Goal: Task Accomplishment & Management: Manage account settings

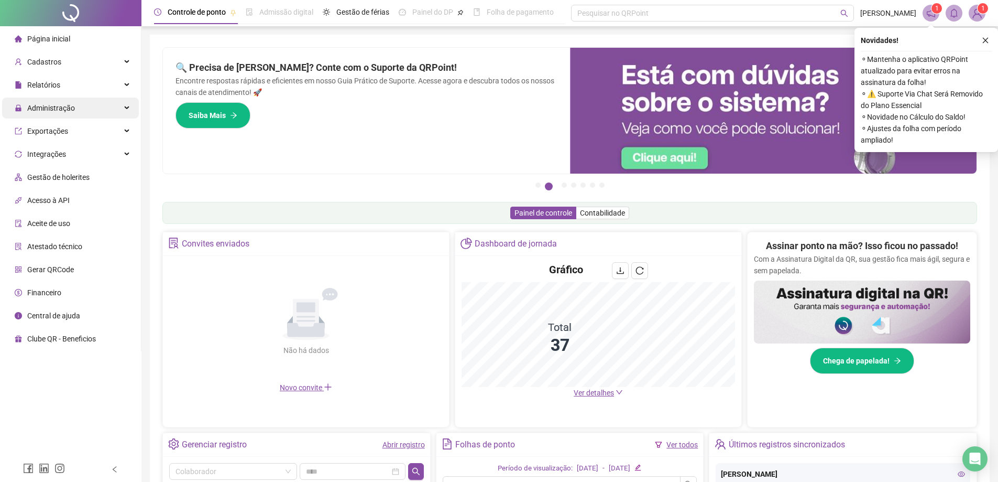
click at [60, 111] on span "Administração" at bounding box center [51, 108] width 48 height 8
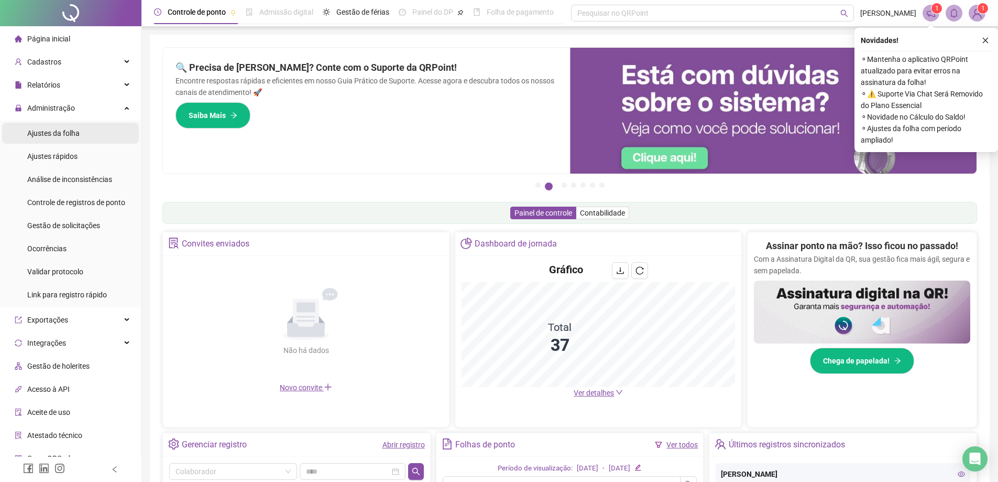
click at [59, 132] on span "Ajustes da folha" at bounding box center [53, 133] width 52 height 8
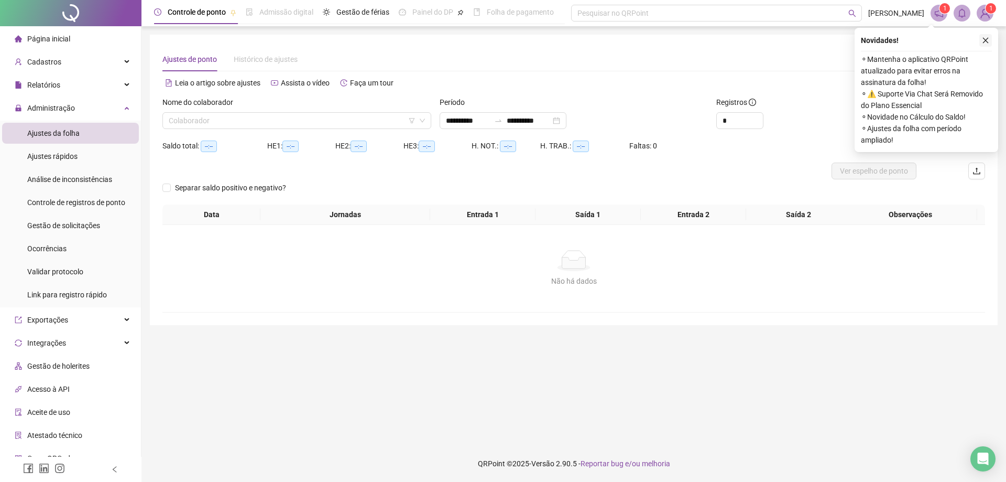
click at [982, 40] on icon "close" at bounding box center [985, 40] width 7 height 7
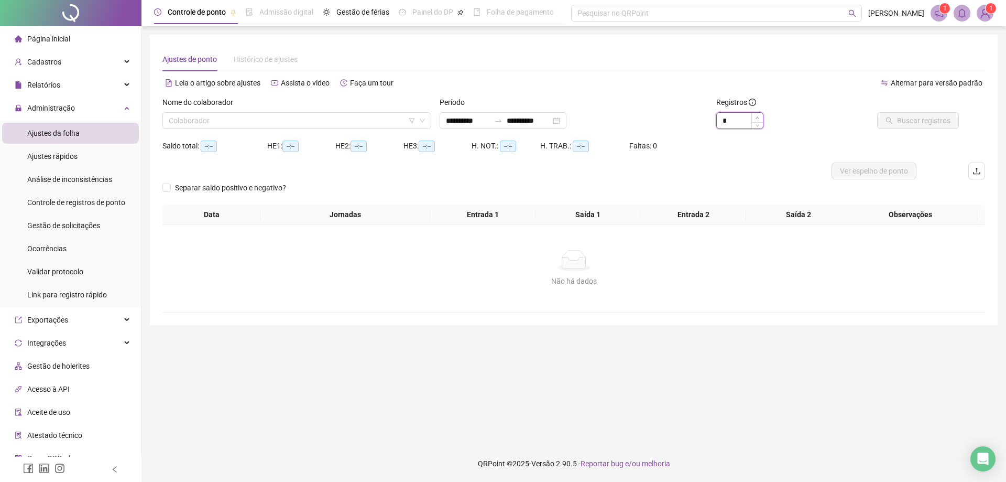
type input "*"
click at [760, 118] on span "Increase Value" at bounding box center [757, 117] width 12 height 9
click at [261, 119] on input "search" at bounding box center [292, 121] width 247 height 16
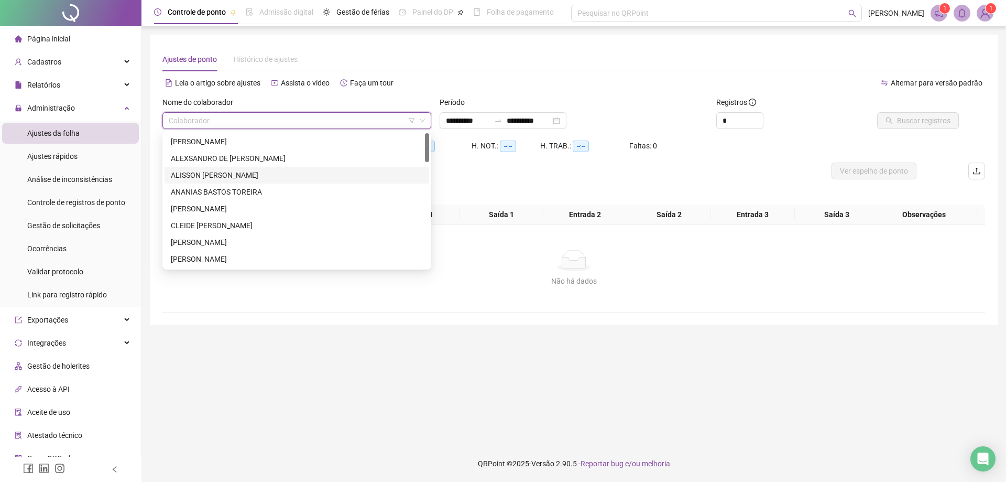
click at [256, 178] on div "ALISSON [PERSON_NAME]" at bounding box center [297, 175] width 252 height 12
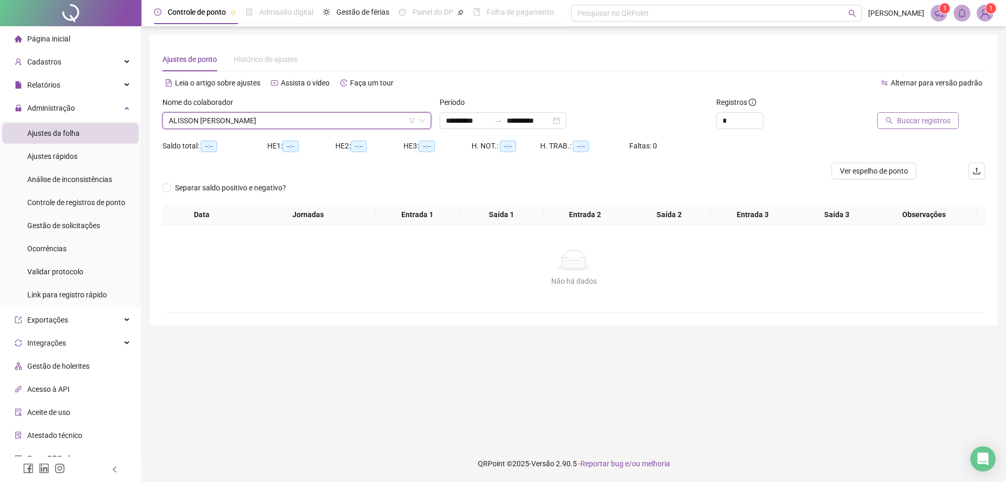
click at [928, 124] on span "Buscar registros" at bounding box center [923, 121] width 53 height 12
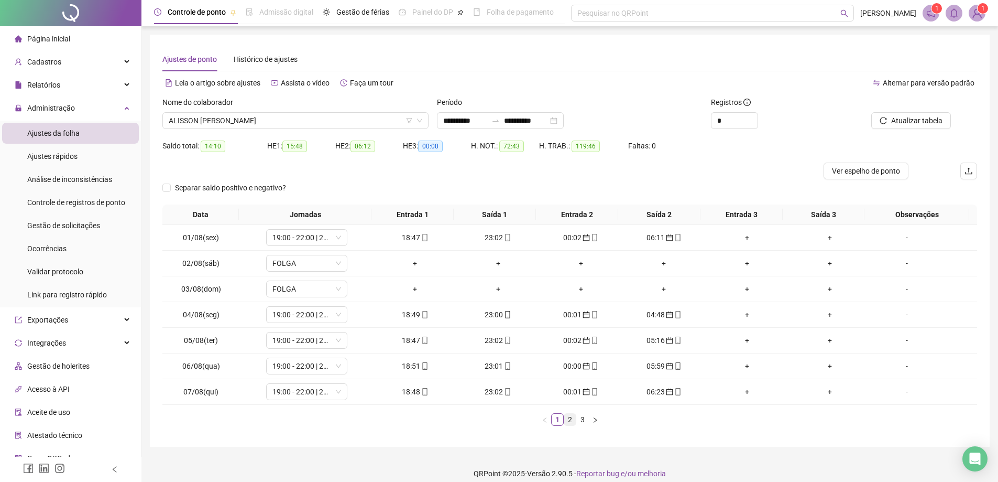
click at [569, 423] on link "2" at bounding box center [570, 419] width 12 height 12
click at [583, 421] on link "3" at bounding box center [583, 419] width 12 height 12
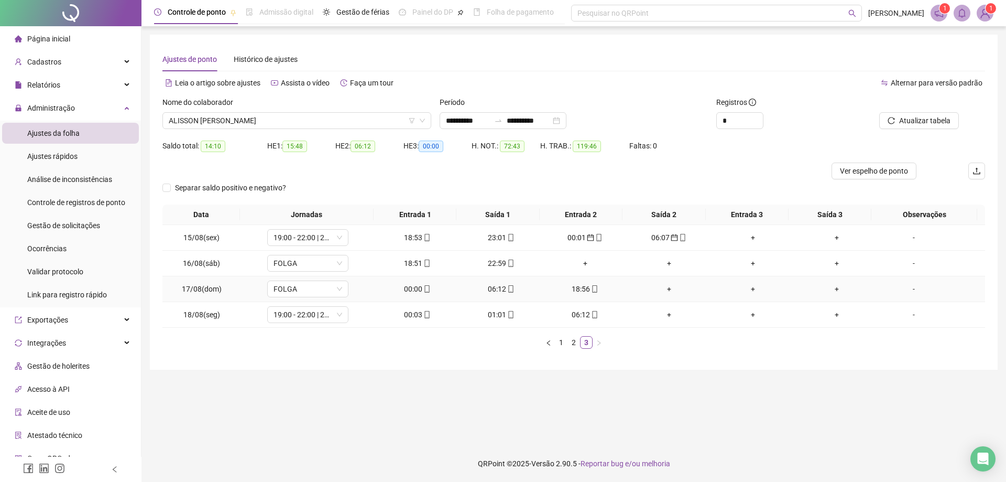
click at [417, 295] on td "00:00" at bounding box center [418, 289] width 84 height 26
click at [423, 291] on icon "mobile" at bounding box center [426, 288] width 7 height 7
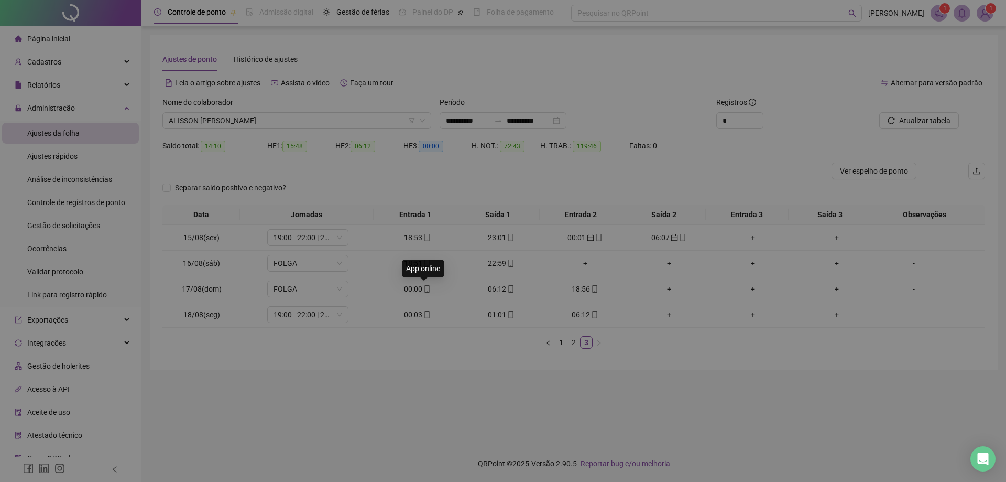
type input "**********"
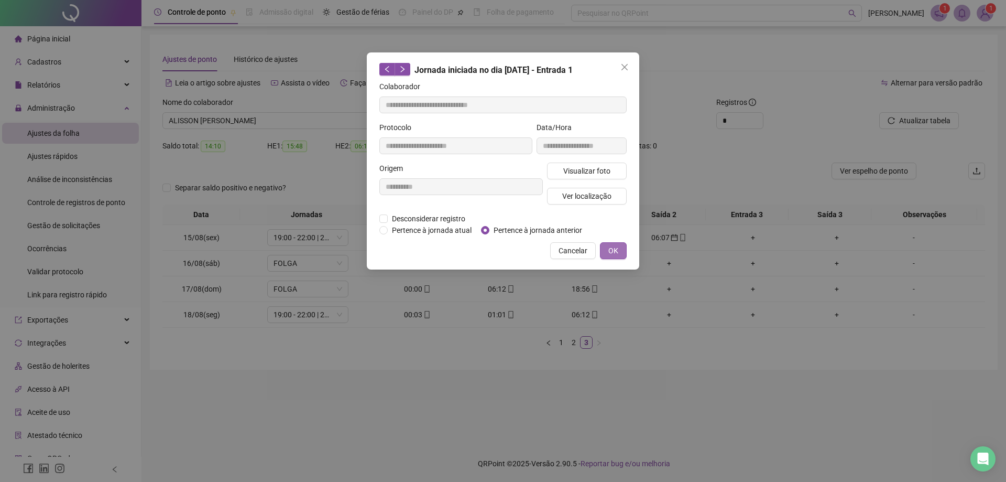
click at [620, 249] on button "OK" at bounding box center [613, 250] width 27 height 17
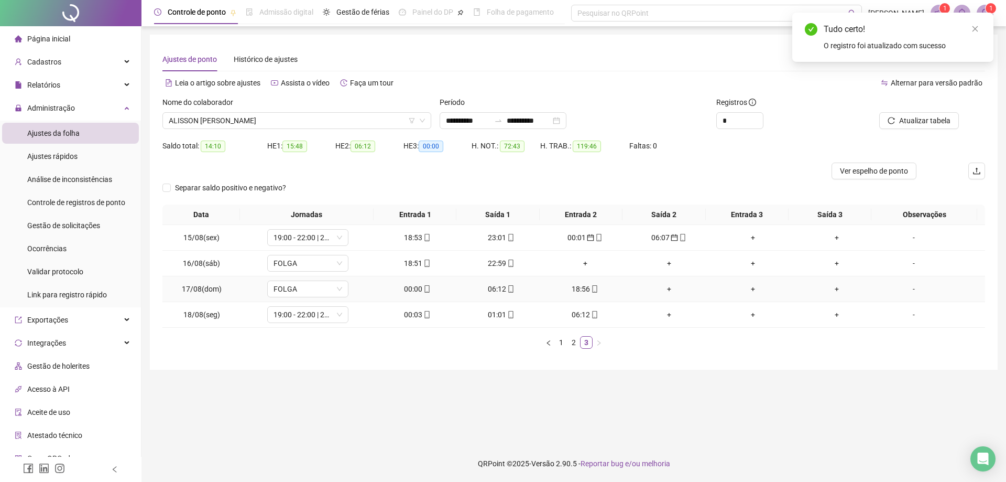
click at [509, 289] on icon "mobile" at bounding box center [511, 288] width 5 height 7
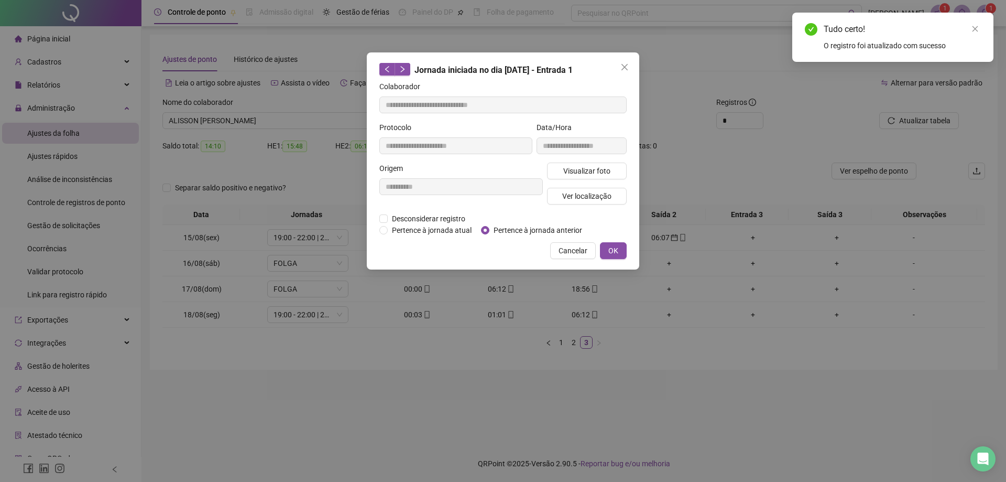
type input "**********"
click at [613, 245] on span "OK" at bounding box center [613, 251] width 10 height 12
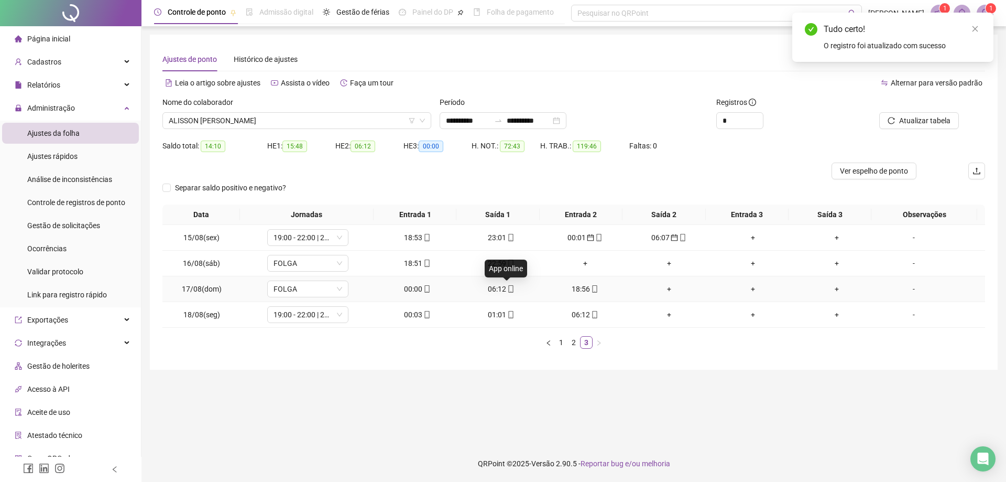
click at [507, 287] on icon "mobile" at bounding box center [510, 288] width 7 height 7
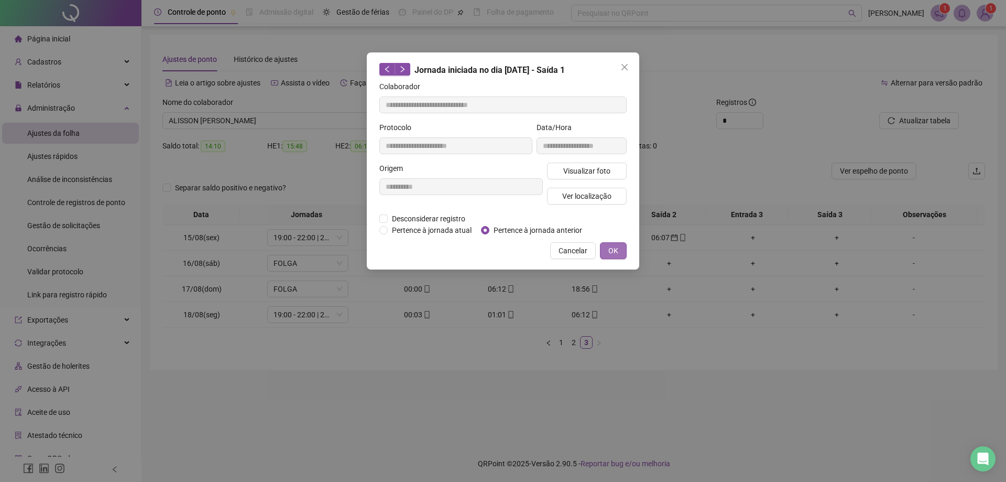
click at [613, 247] on span "OK" at bounding box center [613, 251] width 10 height 12
click at [613, 249] on span "OK" at bounding box center [613, 251] width 10 height 12
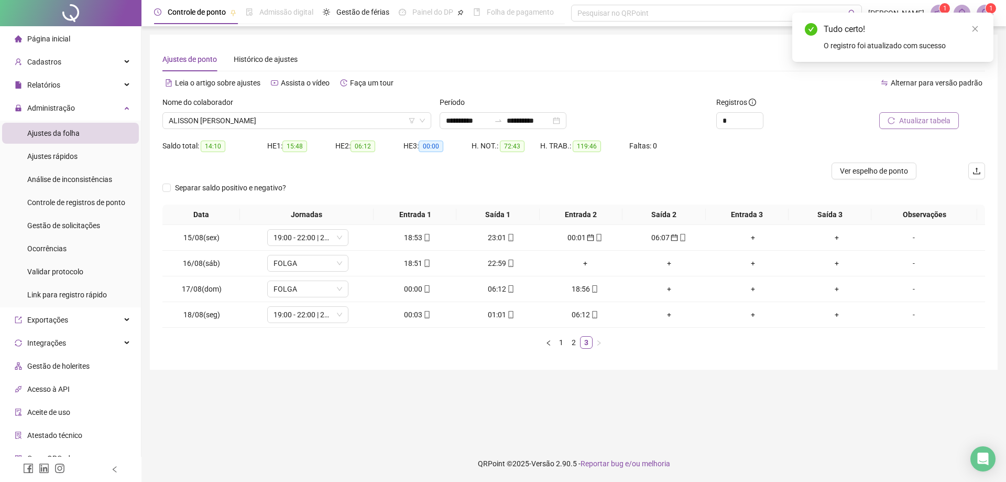
click at [941, 123] on span "Atualizar tabela" at bounding box center [924, 121] width 51 height 12
click at [425, 317] on icon "mobile" at bounding box center [427, 314] width 5 height 7
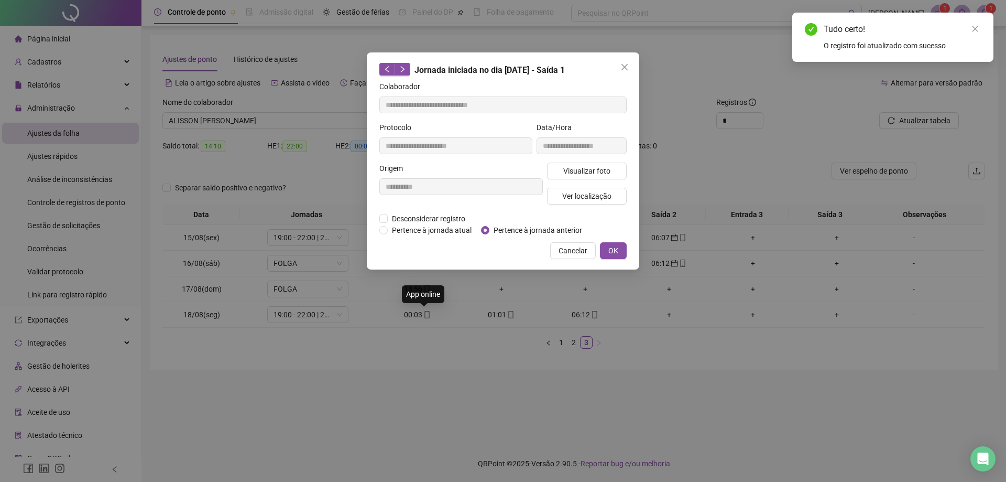
type input "**********"
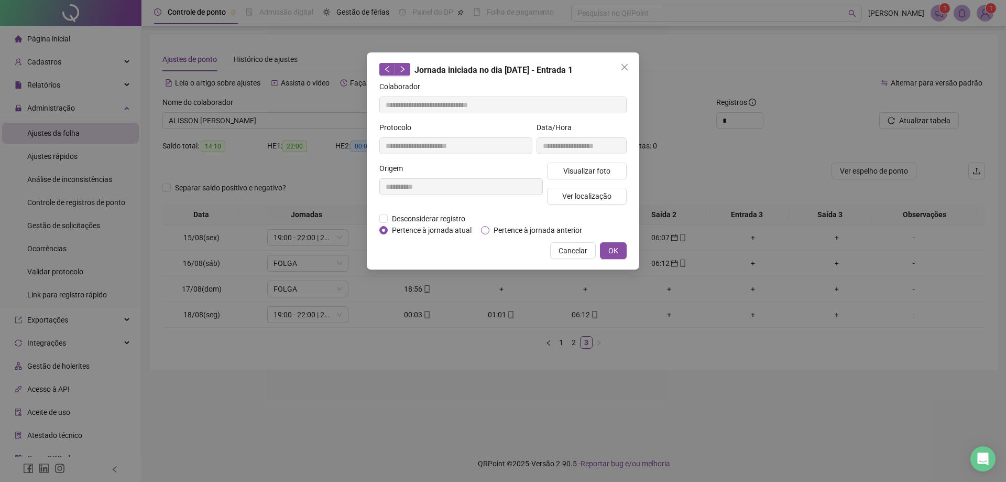
click at [488, 234] on label "Pertence à jornada anterior" at bounding box center [533, 230] width 105 height 12
click at [618, 249] on span "OK" at bounding box center [613, 251] width 10 height 12
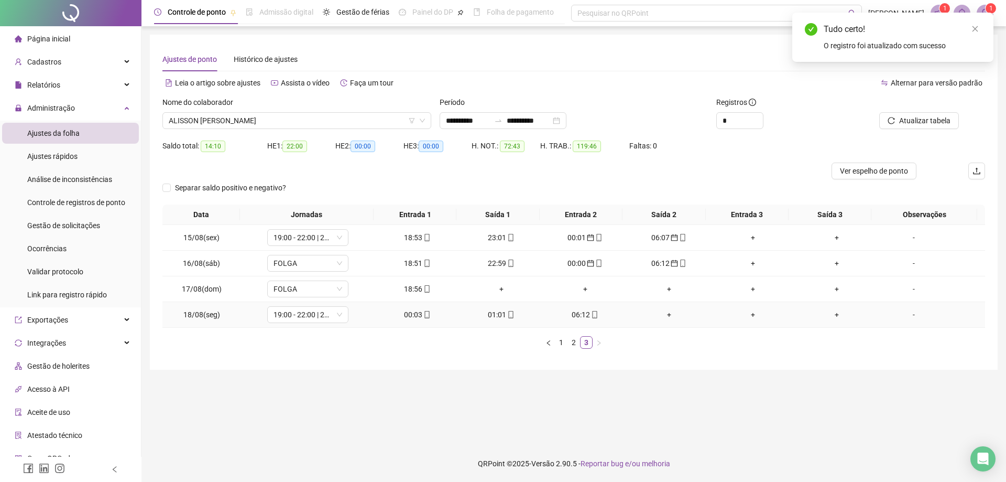
click at [500, 319] on div "01:01" at bounding box center [501, 315] width 75 height 12
type input "**********"
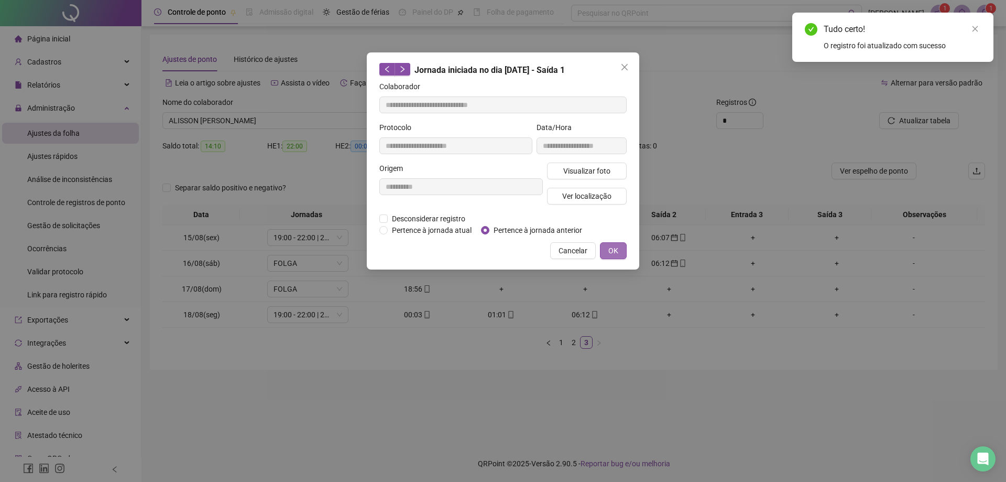
click at [616, 250] on span "OK" at bounding box center [613, 251] width 10 height 12
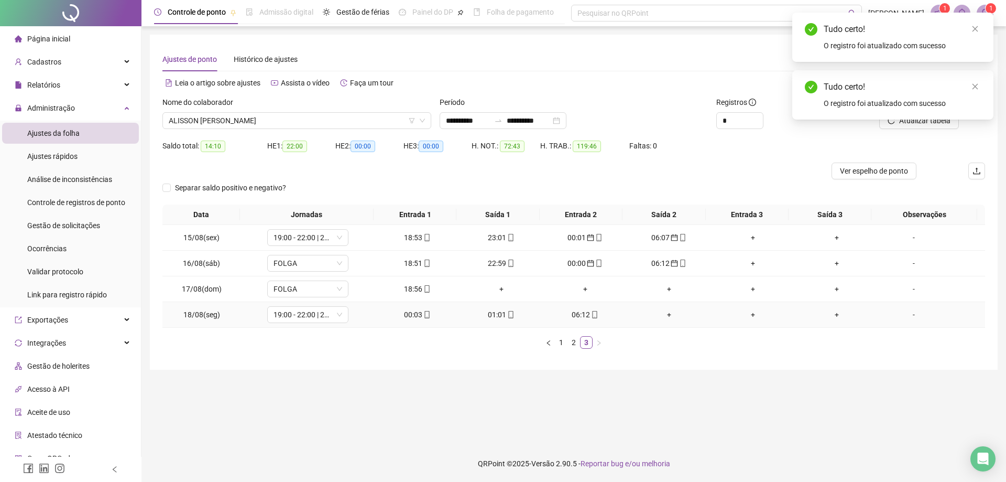
click at [583, 315] on div "06:12" at bounding box center [585, 315] width 75 height 12
type input "**********"
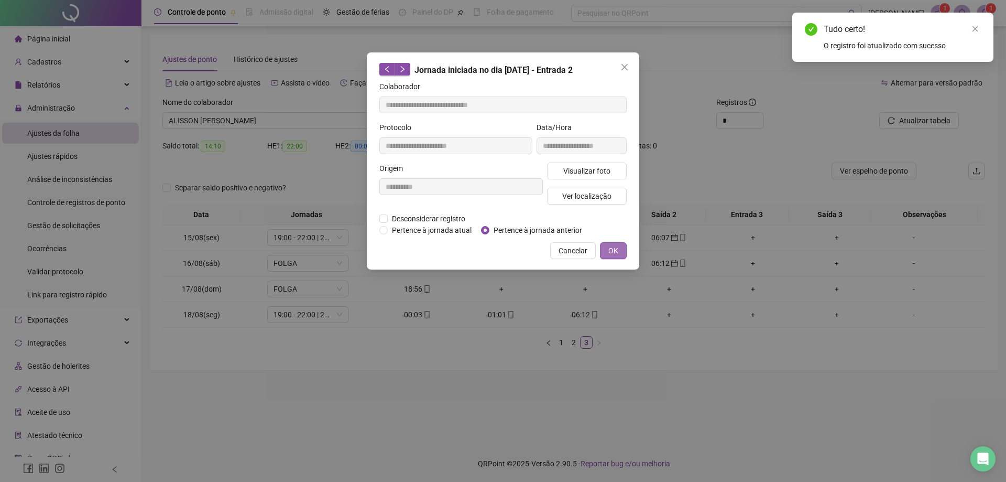
click at [614, 251] on span "OK" at bounding box center [613, 251] width 10 height 12
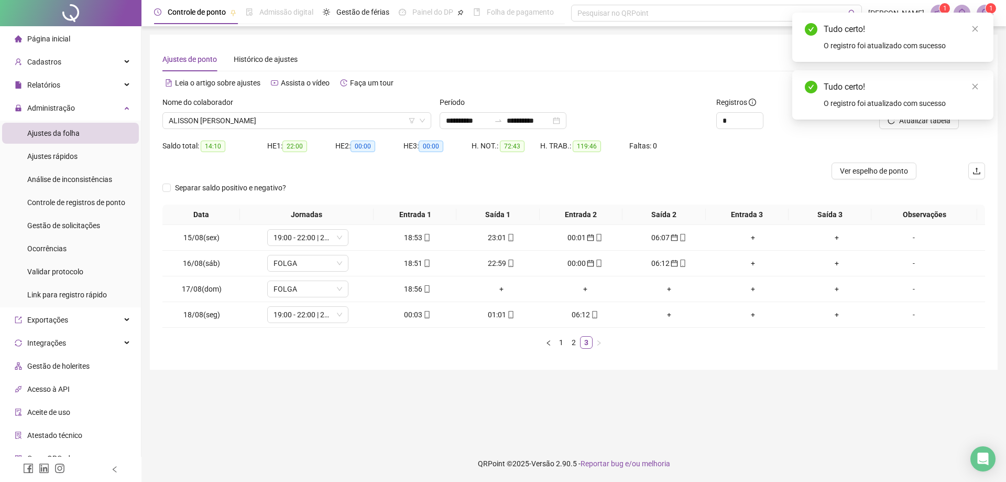
click at [931, 119] on div "Tudo certo! O registro foi atualizado com sucesso" at bounding box center [892, 94] width 201 height 49
click at [916, 119] on div "Tudo certo! O registro foi atualizado com sucesso" at bounding box center [892, 94] width 201 height 49
click at [977, 84] on icon "close" at bounding box center [974, 86] width 7 height 7
click at [976, 26] on icon "close" at bounding box center [974, 28] width 7 height 7
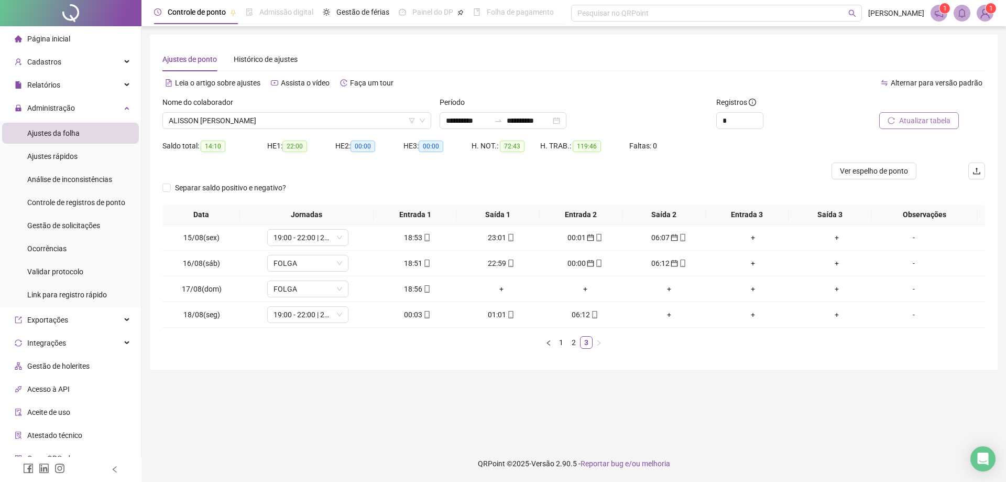
click at [916, 122] on span "Atualizar tabela" at bounding box center [924, 121] width 51 height 12
click at [308, 116] on span "ALISSON [PERSON_NAME]" at bounding box center [297, 121] width 256 height 16
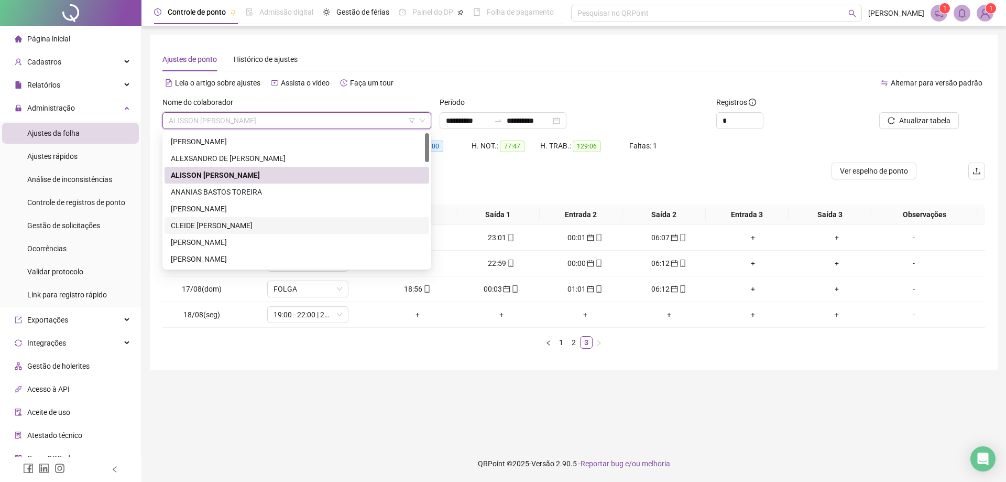
click at [247, 224] on div "CLEIDE [PERSON_NAME]" at bounding box center [297, 226] width 252 height 12
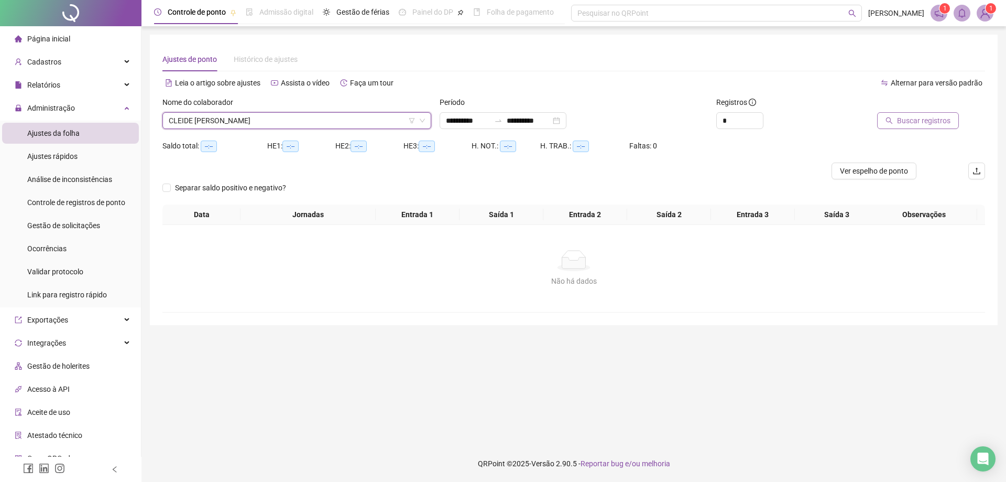
click at [920, 117] on span "Buscar registros" at bounding box center [923, 121] width 53 height 12
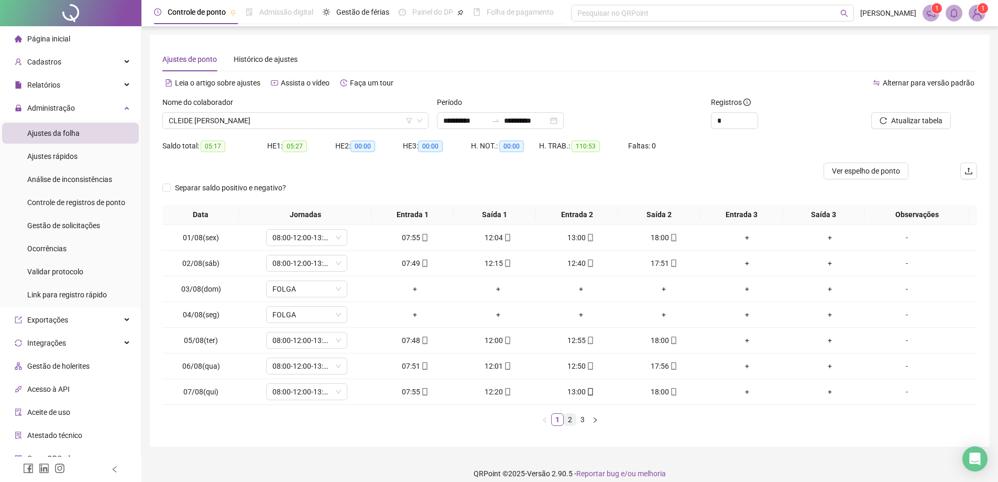
click at [572, 423] on link "2" at bounding box center [570, 419] width 12 height 12
click at [584, 421] on link "3" at bounding box center [583, 419] width 12 height 12
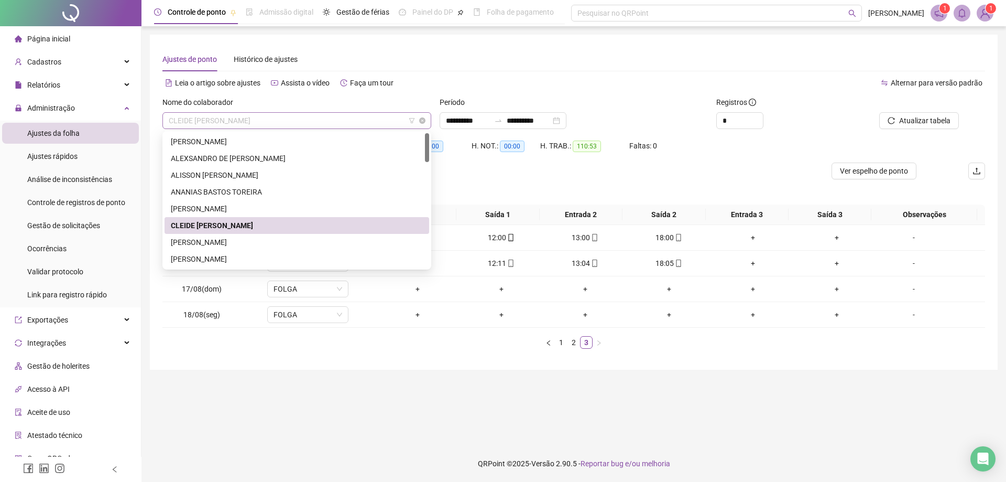
click at [276, 119] on span "CLEIDE [PERSON_NAME]" at bounding box center [297, 121] width 256 height 16
click at [224, 243] on div "[PERSON_NAME]" at bounding box center [297, 242] width 252 height 12
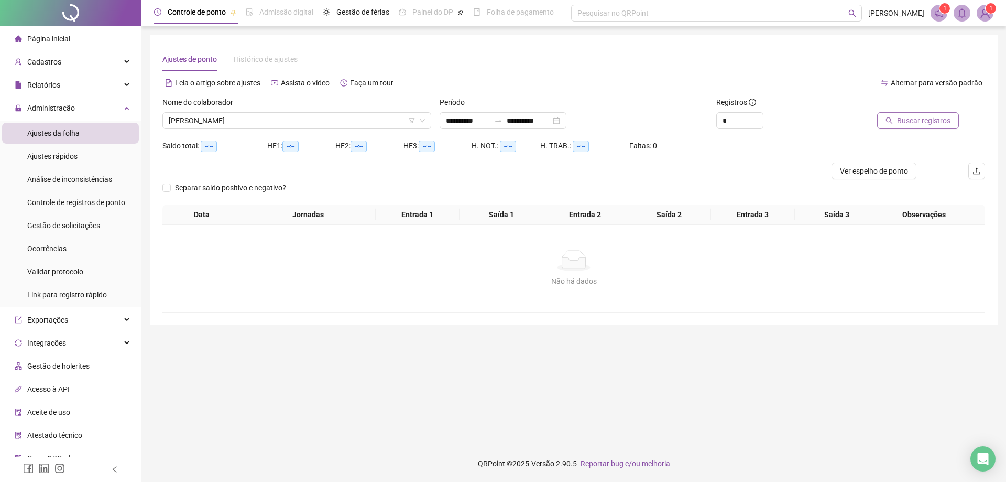
click at [921, 117] on span "Buscar registros" at bounding box center [923, 121] width 53 height 12
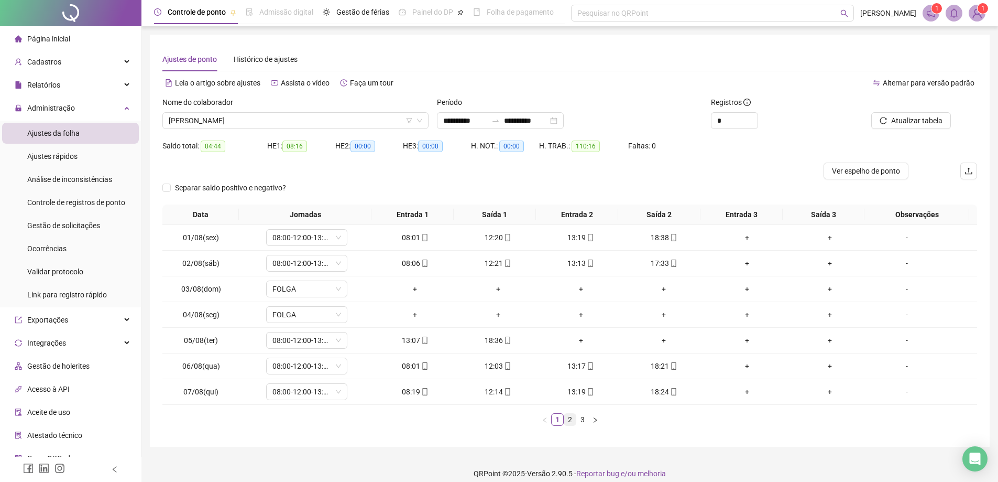
click at [569, 422] on link "2" at bounding box center [570, 419] width 12 height 12
click at [584, 421] on link "3" at bounding box center [583, 419] width 12 height 12
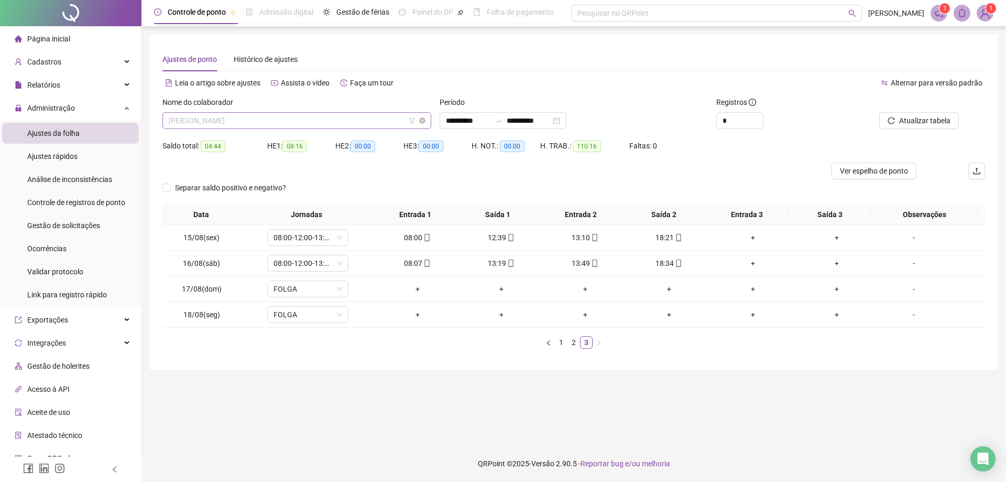
click at [264, 124] on span "[PERSON_NAME]" at bounding box center [297, 121] width 256 height 16
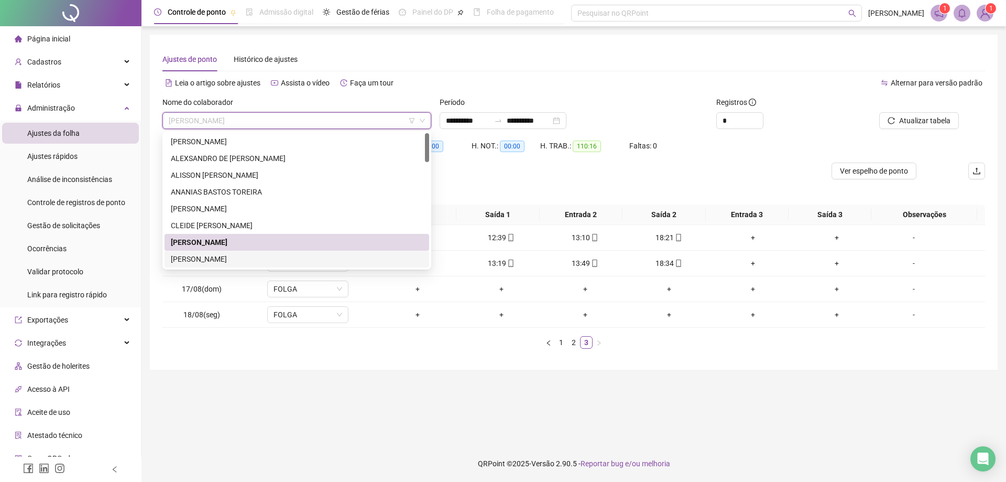
click at [234, 256] on div "[PERSON_NAME]" at bounding box center [297, 259] width 252 height 12
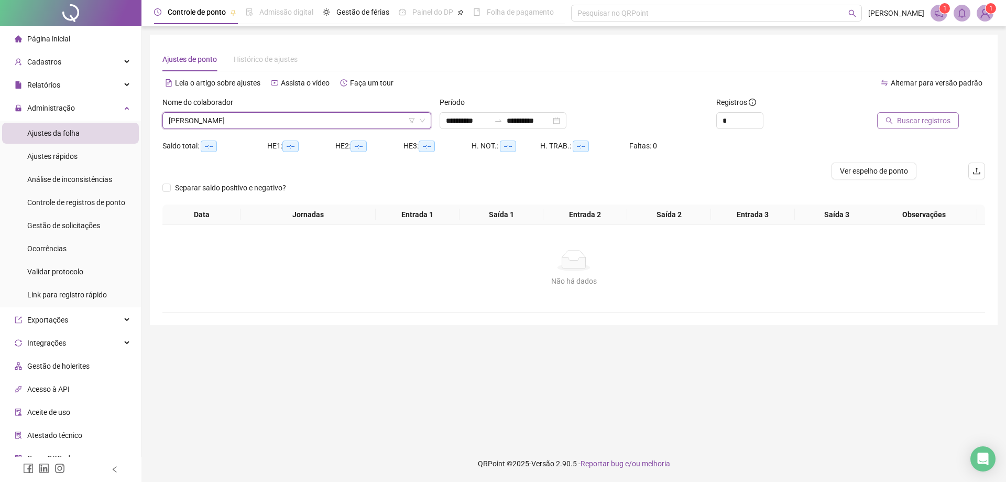
click at [930, 117] on span "Buscar registros" at bounding box center [923, 121] width 53 height 12
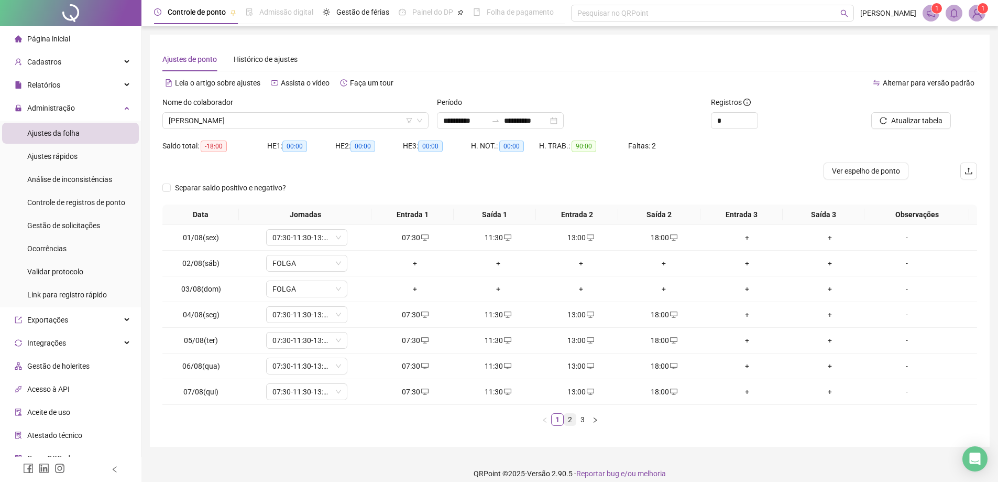
click at [569, 423] on link "2" at bounding box center [570, 419] width 12 height 12
click at [572, 421] on link "2" at bounding box center [570, 419] width 12 height 12
click at [583, 421] on link "3" at bounding box center [583, 419] width 12 height 12
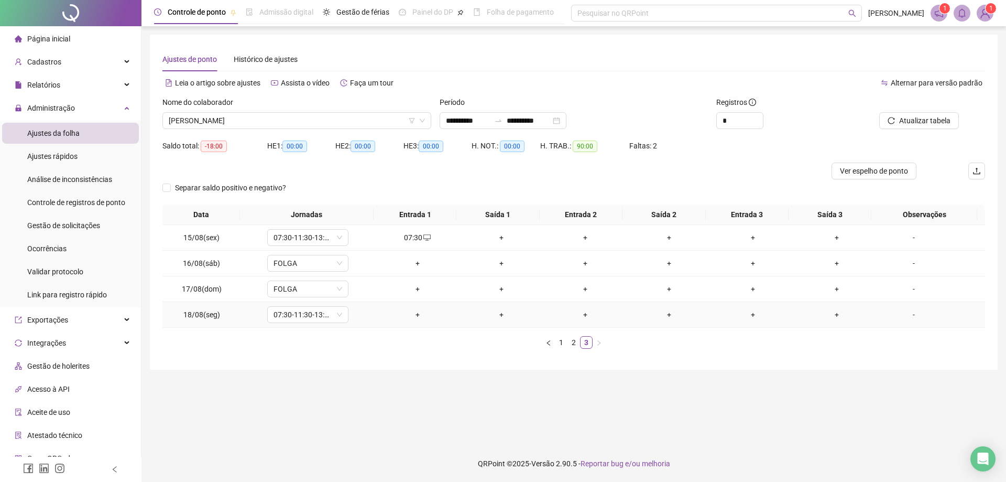
click at [411, 312] on div "+" at bounding box center [417, 315] width 75 height 12
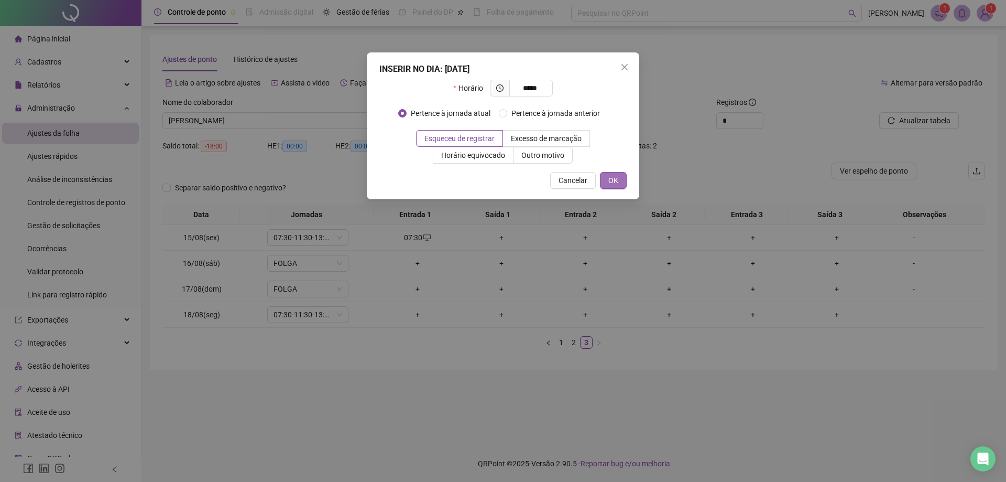
type input "*****"
click at [616, 178] on span "OK" at bounding box center [613, 180] width 10 height 12
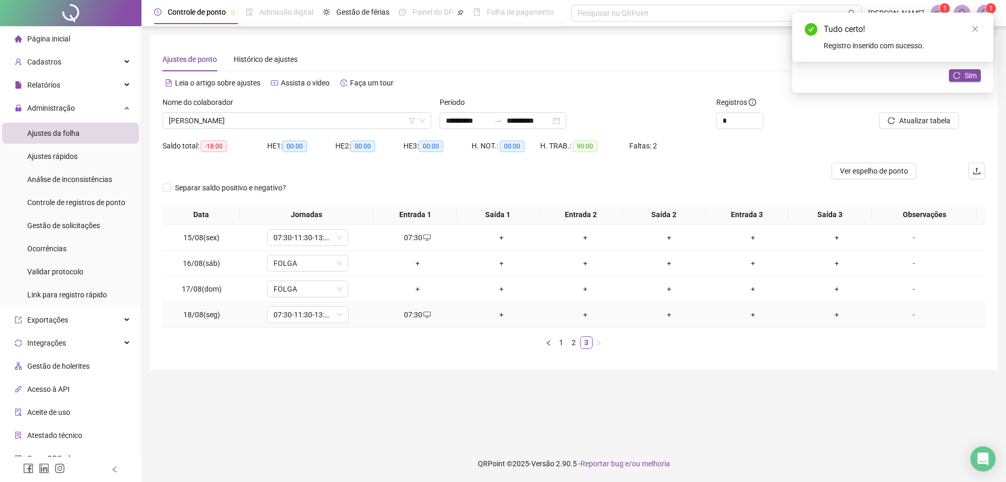
click at [494, 313] on div "+" at bounding box center [501, 315] width 75 height 12
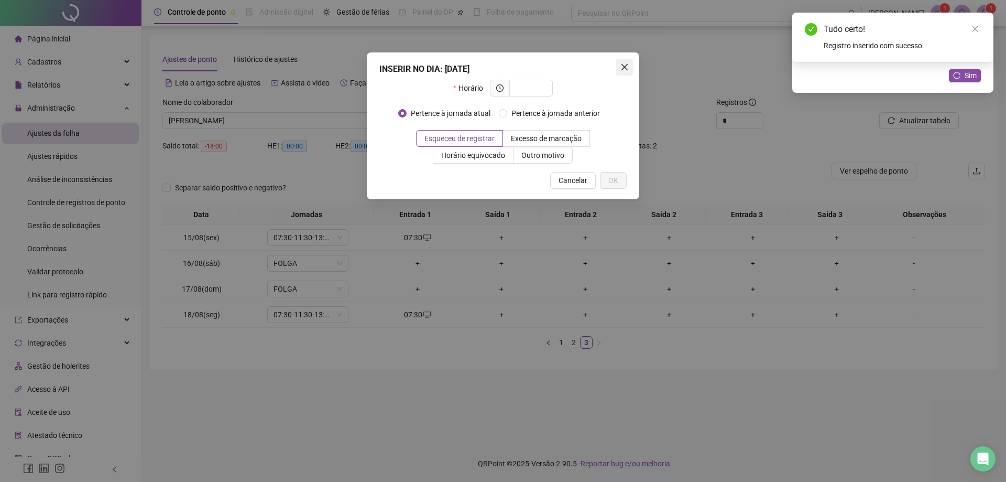
click at [626, 67] on icon "close" at bounding box center [624, 67] width 6 height 6
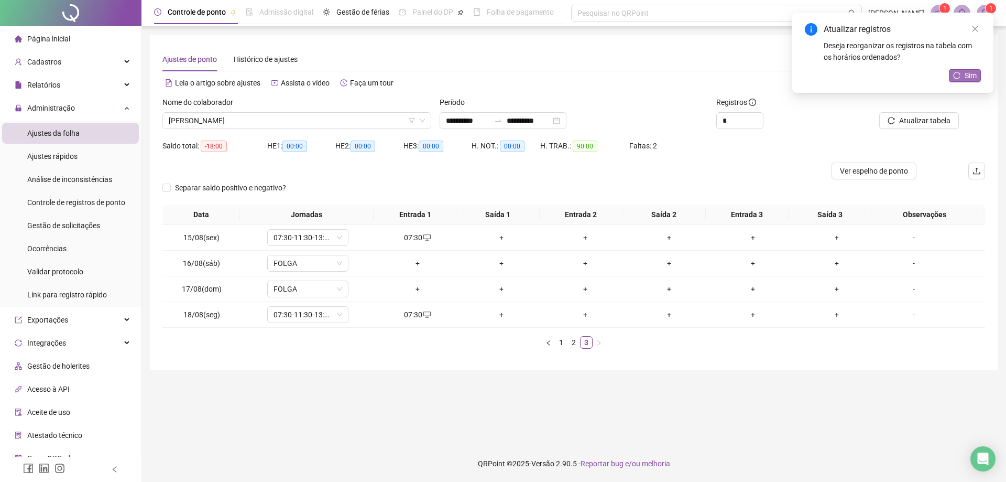
click at [960, 78] on icon "reload" at bounding box center [956, 75] width 7 height 7
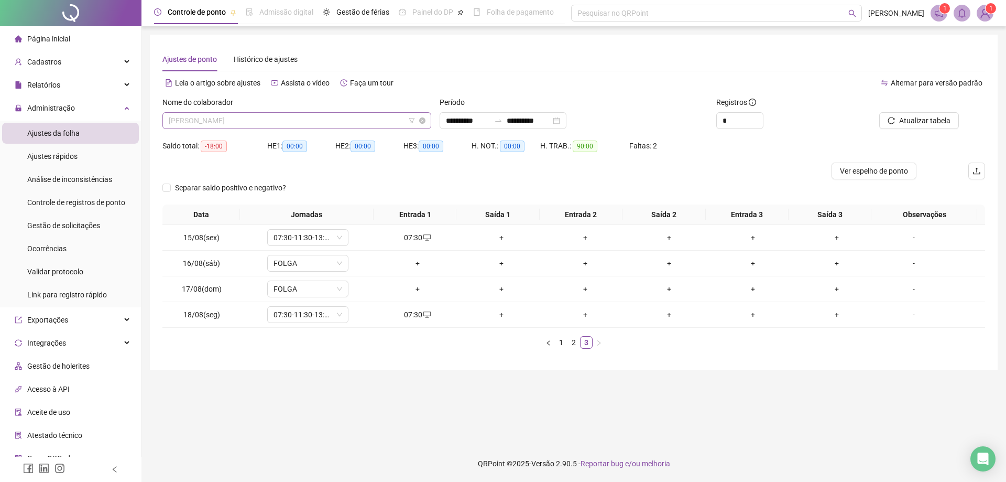
click at [274, 124] on span "[PERSON_NAME]" at bounding box center [297, 121] width 256 height 16
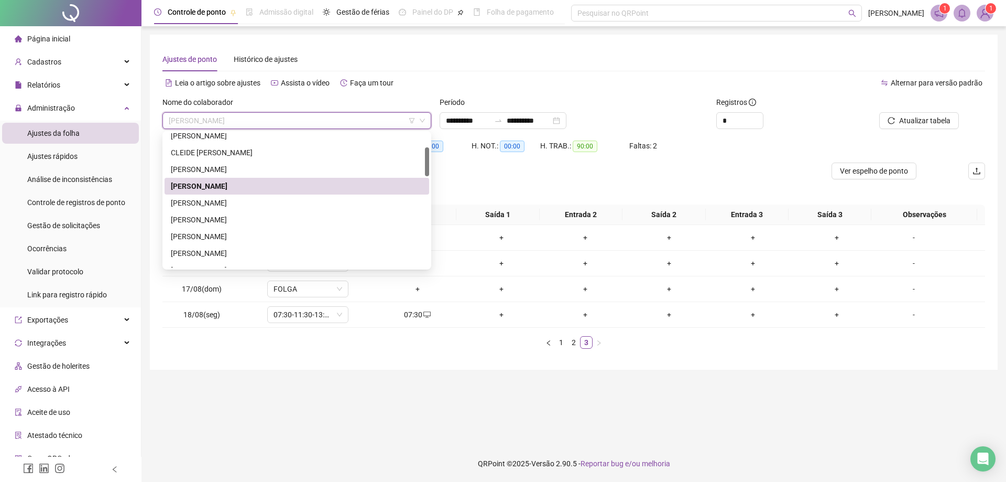
scroll to position [80, 0]
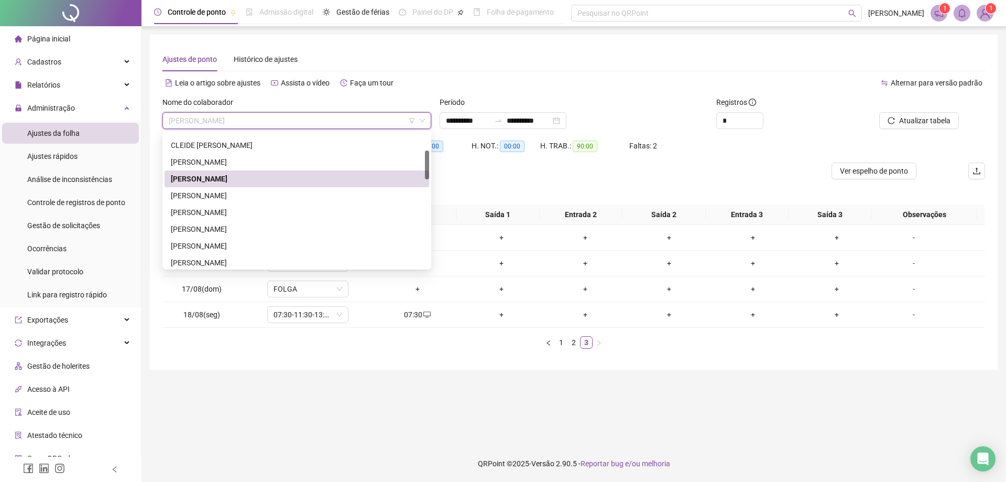
drag, startPoint x: 427, startPoint y: 149, endPoint x: 427, endPoint y: 167, distance: 17.3
click at [427, 167] on div at bounding box center [427, 164] width 4 height 29
click at [256, 193] on div "[PERSON_NAME]" at bounding box center [297, 196] width 252 height 12
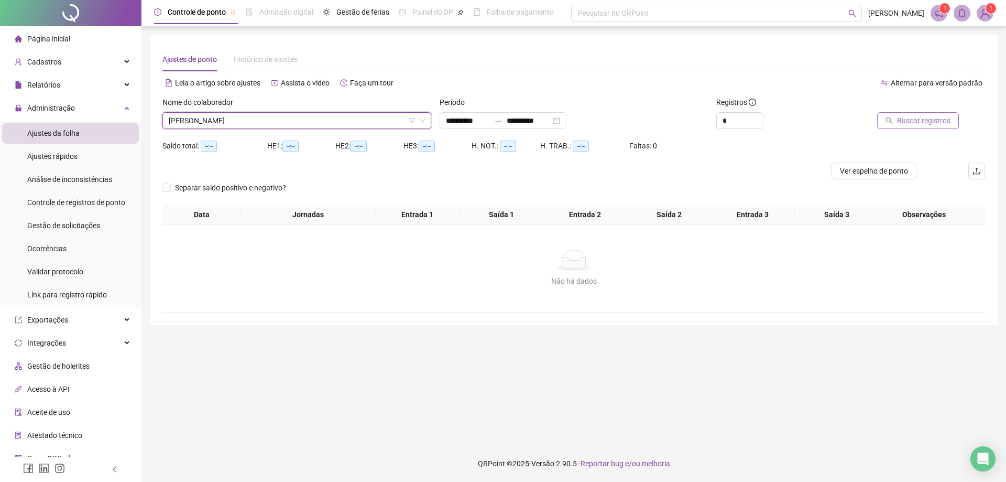
click at [906, 121] on span "Buscar registros" at bounding box center [923, 121] width 53 height 12
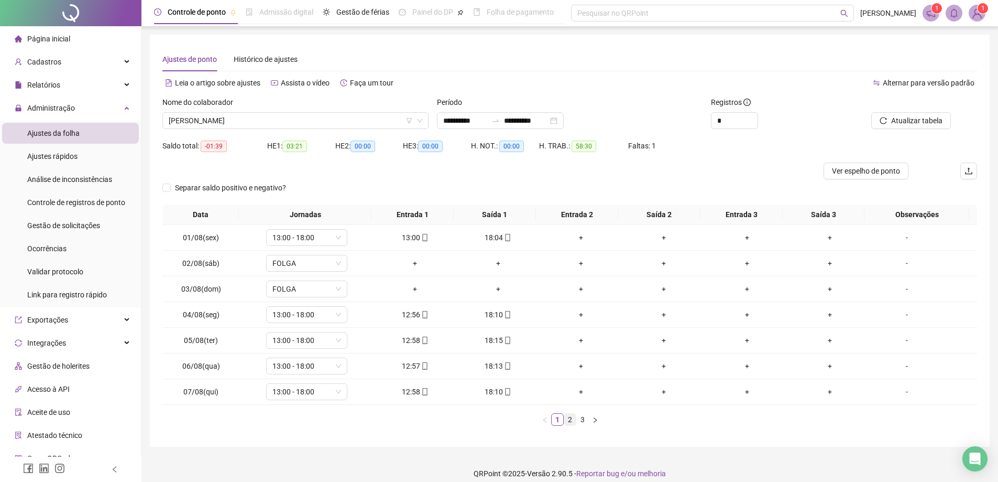
click at [566, 420] on link "2" at bounding box center [570, 419] width 12 height 12
click at [585, 421] on link "3" at bounding box center [583, 419] width 12 height 12
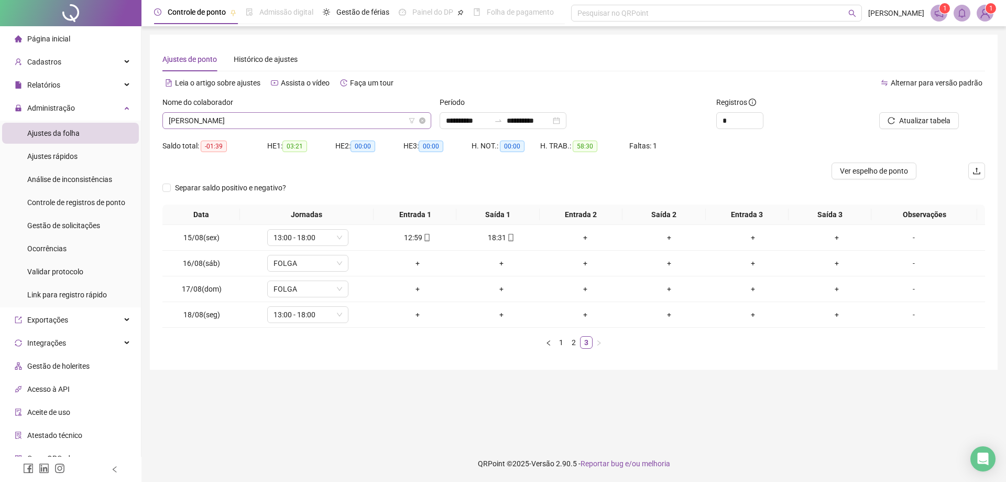
click at [307, 120] on span "[PERSON_NAME]" at bounding box center [297, 121] width 256 height 16
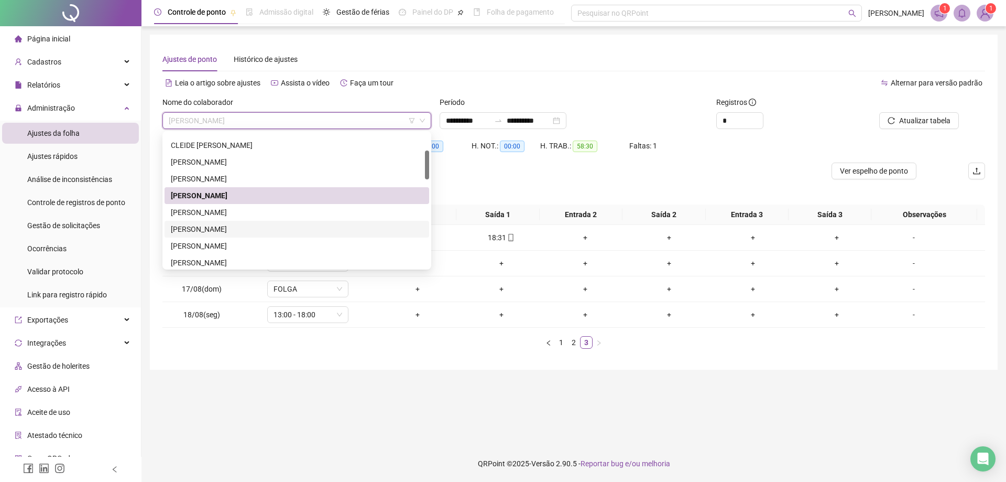
click at [257, 227] on div "[PERSON_NAME]" at bounding box center [297, 229] width 252 height 12
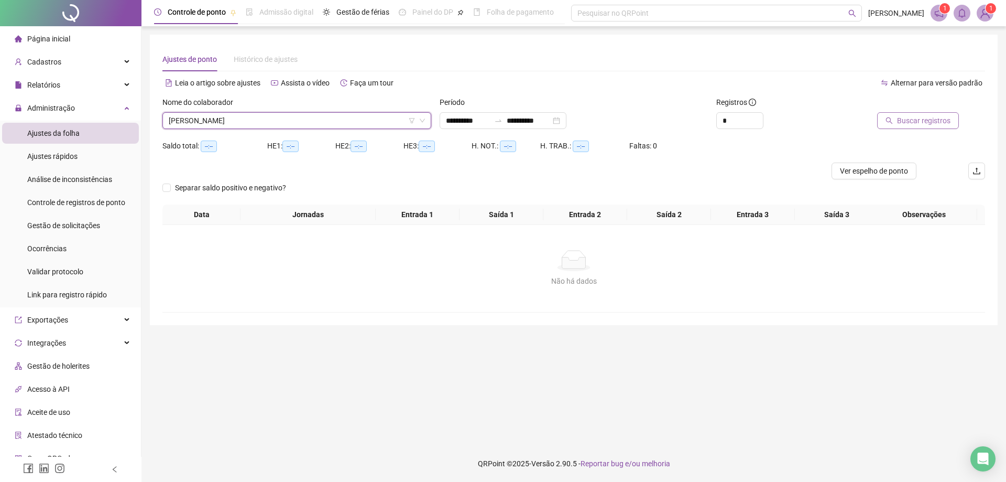
click at [907, 117] on span "Buscar registros" at bounding box center [923, 121] width 53 height 12
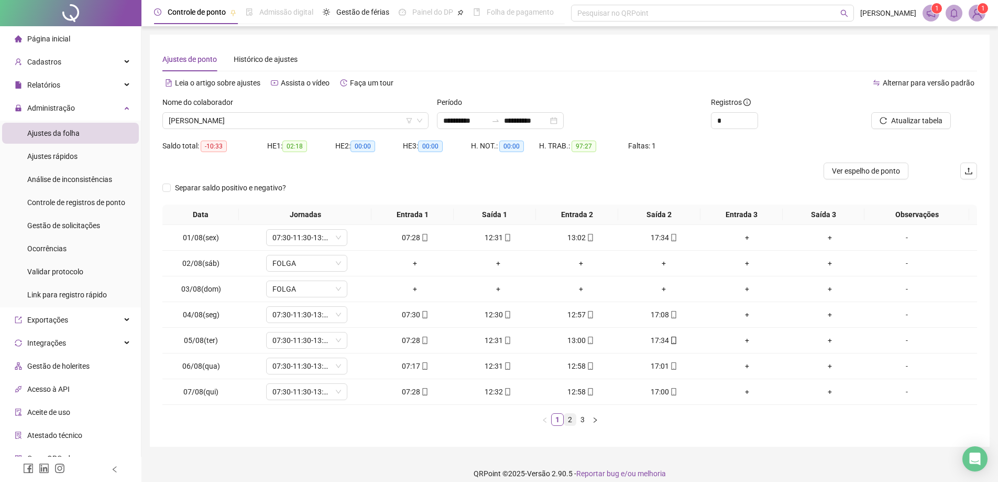
click at [573, 421] on link "2" at bounding box center [570, 419] width 12 height 12
click at [584, 419] on link "3" at bounding box center [583, 419] width 12 height 12
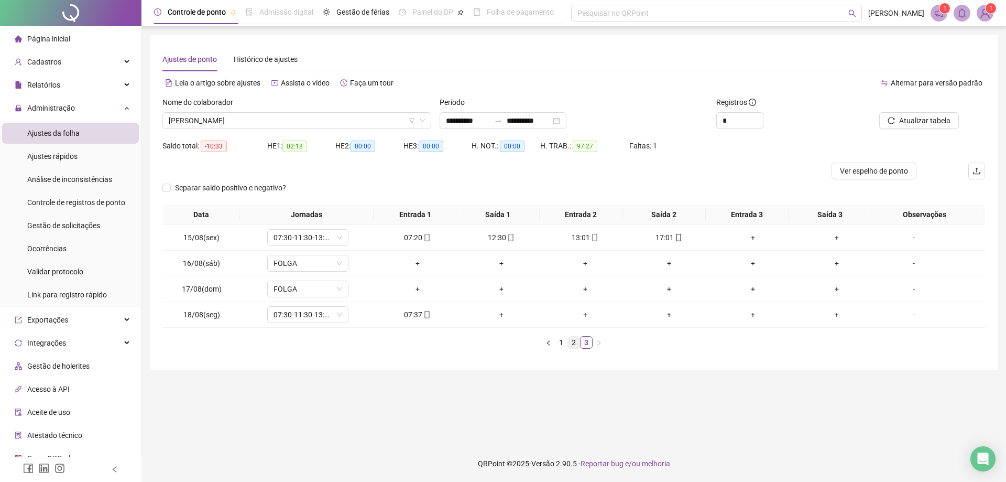
click at [575, 343] on link "2" at bounding box center [574, 342] width 12 height 12
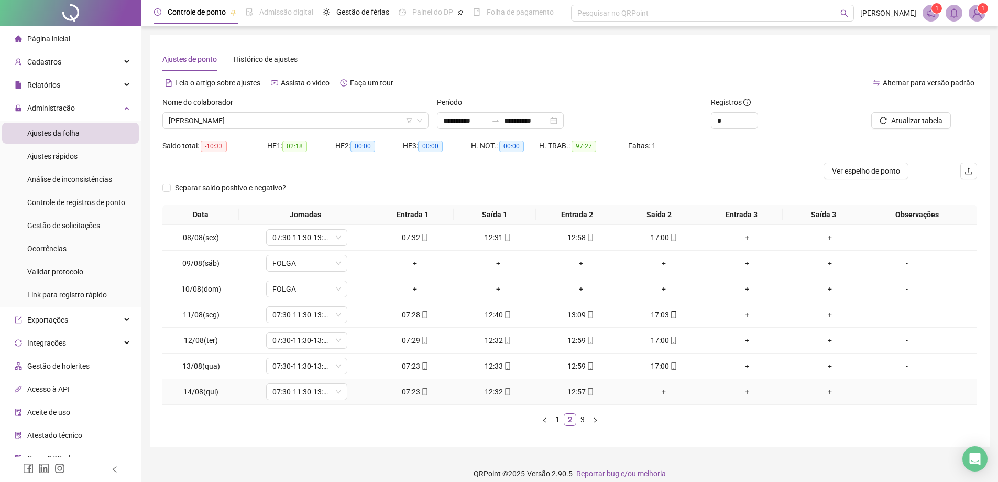
click at [654, 394] on div "+" at bounding box center [664, 392] width 74 height 12
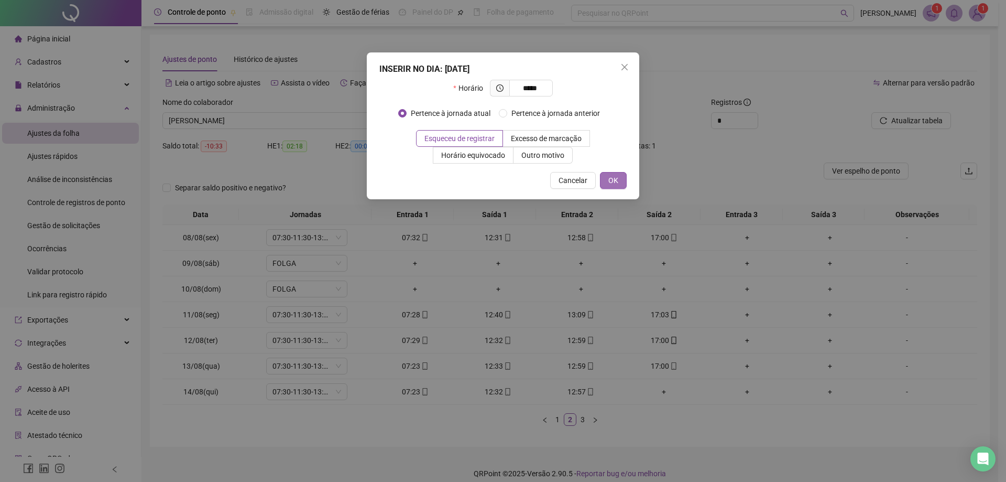
type input "*****"
click at [615, 181] on span "OK" at bounding box center [613, 180] width 10 height 12
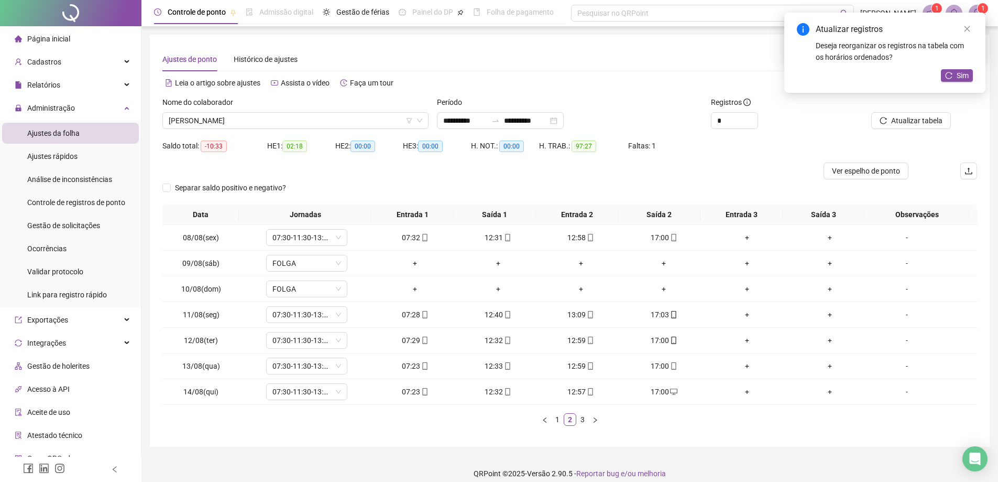
click at [957, 65] on div "Atualizar registros Deseja reorganizar os registros na tabela com os horários o…" at bounding box center [884, 53] width 201 height 80
click at [959, 75] on span "Sim" at bounding box center [963, 76] width 12 height 12
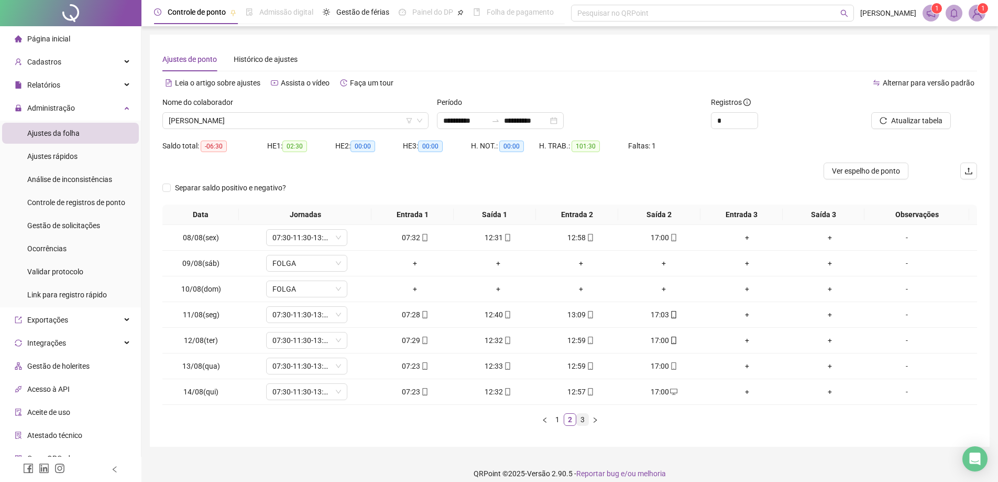
click at [587, 419] on link "3" at bounding box center [583, 419] width 12 height 12
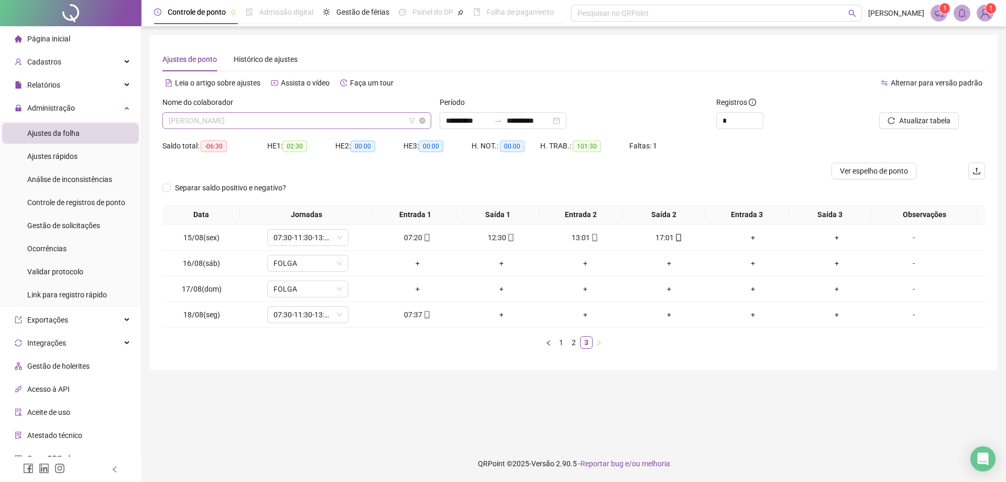
click at [291, 122] on span "[PERSON_NAME]" at bounding box center [297, 121] width 256 height 16
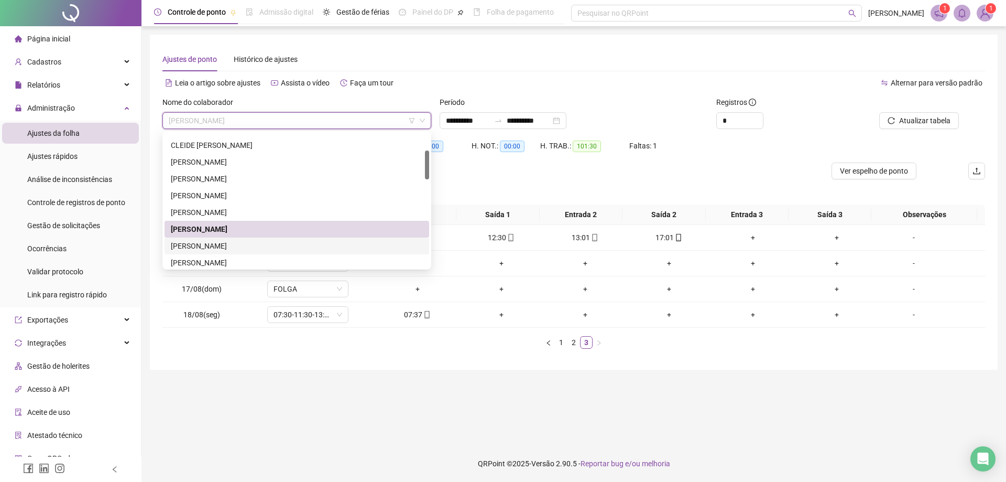
click at [264, 246] on div "[PERSON_NAME]" at bounding box center [297, 246] width 252 height 12
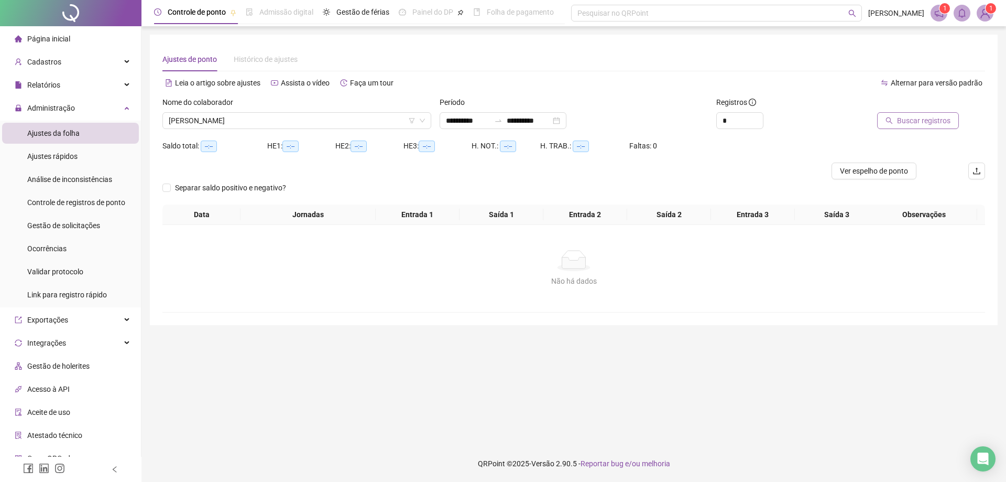
click at [926, 117] on span "Buscar registros" at bounding box center [923, 121] width 53 height 12
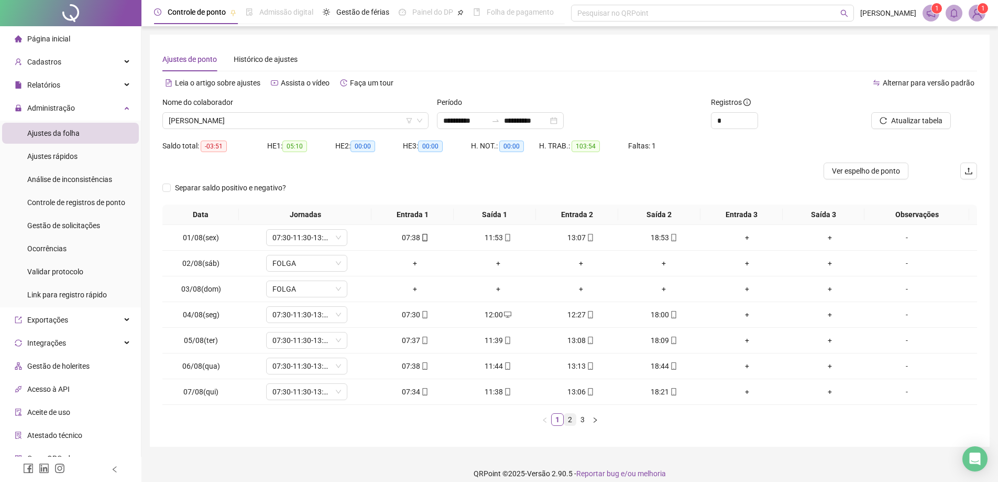
click at [571, 419] on link "2" at bounding box center [570, 419] width 12 height 12
click at [586, 418] on link "3" at bounding box center [583, 419] width 12 height 12
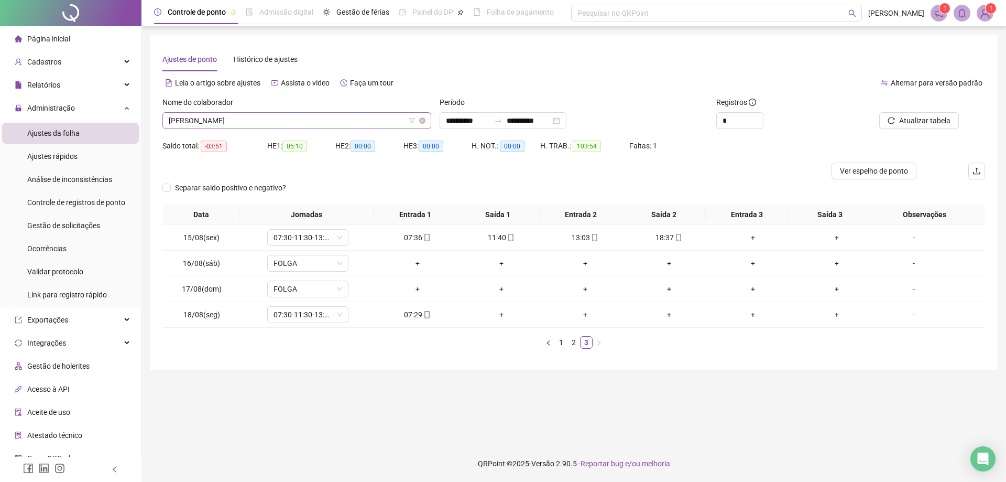
click at [306, 119] on span "[PERSON_NAME]" at bounding box center [297, 121] width 256 height 16
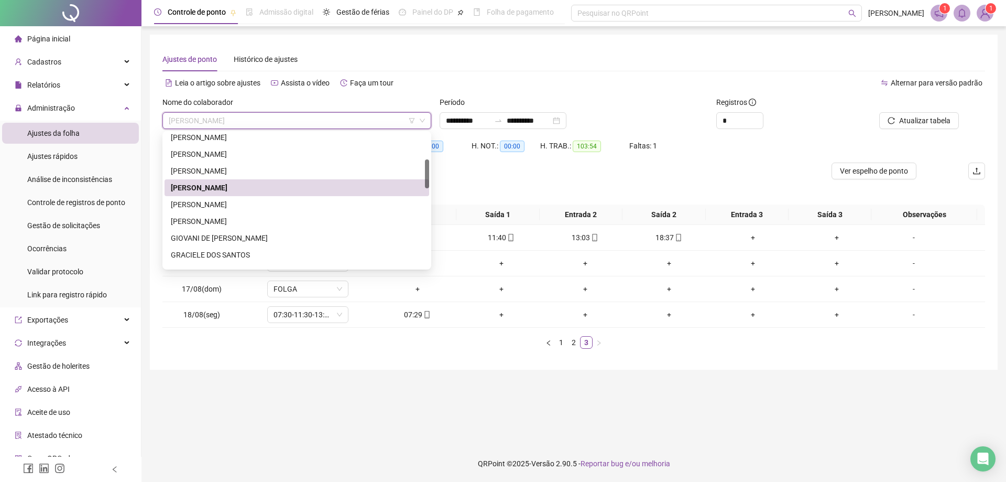
scroll to position [170, 0]
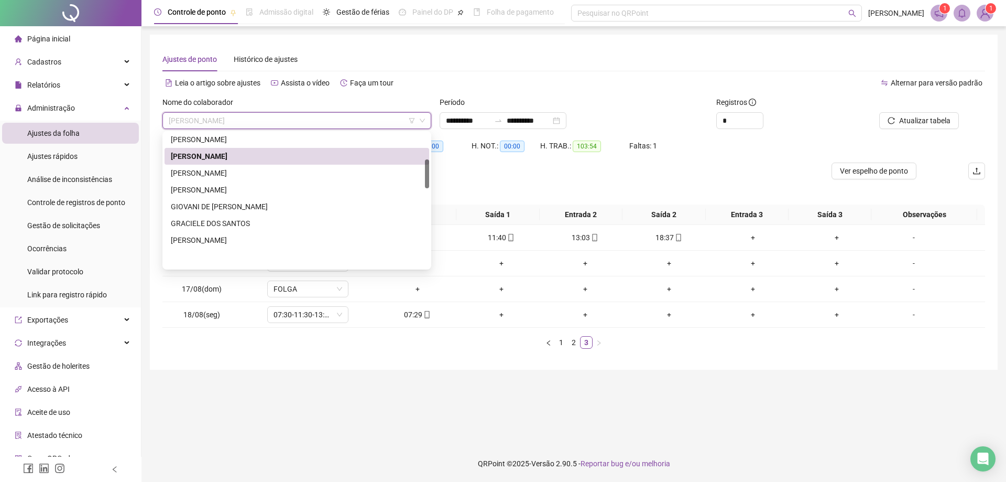
drag, startPoint x: 427, startPoint y: 167, endPoint x: 428, endPoint y: 187, distance: 19.4
click at [428, 187] on div at bounding box center [427, 173] width 4 height 29
click at [260, 172] on div "[PERSON_NAME]" at bounding box center [297, 173] width 252 height 12
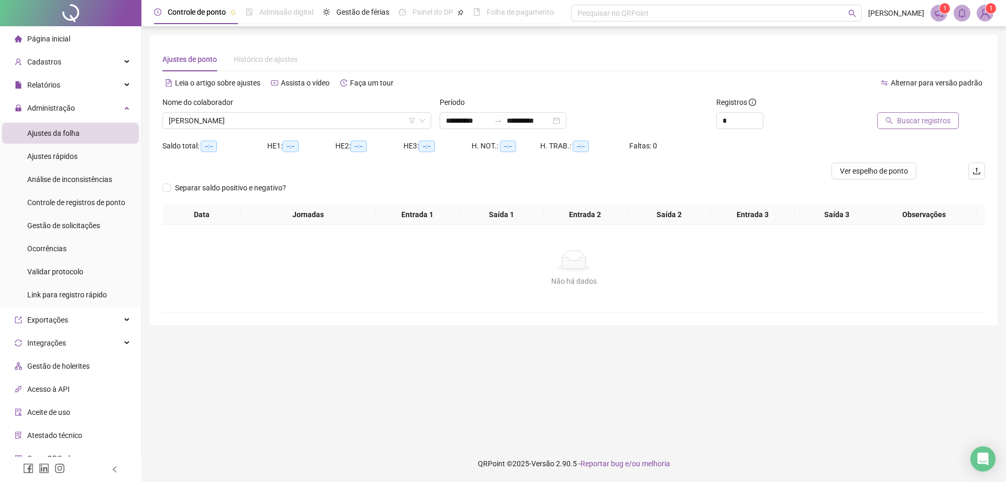
click at [915, 125] on span "Buscar registros" at bounding box center [923, 121] width 53 height 12
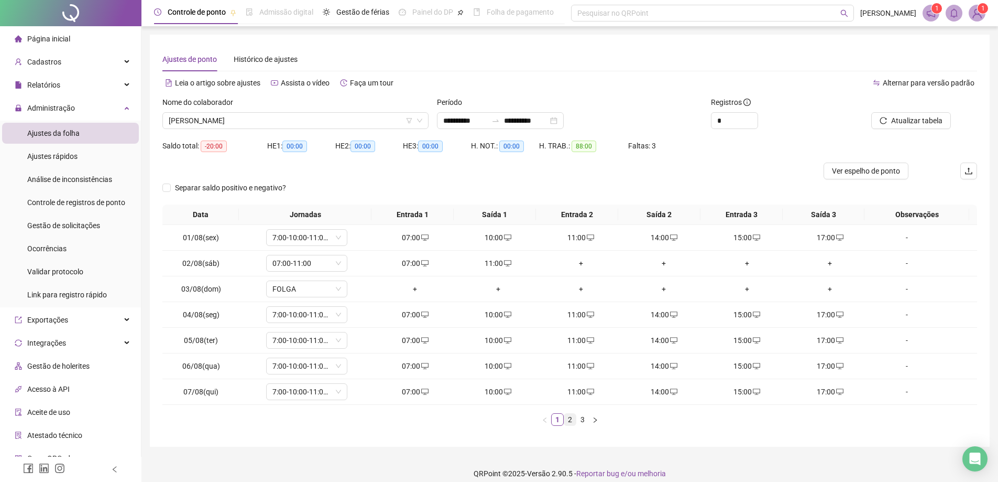
click at [569, 419] on link "2" at bounding box center [570, 419] width 12 height 12
click at [583, 421] on link "3" at bounding box center [583, 419] width 12 height 12
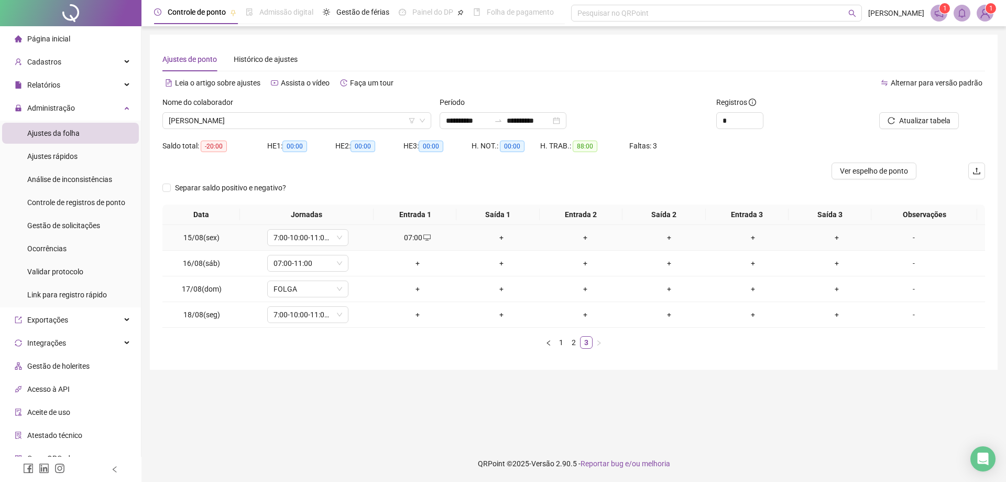
click at [505, 233] on div "+" at bounding box center [501, 238] width 75 height 12
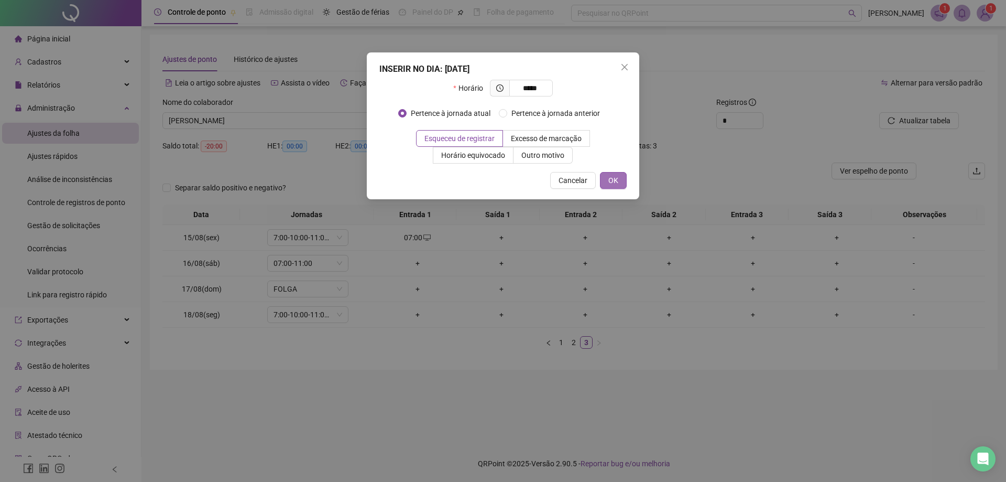
type input "*****"
click at [606, 180] on button "OK" at bounding box center [613, 180] width 27 height 17
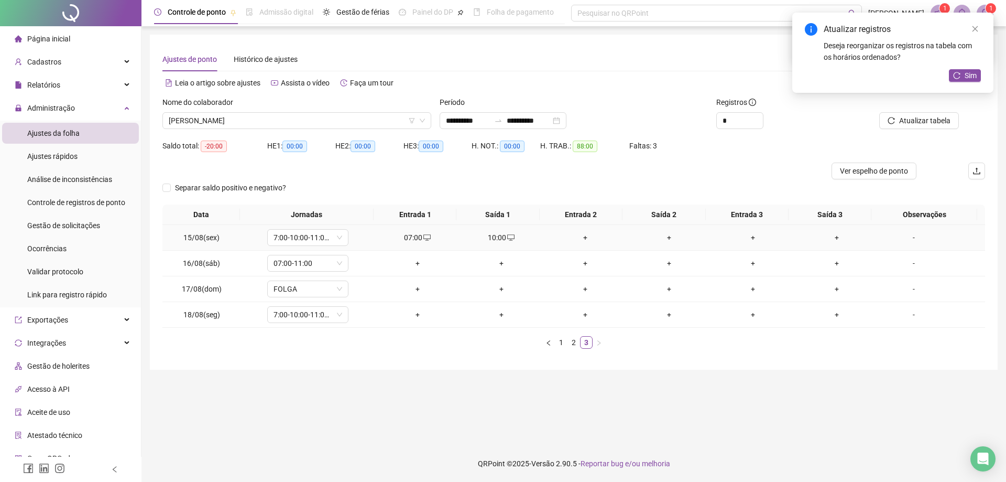
click at [580, 237] on div "+" at bounding box center [585, 238] width 75 height 12
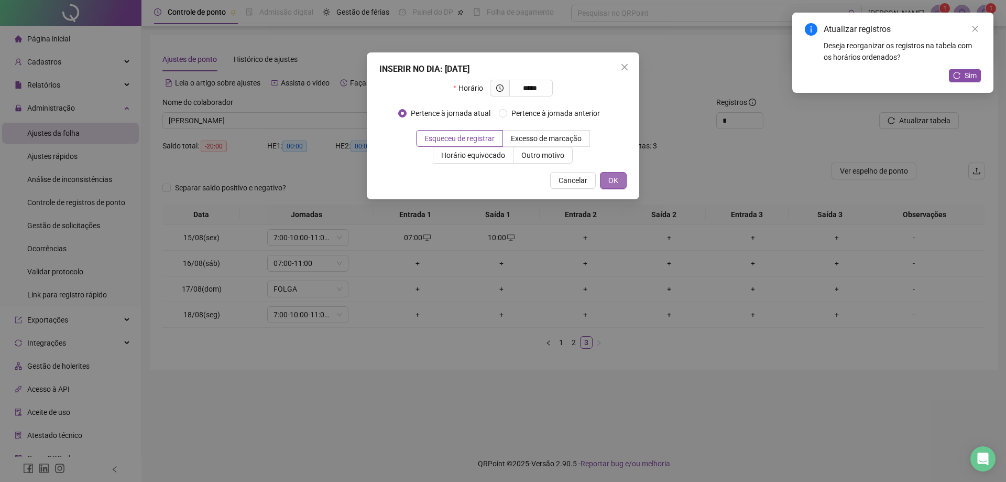
type input "*****"
click at [618, 188] on button "OK" at bounding box center [613, 180] width 27 height 17
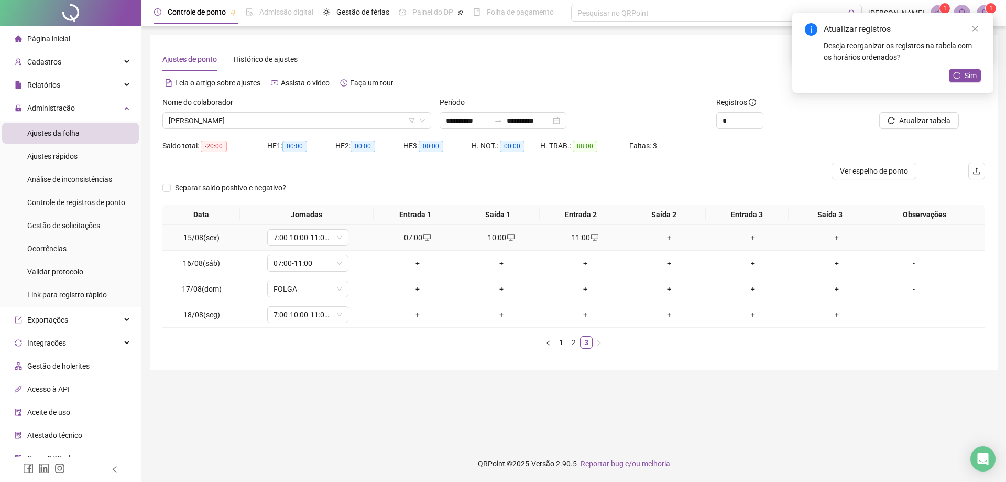
click at [659, 238] on div "+" at bounding box center [668, 238] width 75 height 12
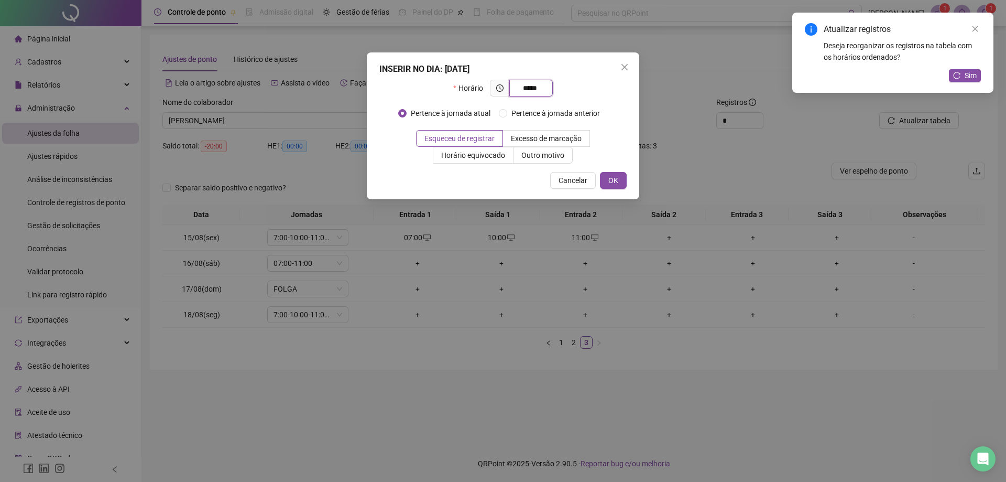
type input "*****"
click at [614, 189] on div "INSERIR NO DIA : [DATE] Horário ***** Pertence à jornada atual Pertence à jorna…" at bounding box center [503, 125] width 272 height 147
click at [614, 180] on span "OK" at bounding box center [613, 180] width 10 height 12
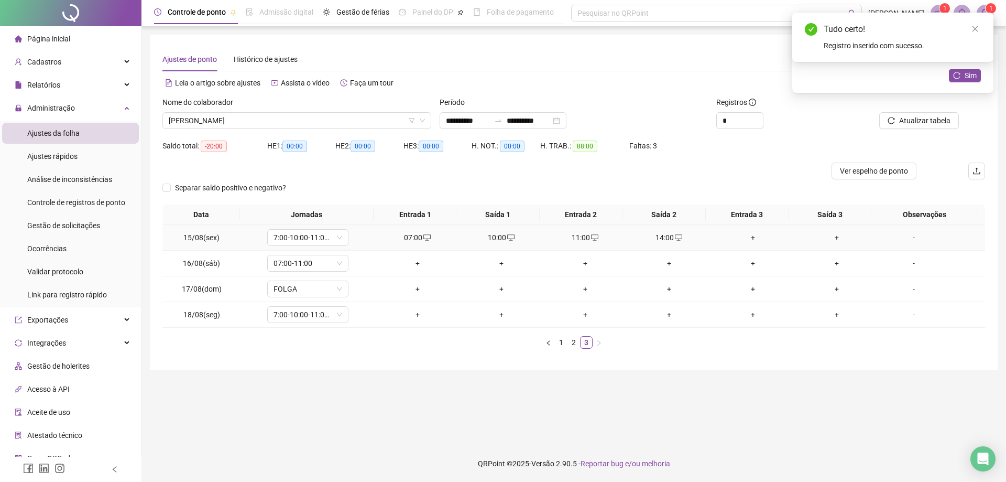
click at [749, 240] on div "+" at bounding box center [752, 238] width 75 height 12
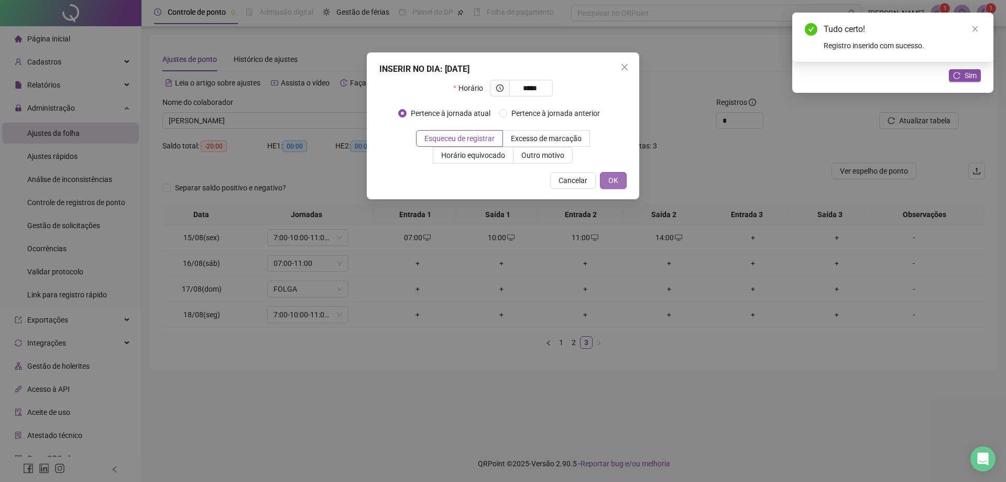
type input "*****"
click at [620, 181] on button "OK" at bounding box center [613, 180] width 27 height 17
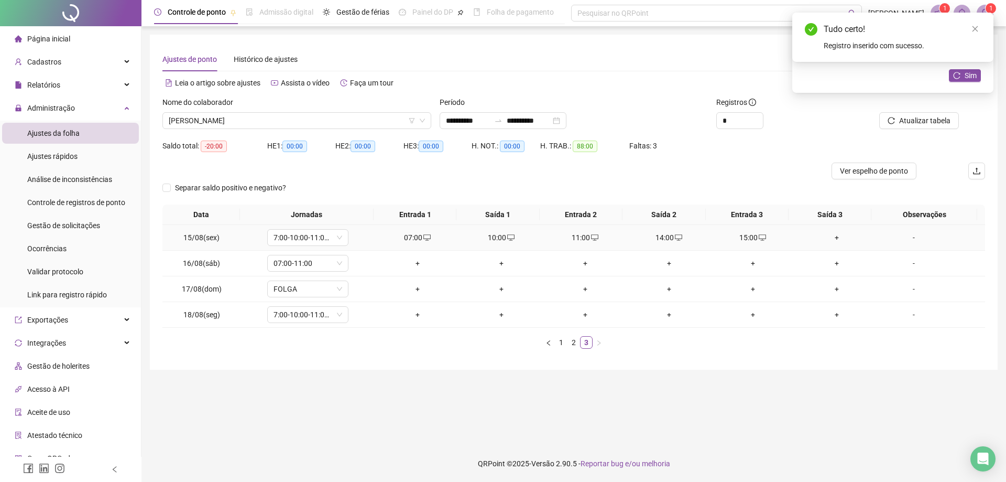
click at [824, 239] on div "+" at bounding box center [836, 238] width 75 height 12
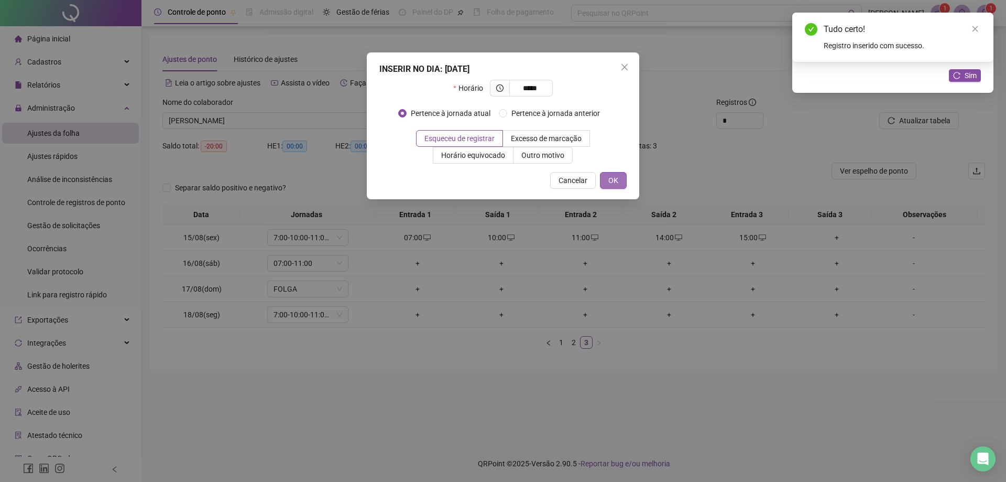
type input "*****"
click at [611, 180] on span "OK" at bounding box center [613, 180] width 10 height 12
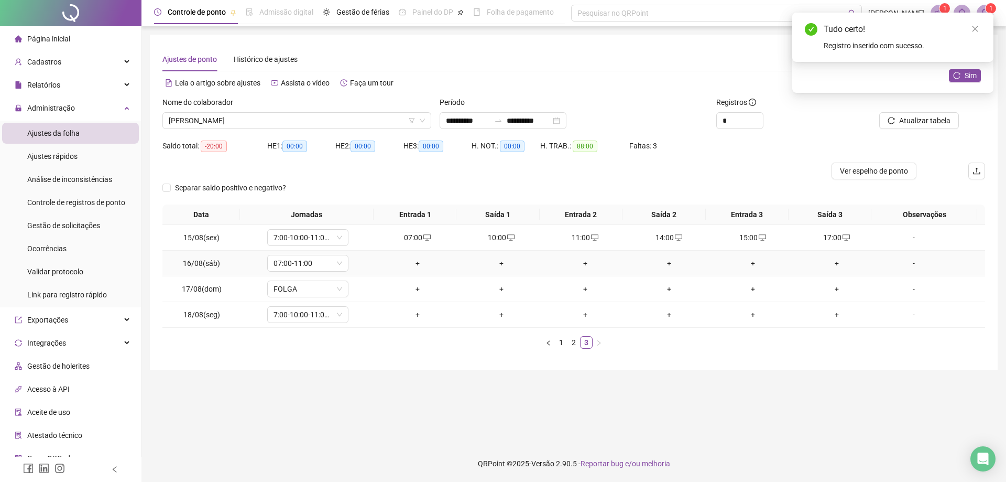
click at [417, 263] on div "+" at bounding box center [417, 263] width 75 height 12
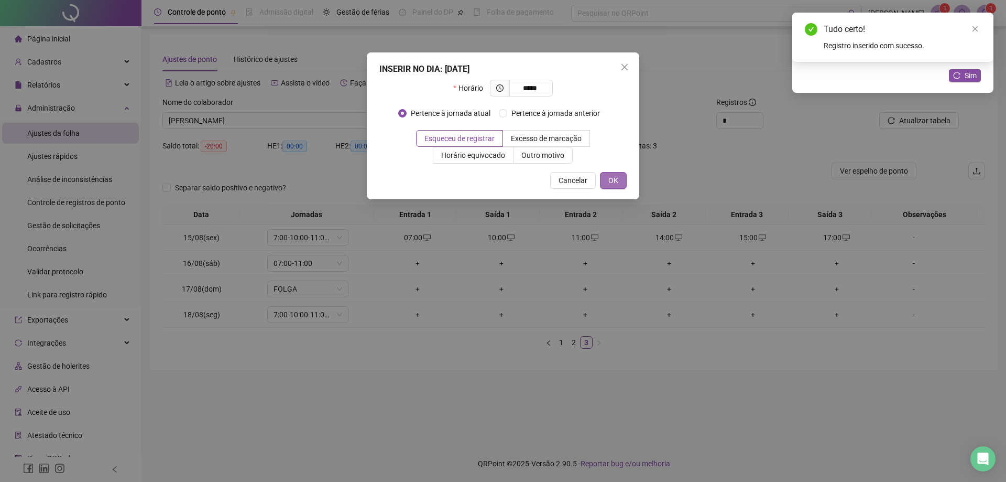
type input "*****"
click at [607, 172] on button "OK" at bounding box center [613, 180] width 27 height 17
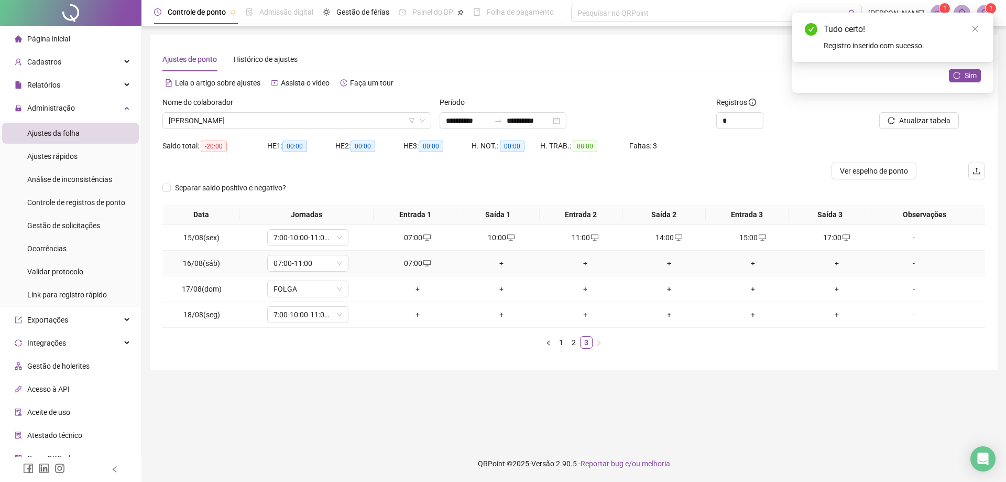
click at [496, 264] on div "+" at bounding box center [501, 263] width 75 height 12
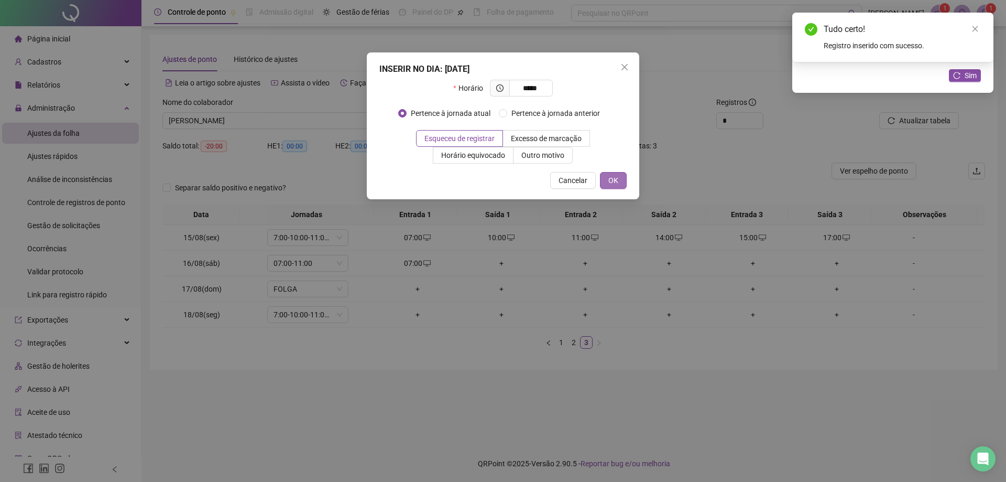
type input "*****"
click at [616, 181] on span "OK" at bounding box center [613, 180] width 10 height 12
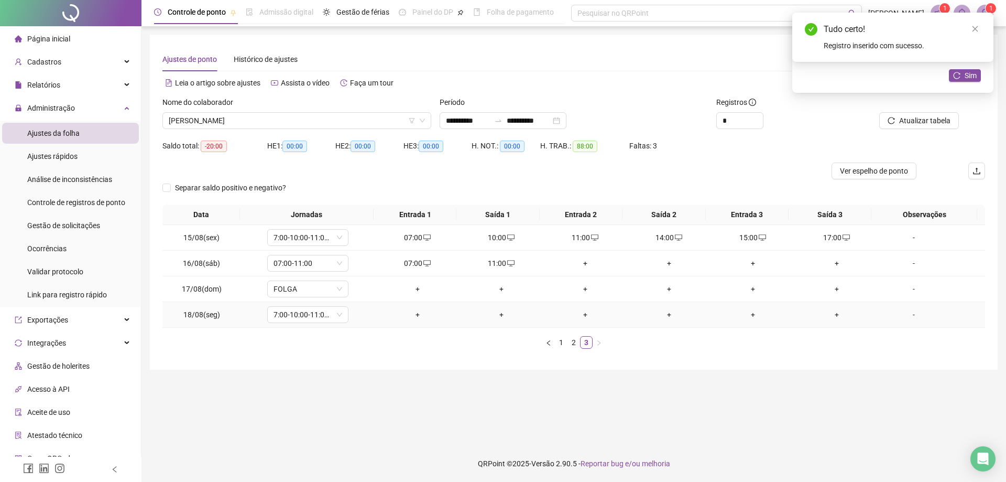
click at [407, 314] on div "+" at bounding box center [417, 315] width 75 height 12
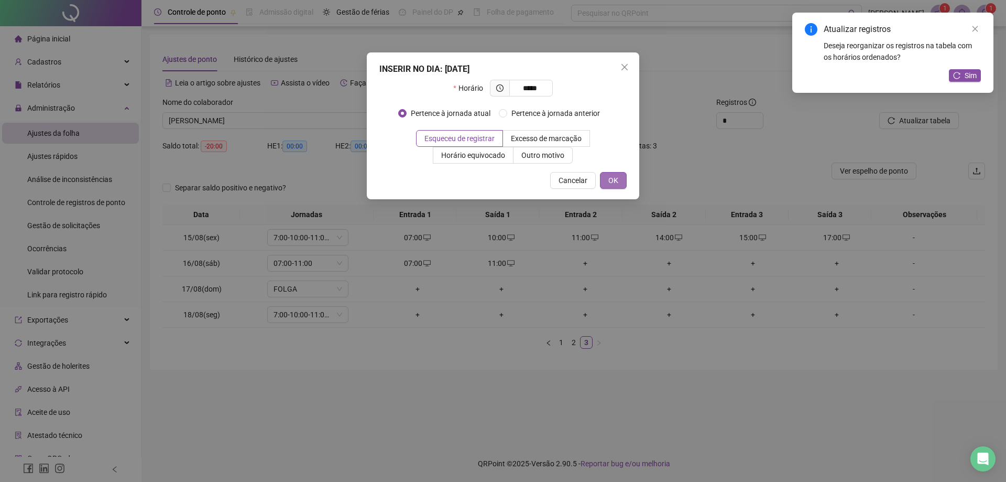
type input "*****"
click at [614, 181] on span "OK" at bounding box center [613, 180] width 10 height 12
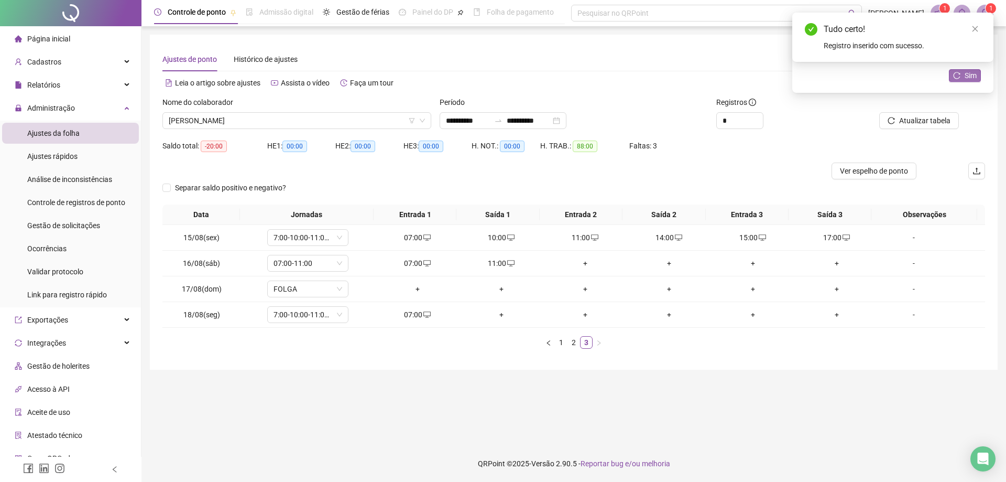
click at [961, 78] on button "Sim" at bounding box center [965, 75] width 32 height 13
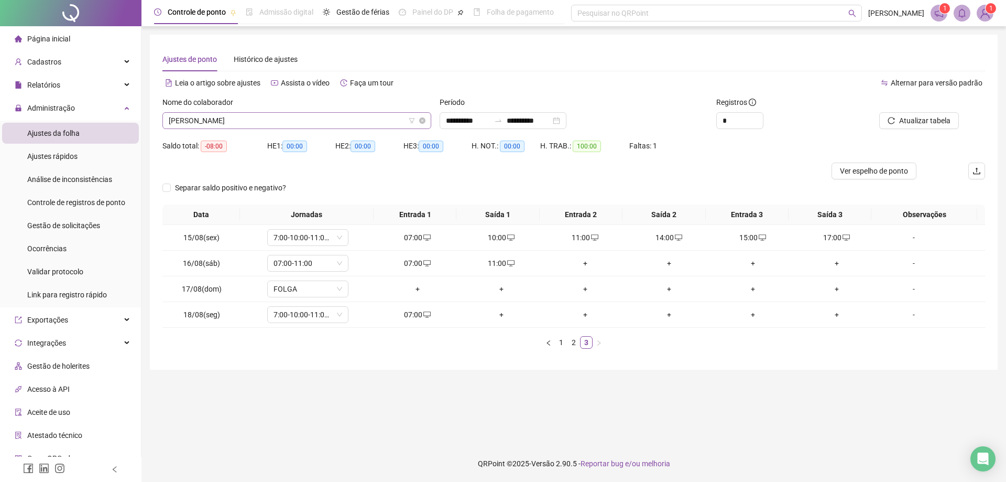
click at [298, 119] on span "[PERSON_NAME]" at bounding box center [297, 121] width 256 height 16
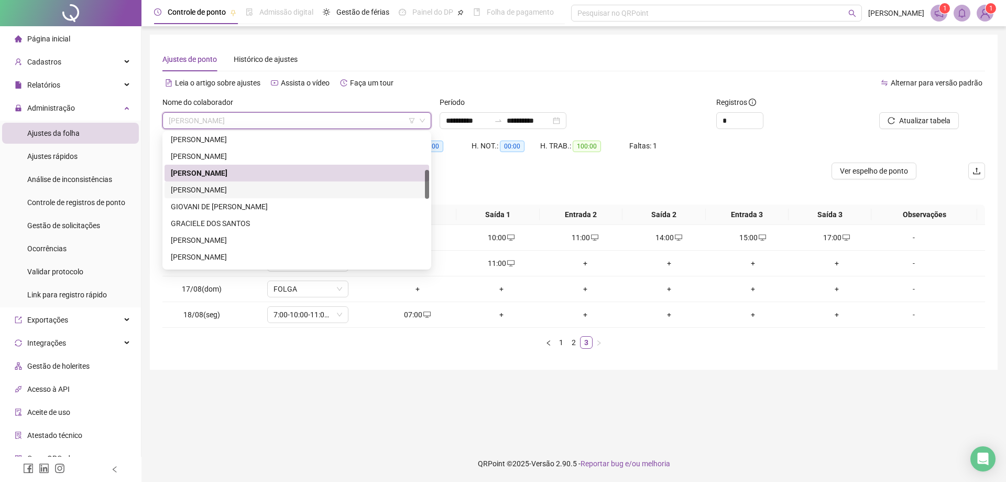
click at [231, 188] on div "[PERSON_NAME]" at bounding box center [297, 190] width 252 height 12
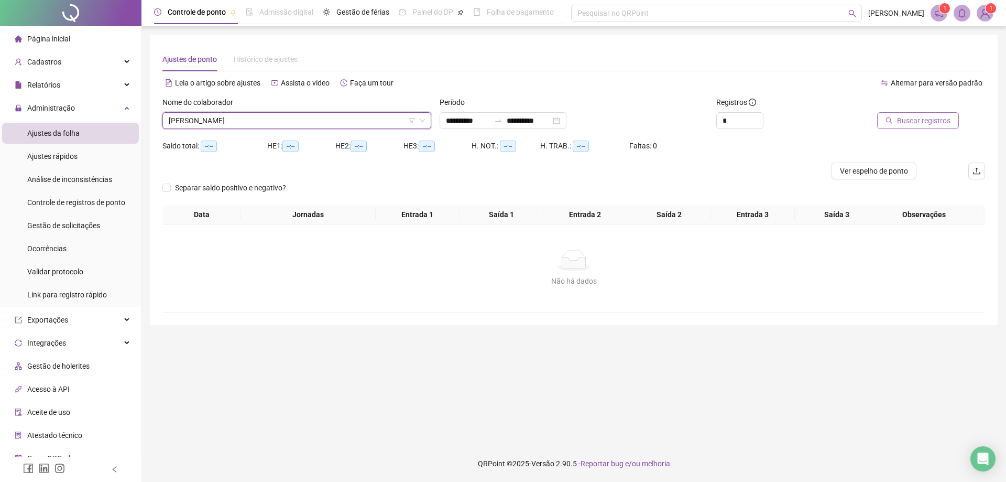
click at [914, 124] on span "Buscar registros" at bounding box center [923, 121] width 53 height 12
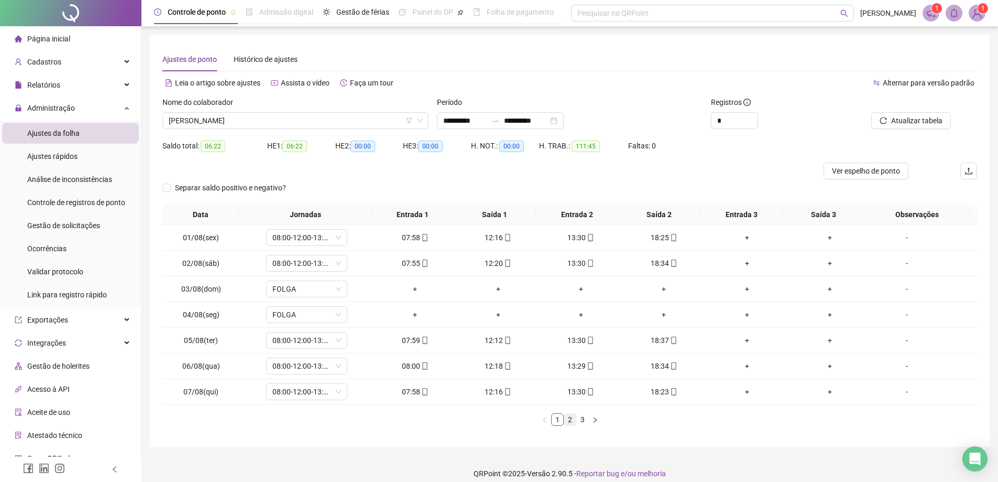
click at [572, 421] on link "2" at bounding box center [570, 419] width 12 height 12
click at [582, 422] on link "3" at bounding box center [583, 419] width 12 height 12
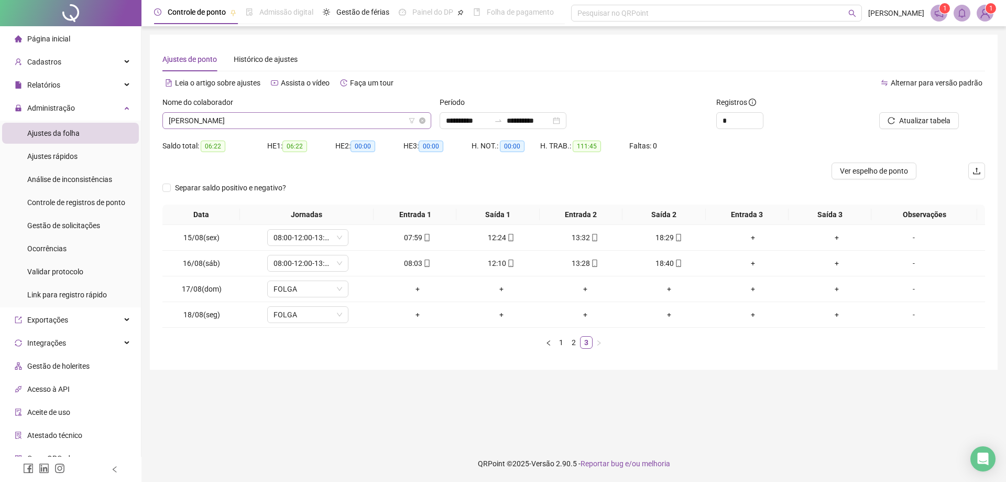
click at [288, 121] on span "[PERSON_NAME]" at bounding box center [297, 121] width 256 height 16
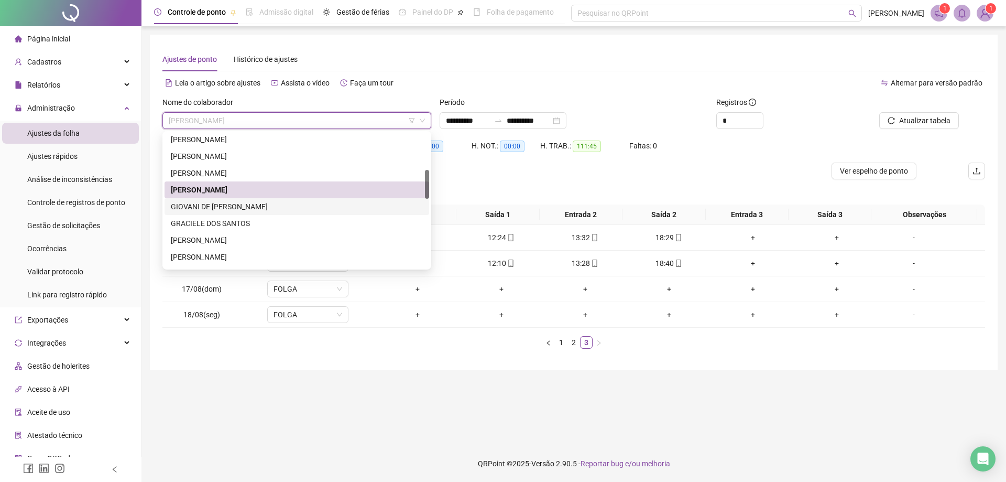
click at [240, 203] on div "GIOVANI DE [PERSON_NAME]" at bounding box center [297, 207] width 252 height 12
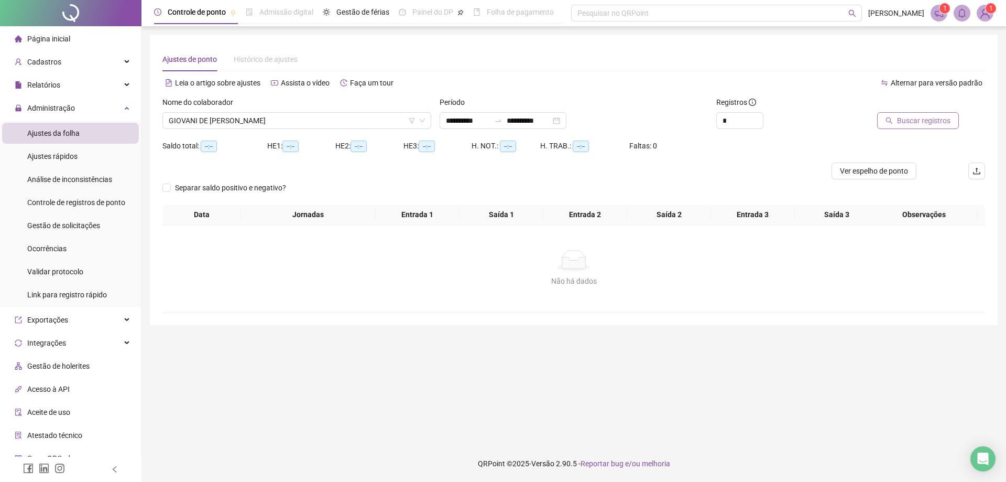
click at [919, 119] on span "Buscar registros" at bounding box center [923, 121] width 53 height 12
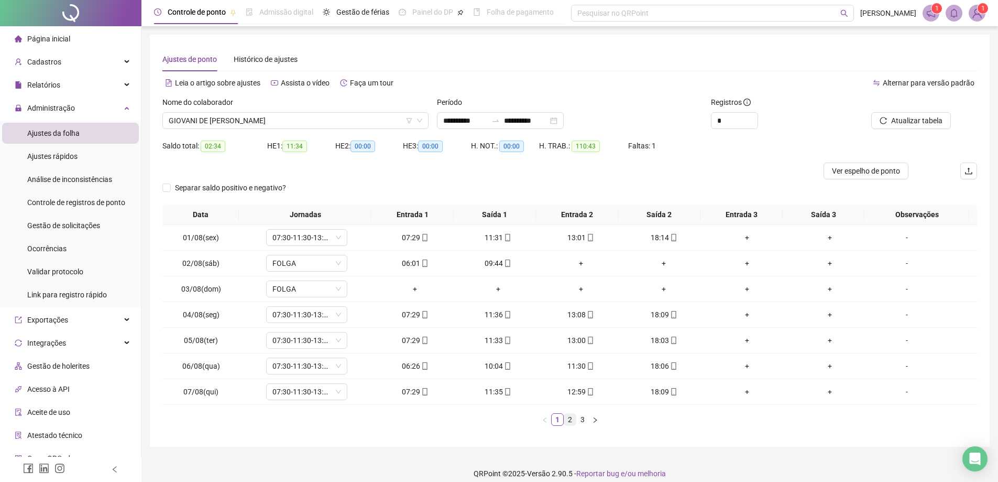
click at [566, 421] on link "2" at bounding box center [570, 419] width 12 height 12
click at [584, 421] on link "3" at bounding box center [583, 419] width 12 height 12
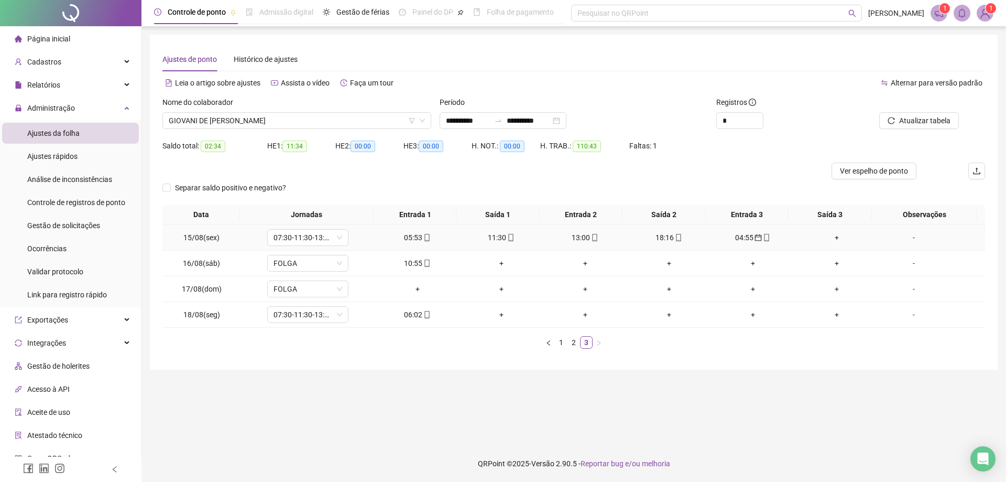
click at [738, 242] on div "04:55" at bounding box center [752, 238] width 75 height 12
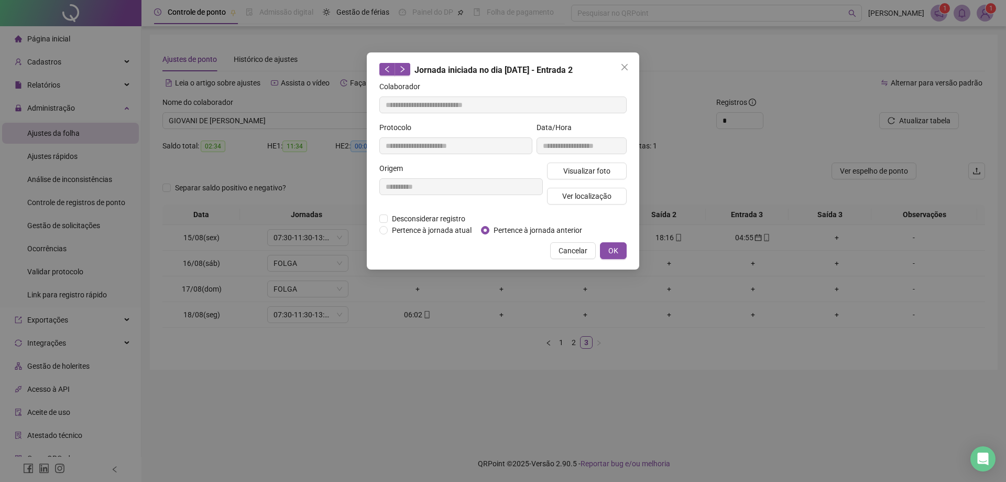
type input "**********"
click at [609, 252] on span "OK" at bounding box center [613, 251] width 10 height 12
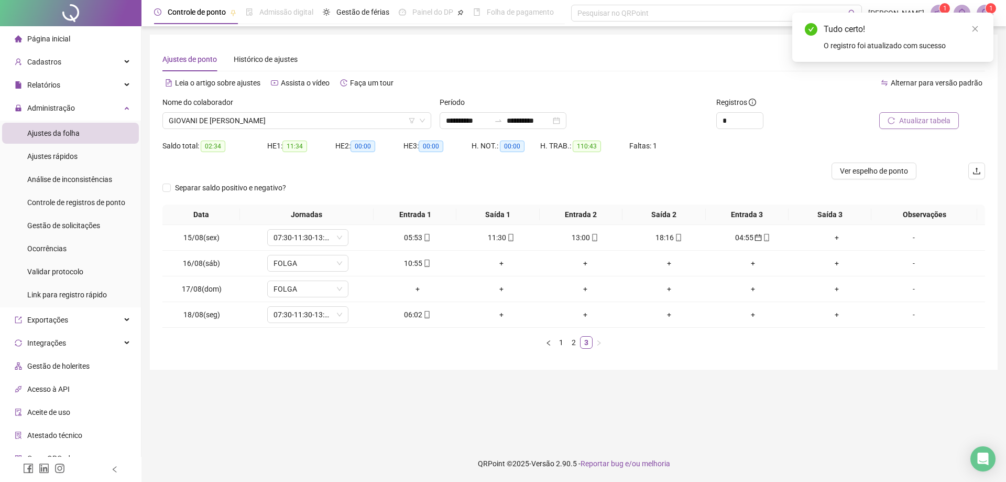
click at [930, 119] on span "Atualizar tabela" at bounding box center [924, 121] width 51 height 12
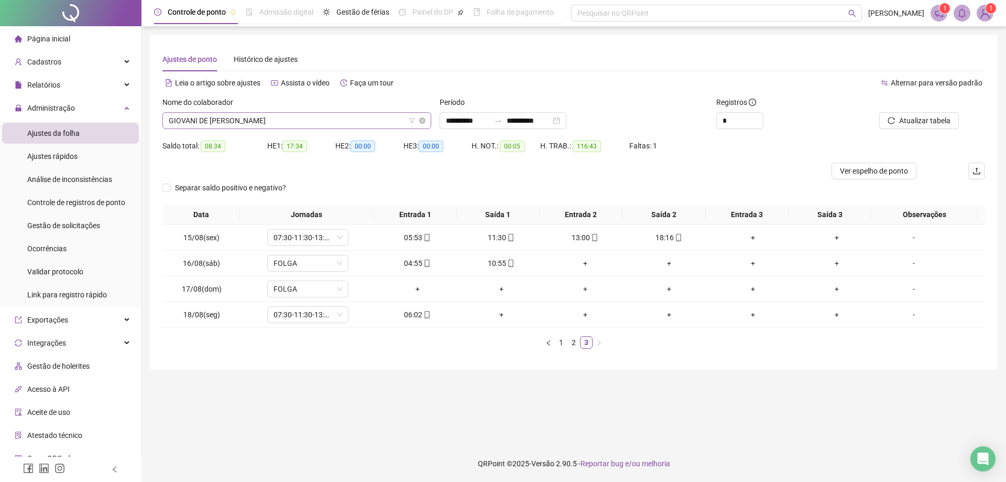
click at [302, 119] on span "GIOVANI DE [PERSON_NAME]" at bounding box center [297, 121] width 256 height 16
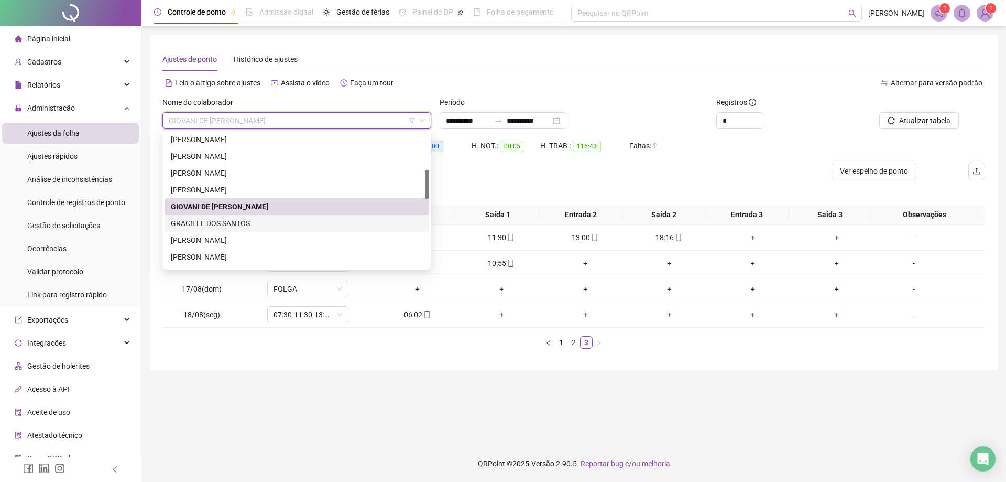
click at [242, 220] on div "GRACIELE DOS SANTOS" at bounding box center [297, 223] width 252 height 12
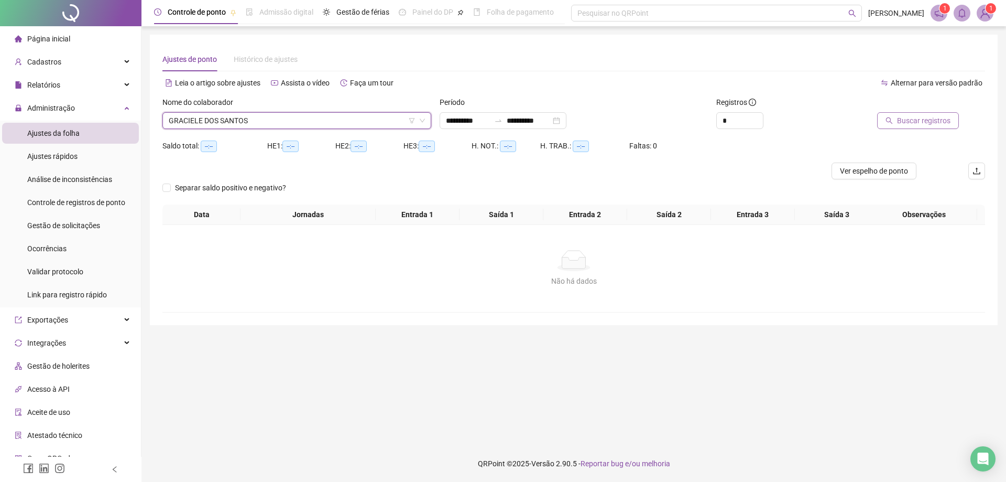
click at [927, 125] on span "Buscar registros" at bounding box center [923, 121] width 53 height 12
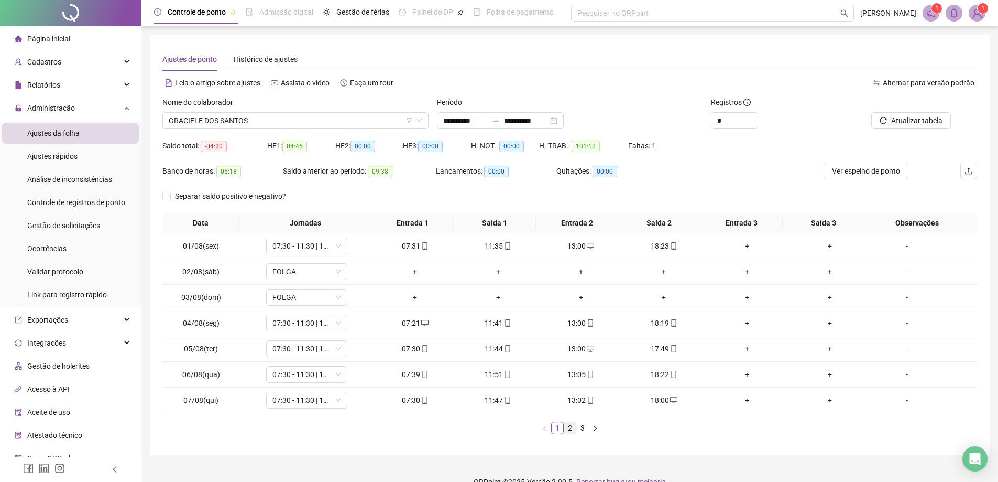
click at [566, 429] on link "2" at bounding box center [570, 428] width 12 height 12
click at [583, 427] on link "3" at bounding box center [583, 428] width 12 height 12
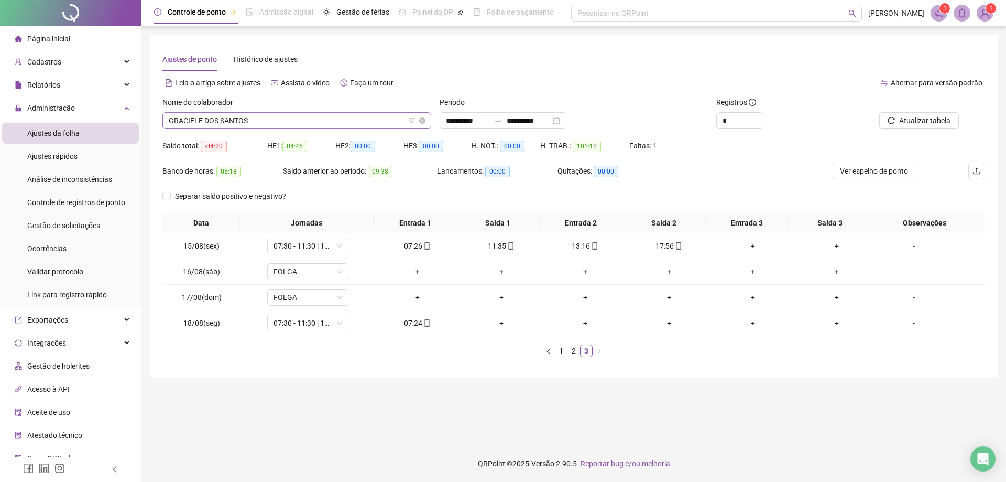
click at [267, 116] on span "GRACIELE DOS SANTOS" at bounding box center [297, 121] width 256 height 16
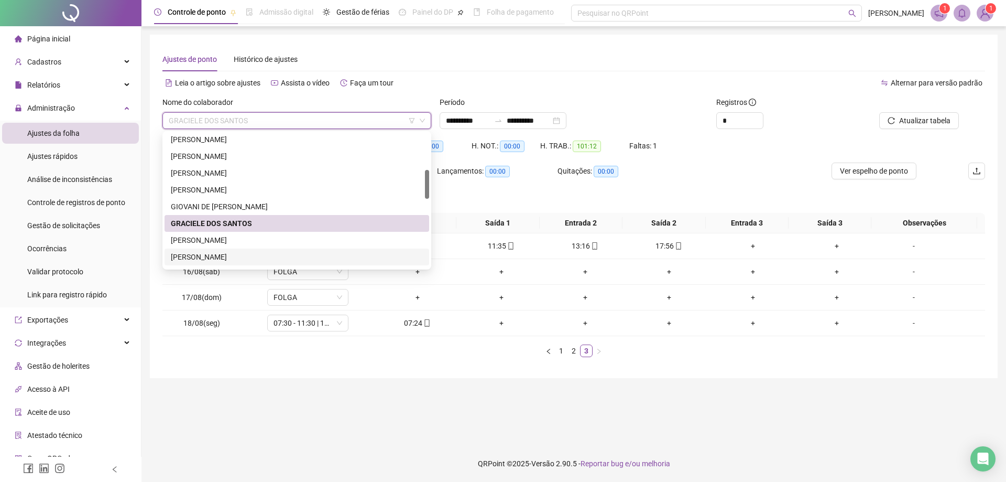
click at [239, 257] on div "[PERSON_NAME]" at bounding box center [297, 257] width 252 height 12
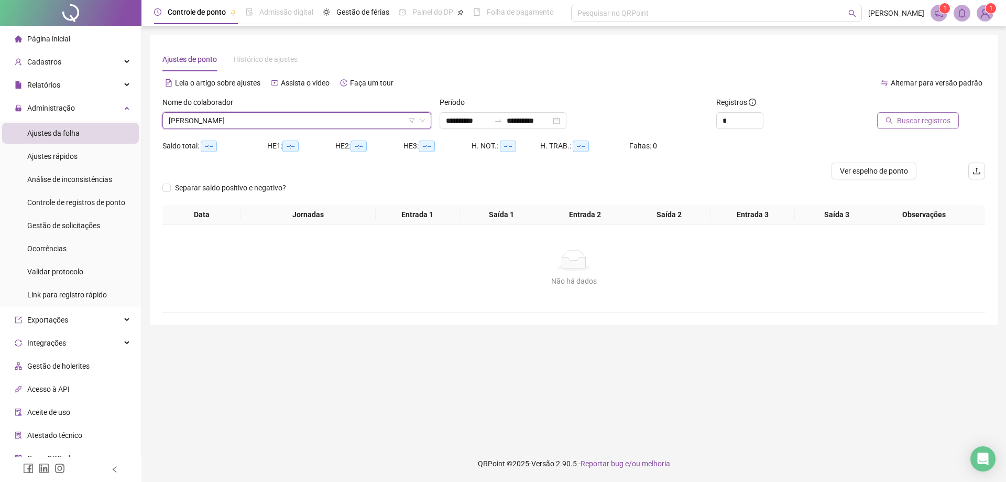
click at [927, 124] on span "Buscar registros" at bounding box center [923, 121] width 53 height 12
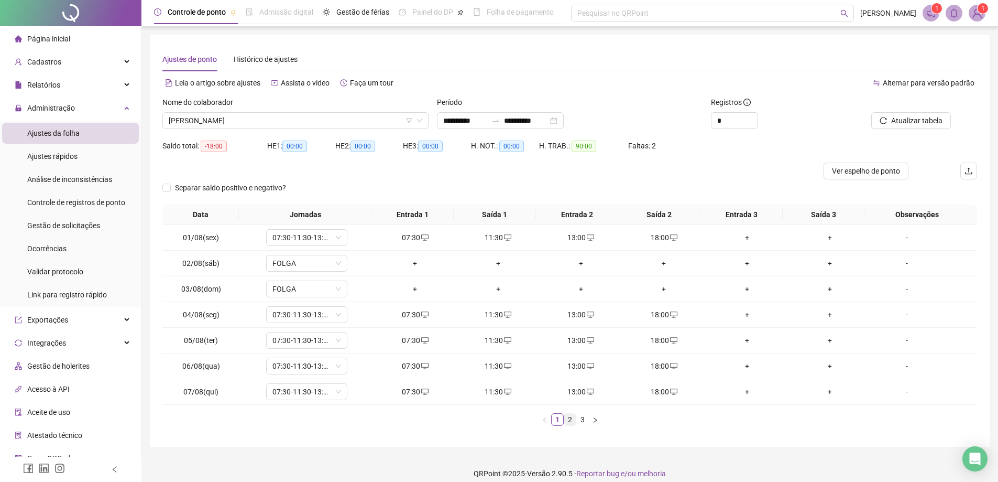
click at [572, 420] on link "2" at bounding box center [570, 419] width 12 height 12
click at [583, 420] on link "3" at bounding box center [583, 419] width 12 height 12
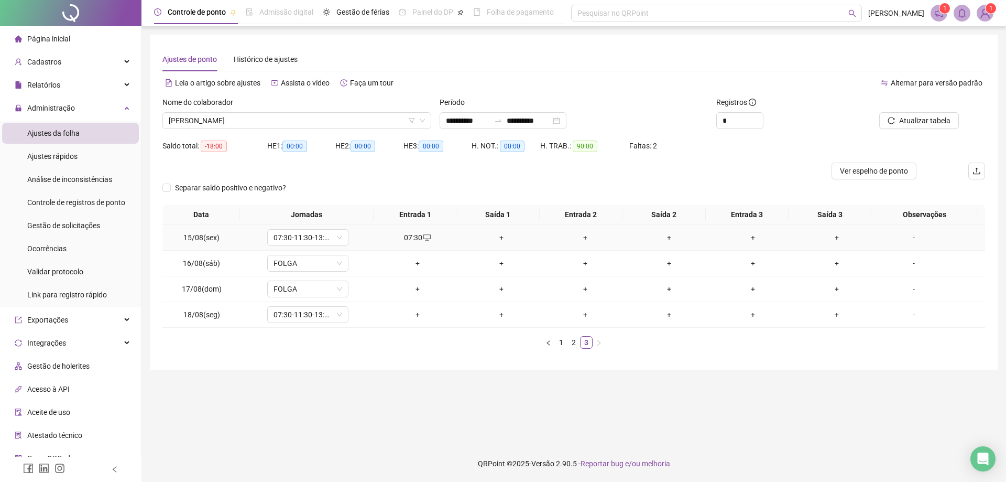
click at [499, 237] on div "+" at bounding box center [501, 238] width 75 height 12
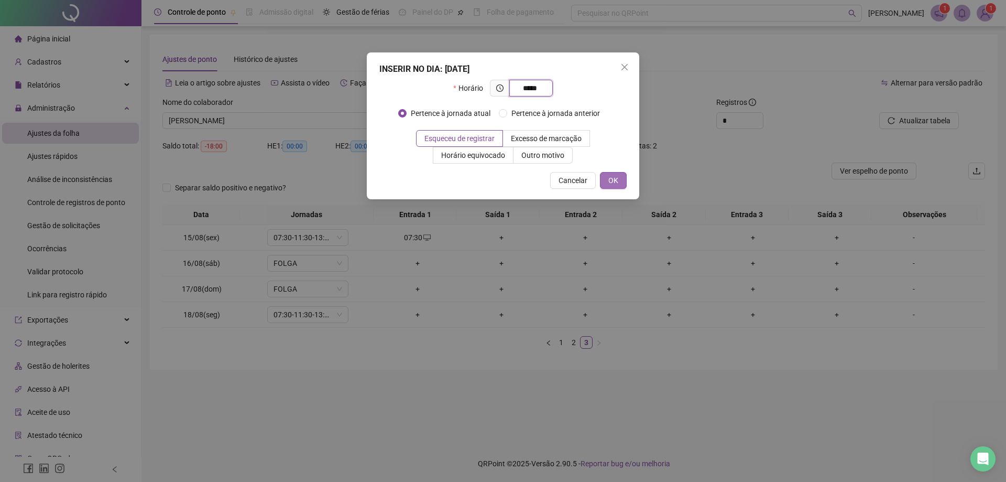
type input "*****"
click at [613, 181] on span "OK" at bounding box center [613, 180] width 10 height 12
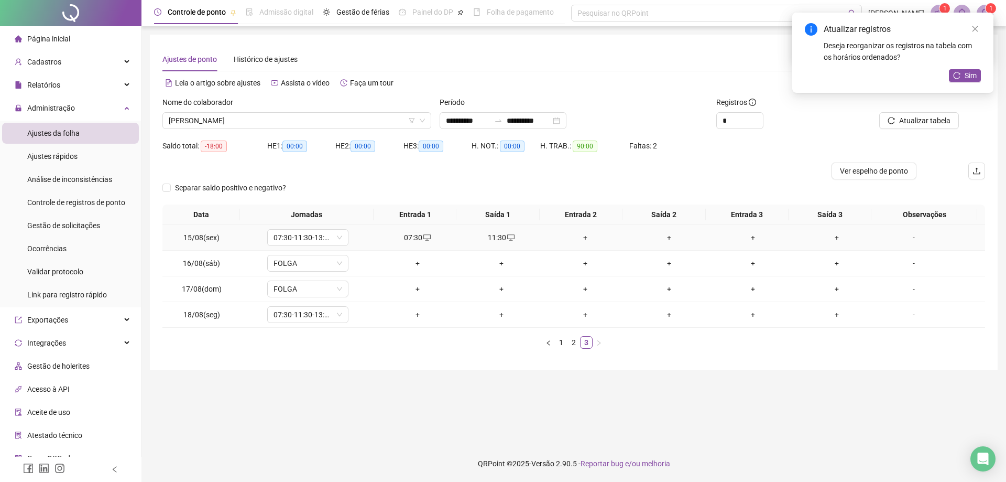
click at [585, 236] on div "+" at bounding box center [585, 238] width 75 height 12
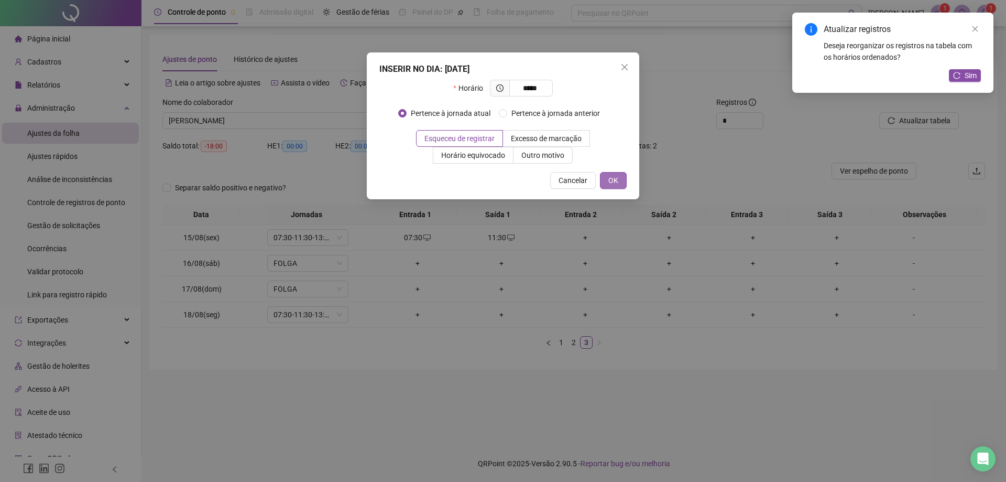
type input "*****"
click at [616, 183] on span "OK" at bounding box center [613, 180] width 10 height 12
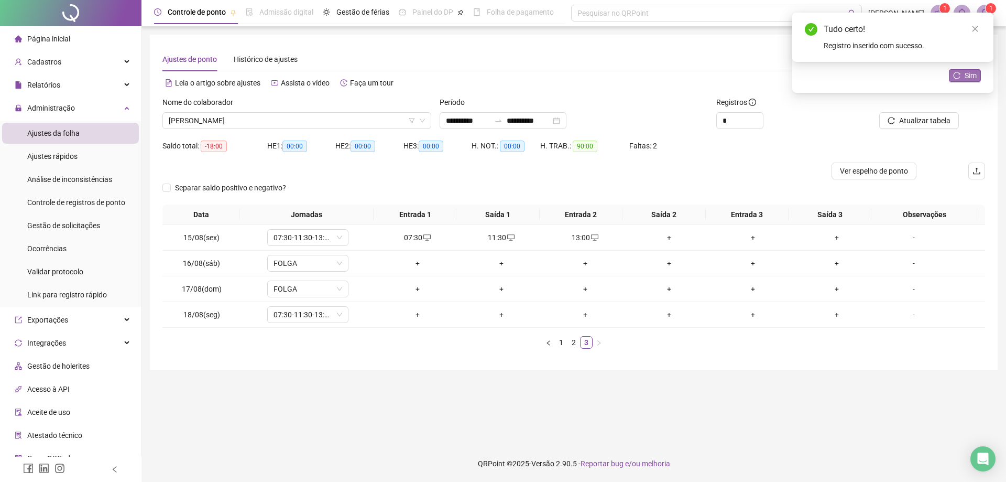
click at [967, 76] on span "Sim" at bounding box center [971, 76] width 12 height 12
click at [660, 243] on div "+" at bounding box center [668, 238] width 75 height 12
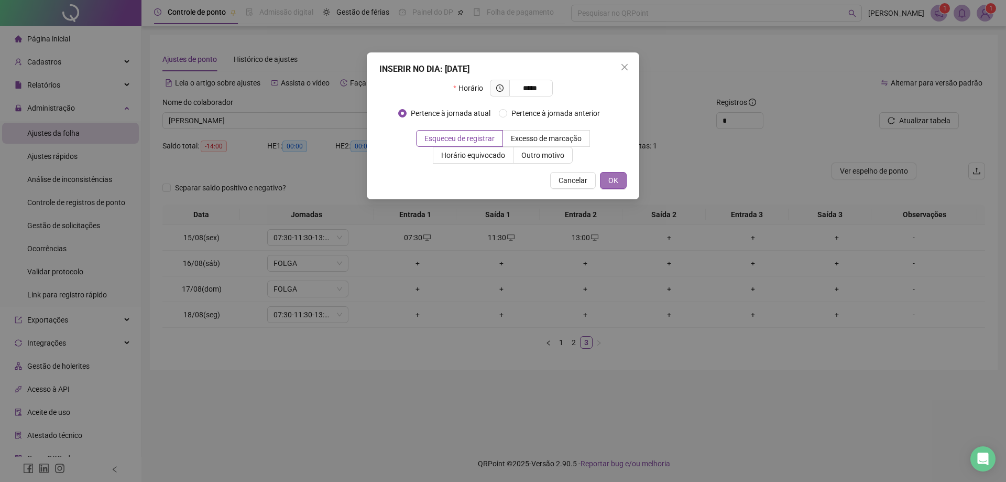
type input "*****"
click at [614, 180] on span "OK" at bounding box center [613, 180] width 10 height 12
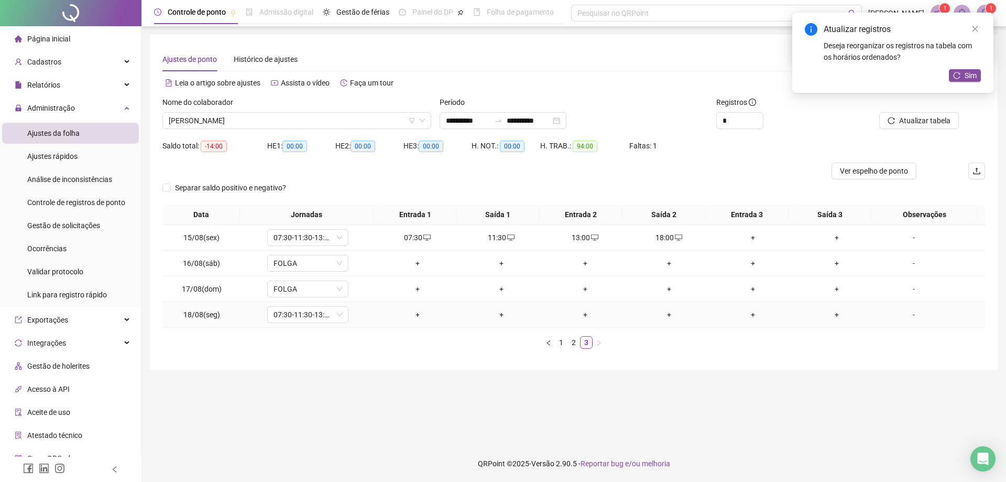
click at [410, 318] on div "+" at bounding box center [417, 315] width 75 height 12
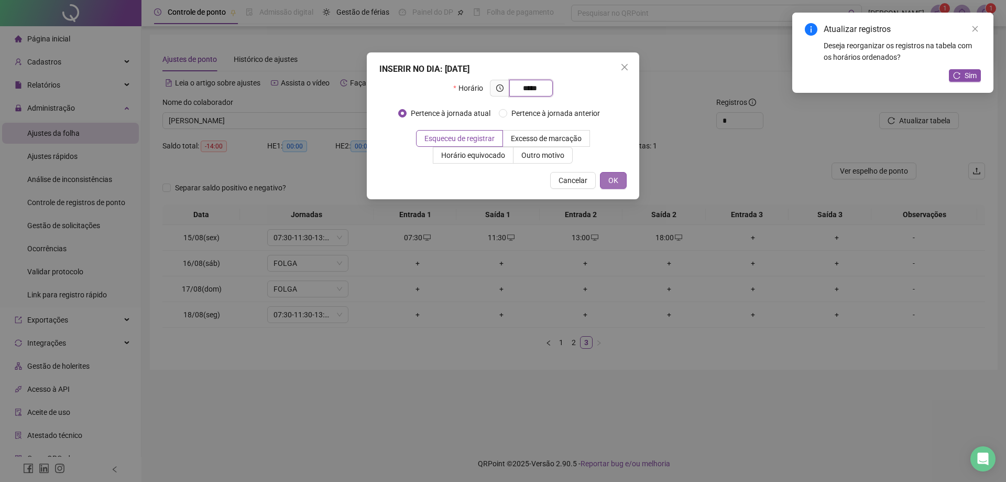
type input "*****"
click at [611, 177] on span "OK" at bounding box center [613, 180] width 10 height 12
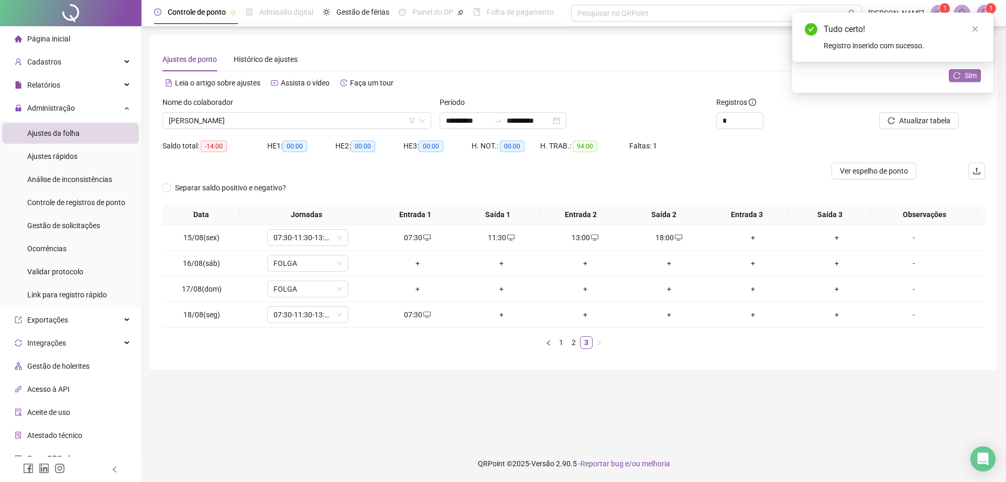
click at [965, 80] on span "Sim" at bounding box center [971, 76] width 12 height 12
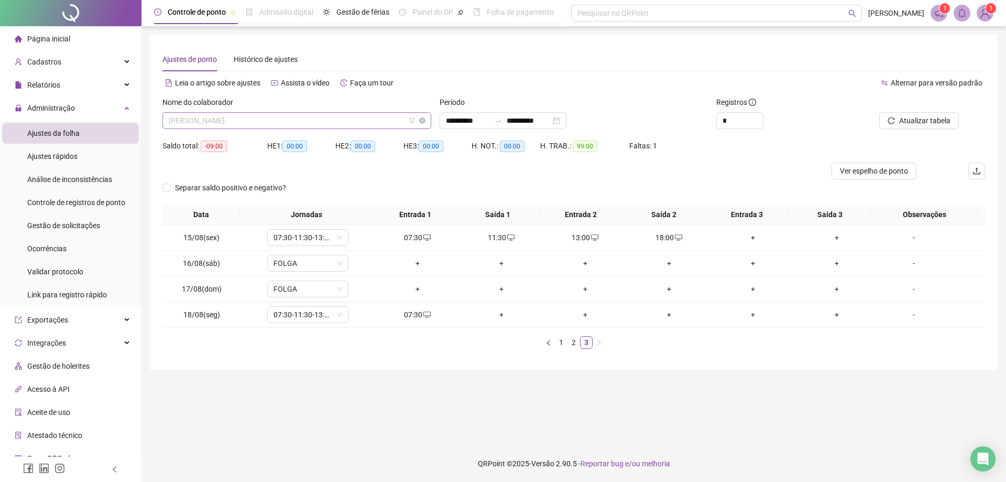
click at [268, 126] on span "[PERSON_NAME]" at bounding box center [297, 121] width 256 height 16
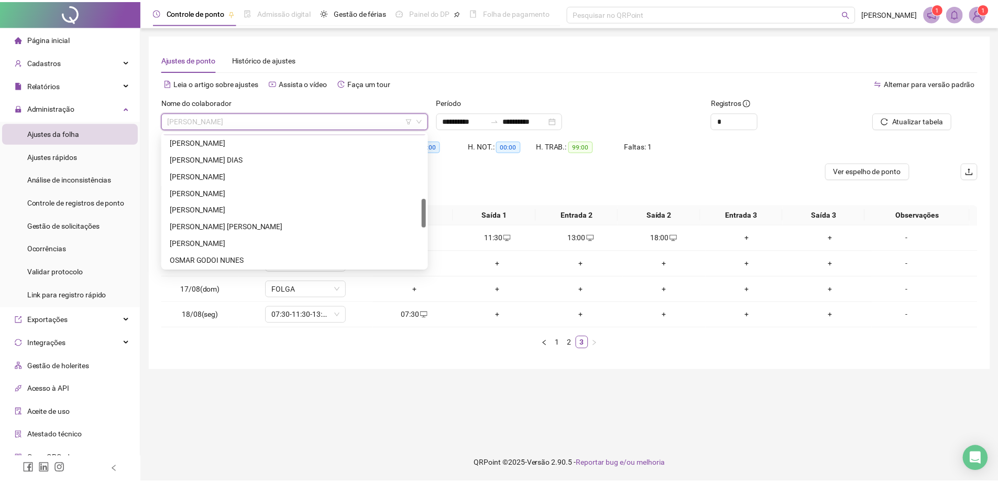
scroll to position [267, 0]
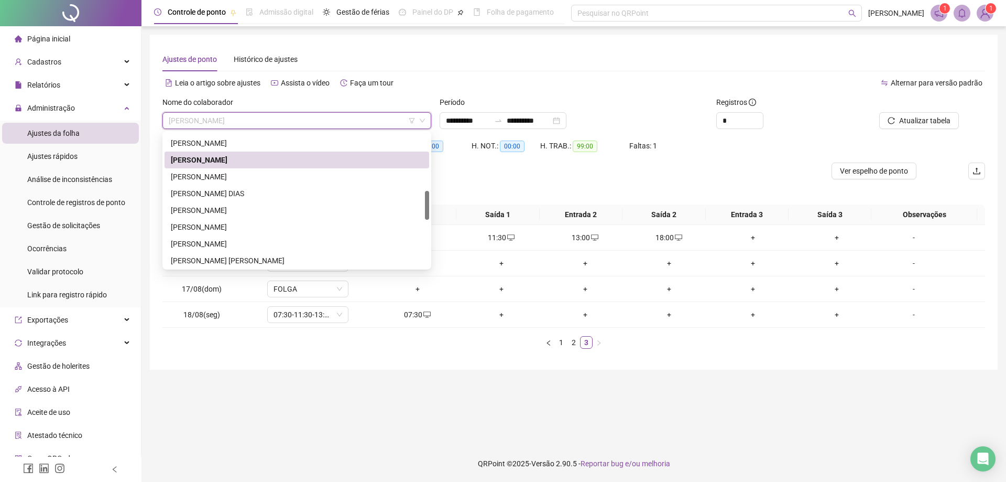
drag, startPoint x: 429, startPoint y: 187, endPoint x: 426, endPoint y: 207, distance: 21.1
click at [426, 207] on div at bounding box center [427, 205] width 4 height 29
click at [244, 179] on div "[PERSON_NAME]" at bounding box center [297, 177] width 252 height 12
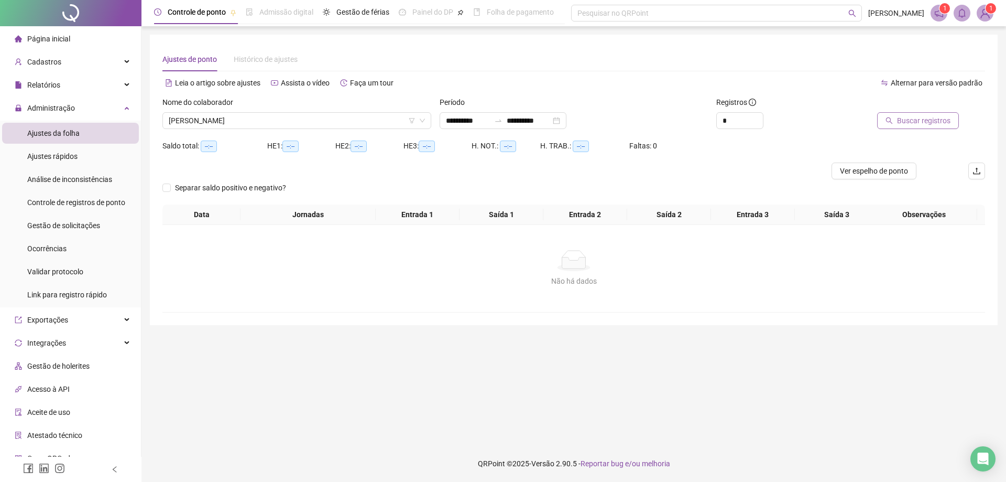
click at [927, 118] on span "Buscar registros" at bounding box center [923, 121] width 53 height 12
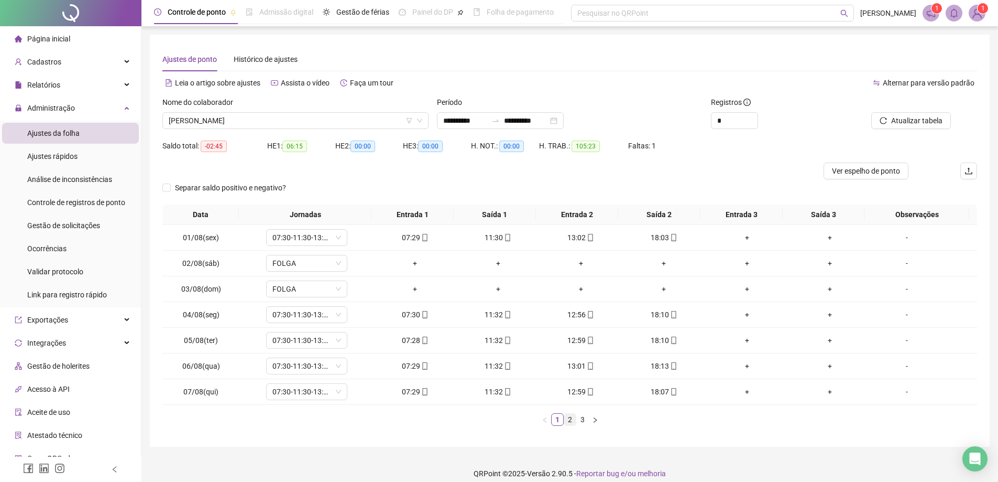
click at [569, 422] on link "2" at bounding box center [570, 419] width 12 height 12
click at [580, 423] on link "3" at bounding box center [583, 419] width 12 height 12
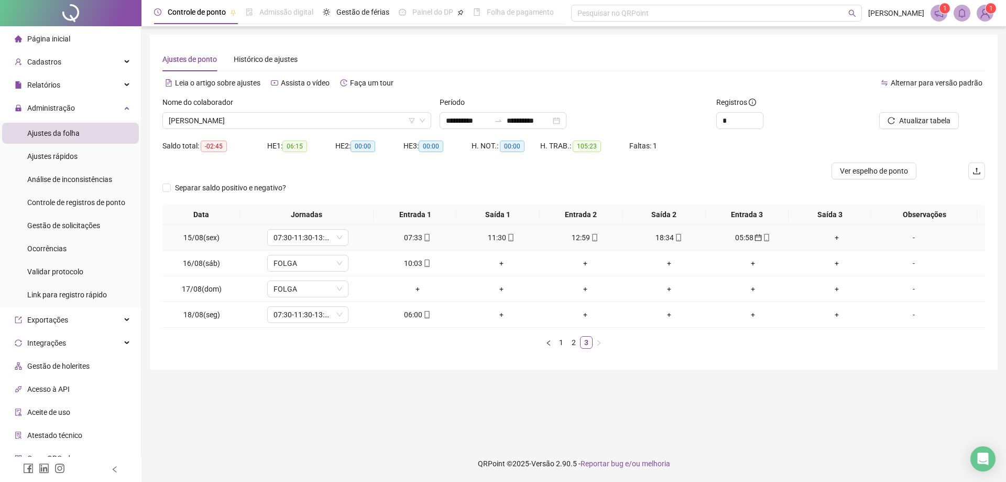
click at [736, 237] on div "05:58" at bounding box center [752, 238] width 75 height 12
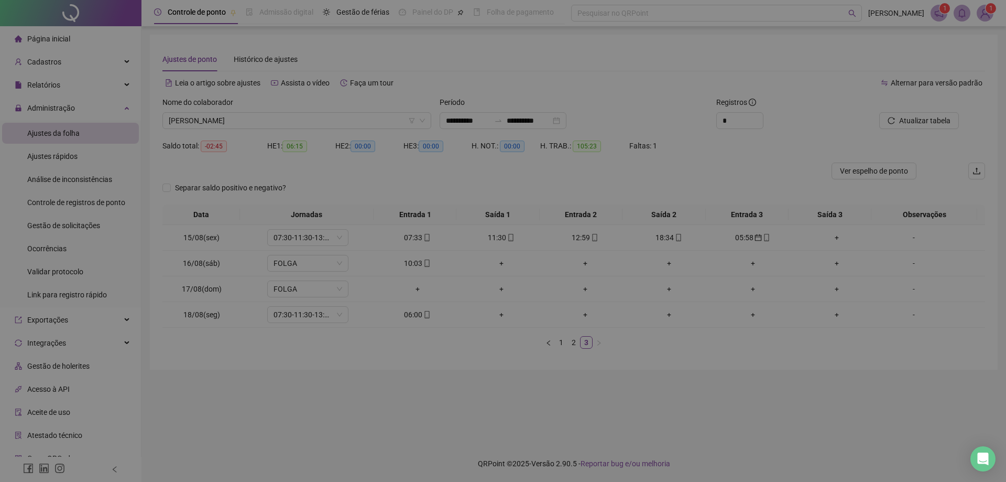
type input "**********"
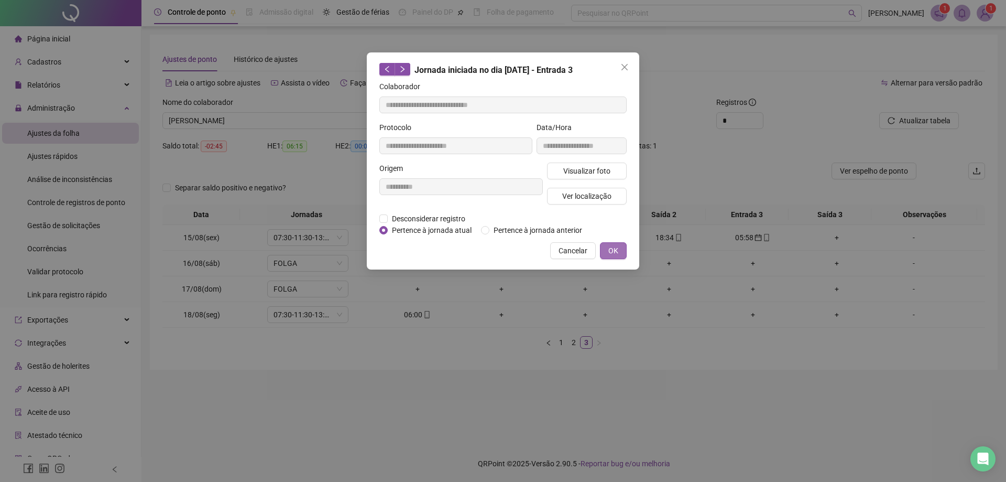
click at [615, 250] on span "OK" at bounding box center [613, 251] width 10 height 12
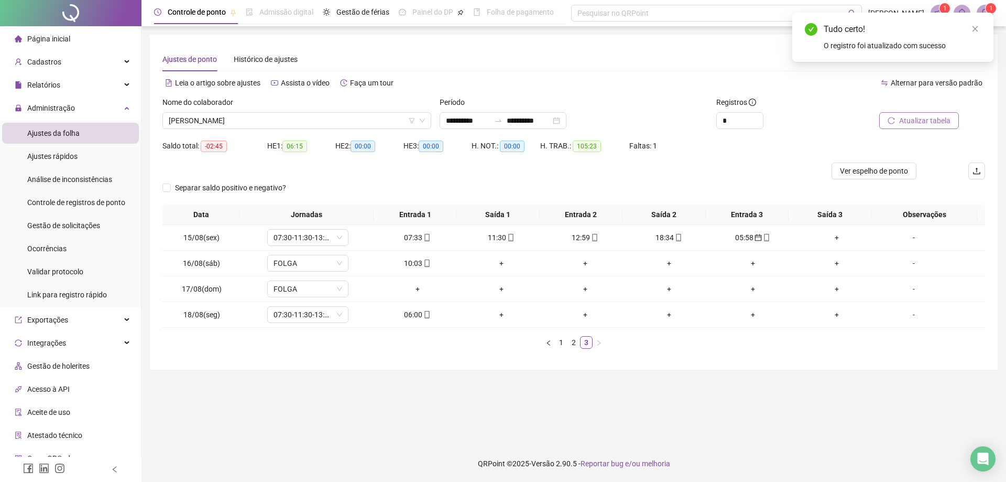
click at [928, 117] on span "Atualizar tabela" at bounding box center [924, 121] width 51 height 12
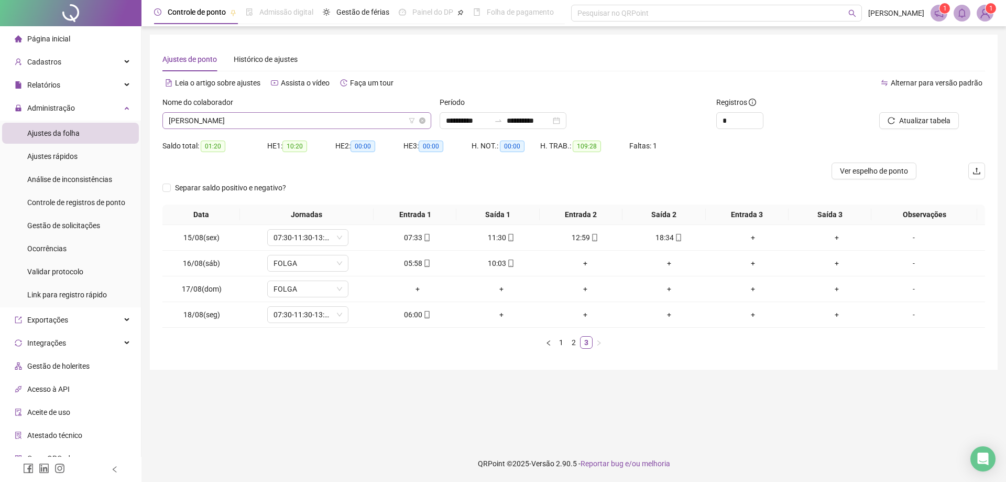
click at [330, 121] on span "[PERSON_NAME]" at bounding box center [297, 121] width 256 height 16
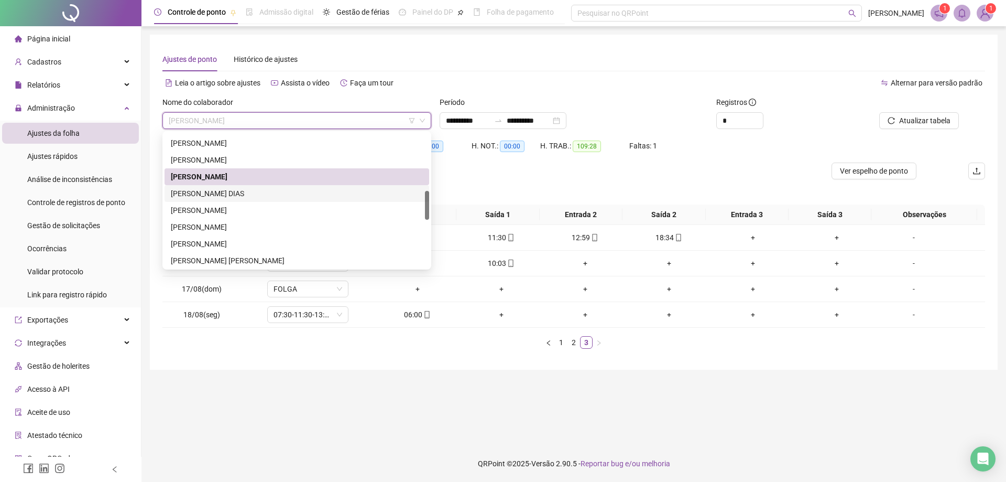
click at [261, 195] on div "[PERSON_NAME] DIAS" at bounding box center [297, 194] width 252 height 12
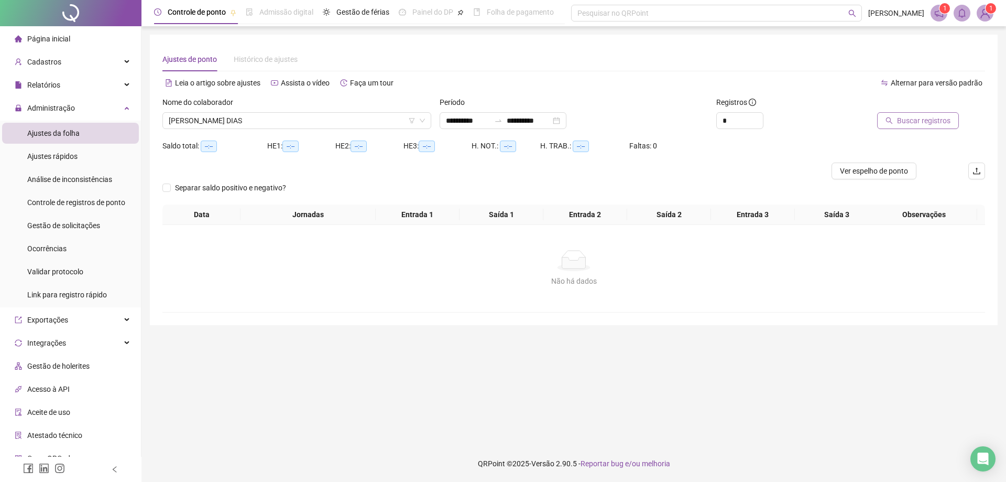
click at [913, 120] on span "Buscar registros" at bounding box center [923, 121] width 53 height 12
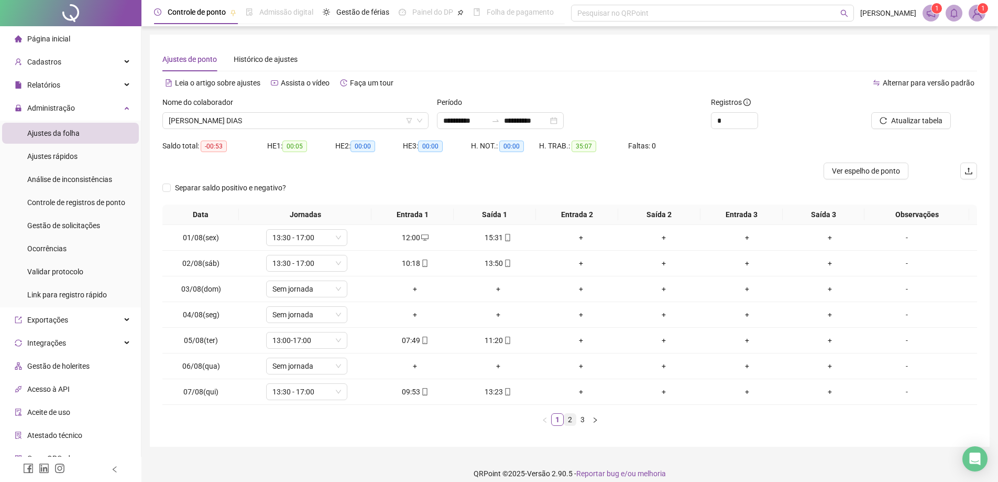
click at [571, 420] on link "2" at bounding box center [570, 419] width 12 height 12
click at [588, 419] on link "3" at bounding box center [583, 419] width 12 height 12
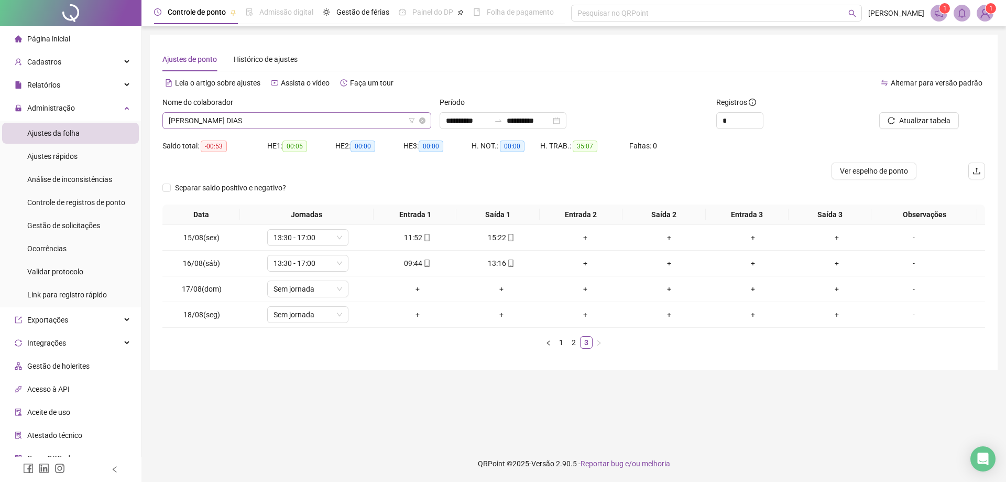
click at [301, 121] on span "[PERSON_NAME] DIAS" at bounding box center [297, 121] width 256 height 16
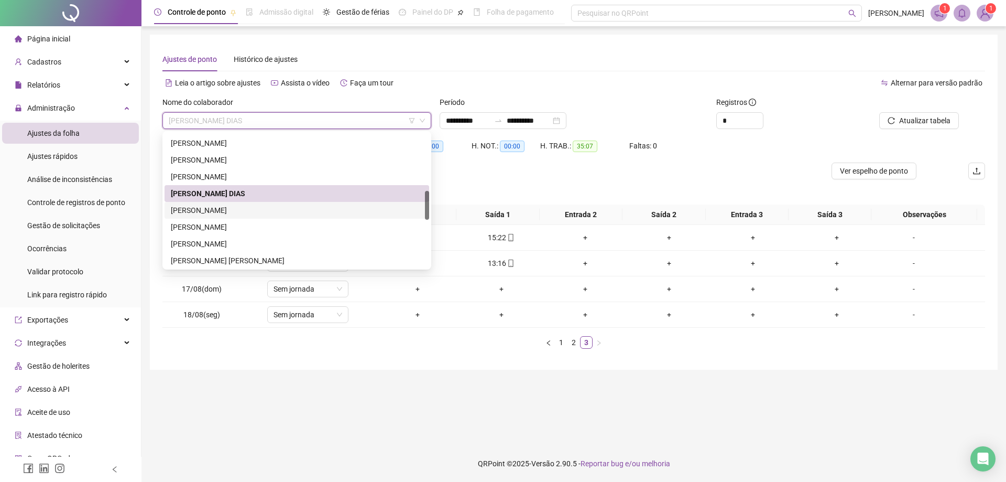
click at [275, 203] on div "[PERSON_NAME]" at bounding box center [297, 210] width 265 height 17
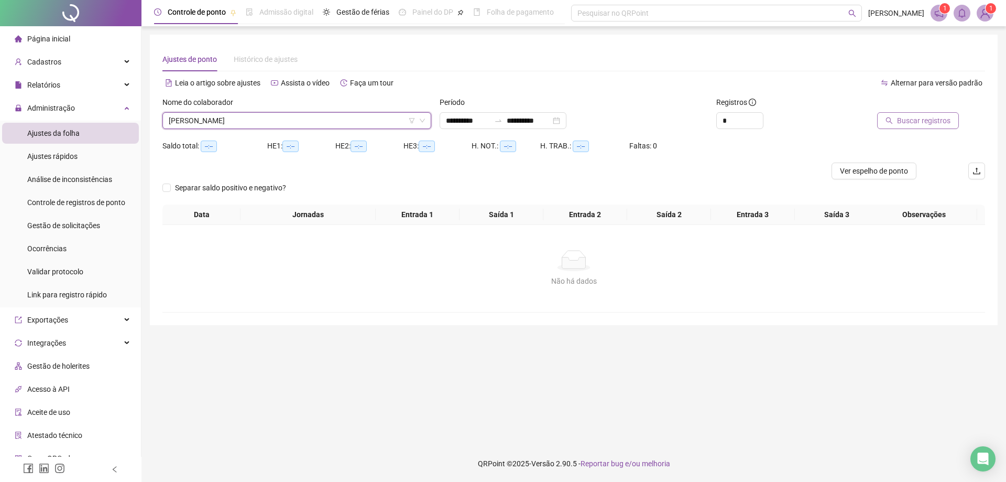
click at [918, 126] on span "Buscar registros" at bounding box center [923, 121] width 53 height 12
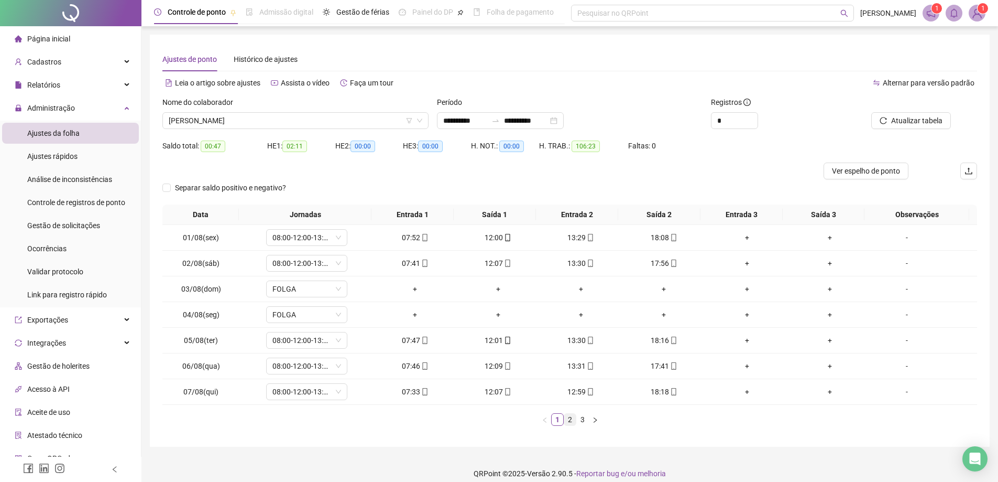
click at [572, 421] on link "2" at bounding box center [570, 419] width 12 height 12
click at [582, 423] on link "3" at bounding box center [583, 419] width 12 height 12
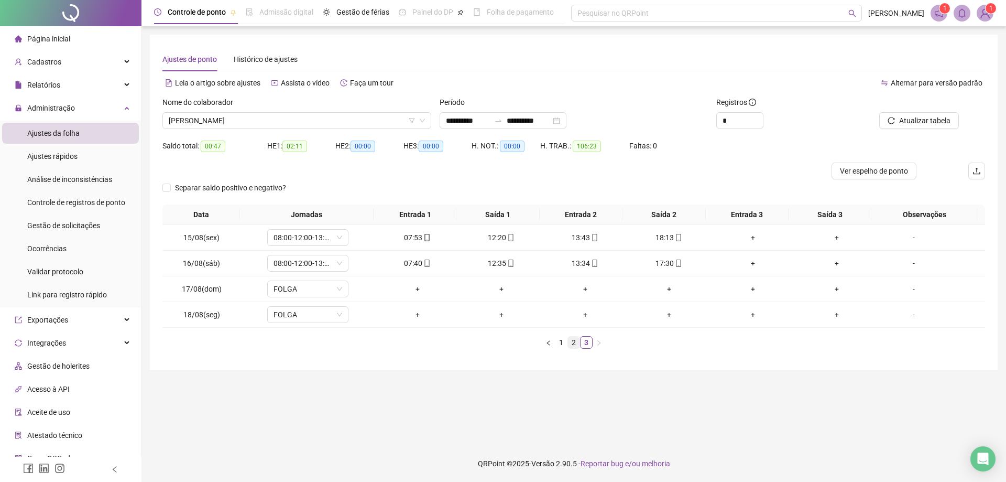
click at [572, 343] on link "2" at bounding box center [574, 342] width 12 height 12
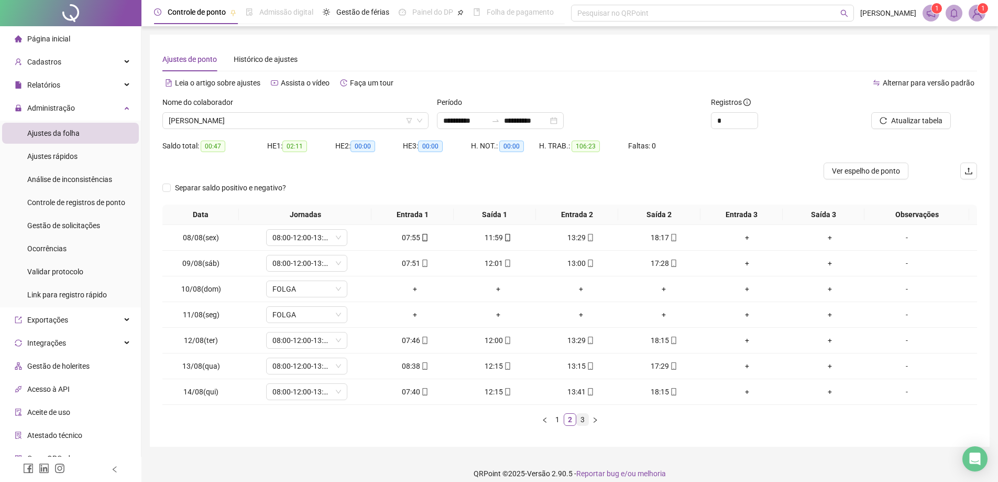
click at [583, 421] on link "3" at bounding box center [583, 419] width 12 height 12
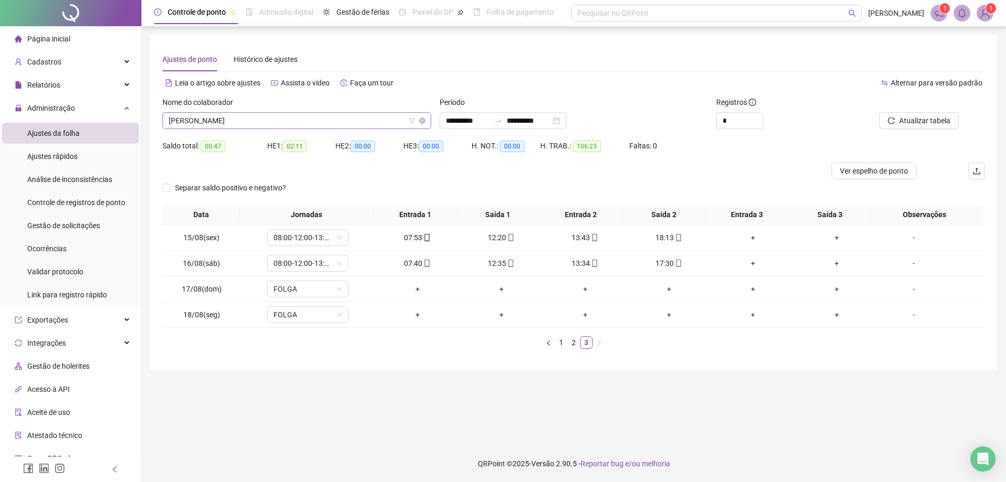
click at [293, 115] on span "[PERSON_NAME]" at bounding box center [297, 121] width 256 height 16
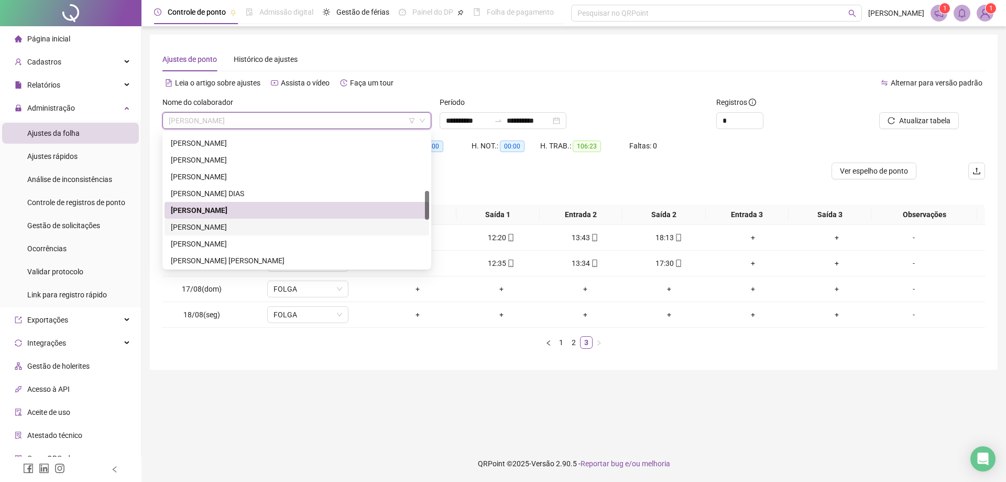
click at [258, 224] on div "[PERSON_NAME]" at bounding box center [297, 227] width 252 height 12
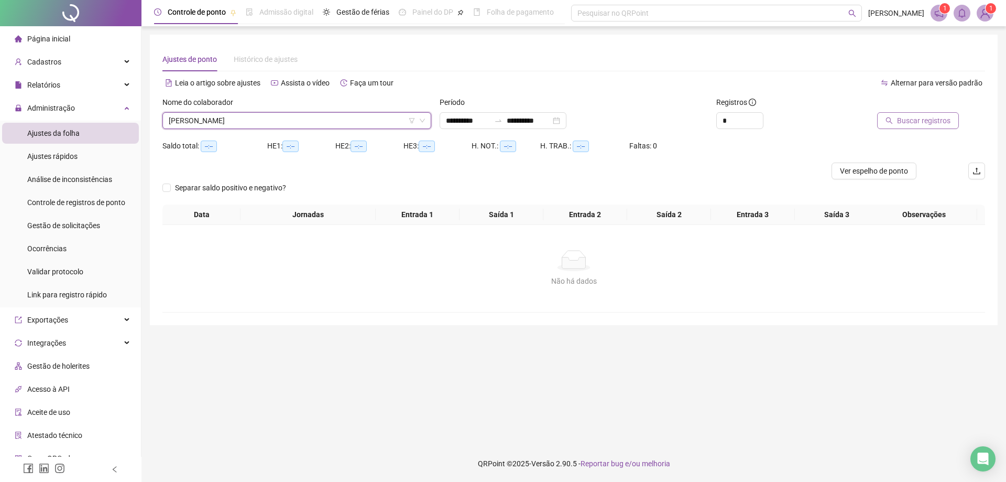
click at [909, 116] on span "Buscar registros" at bounding box center [923, 121] width 53 height 12
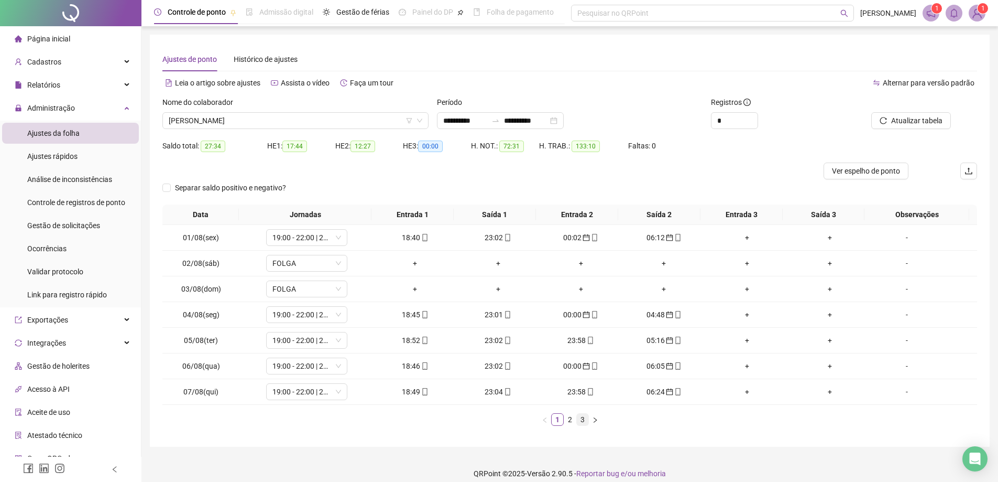
click at [581, 418] on link "3" at bounding box center [583, 419] width 12 height 12
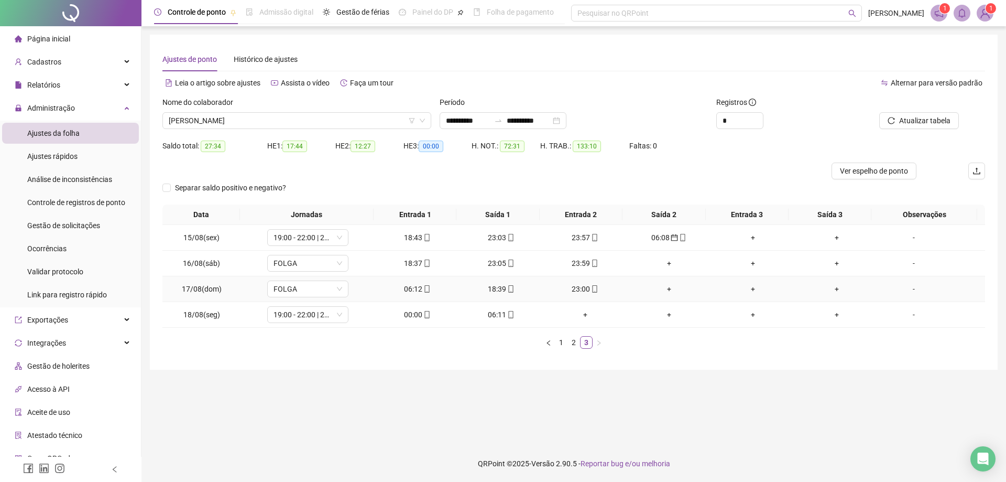
click at [414, 289] on div "06:12" at bounding box center [417, 289] width 75 height 12
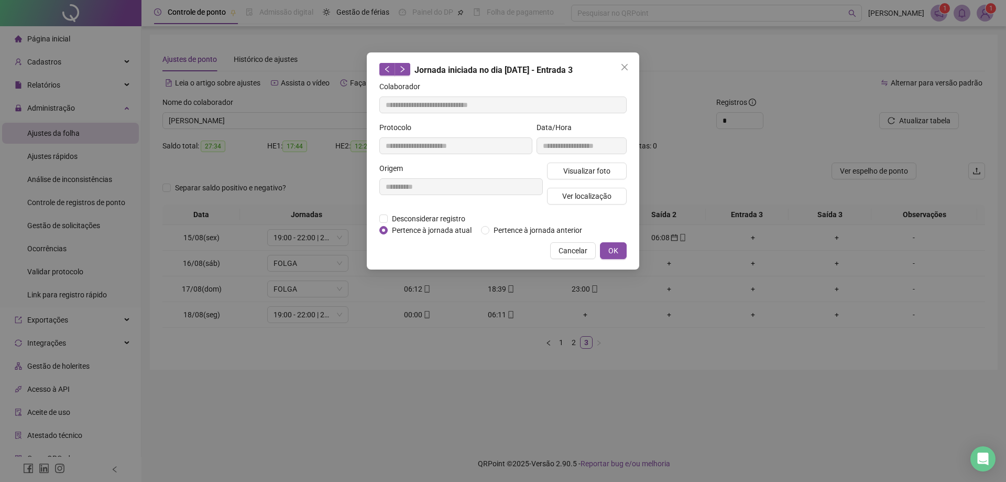
type input "**********"
click at [614, 249] on span "OK" at bounding box center [613, 251] width 10 height 12
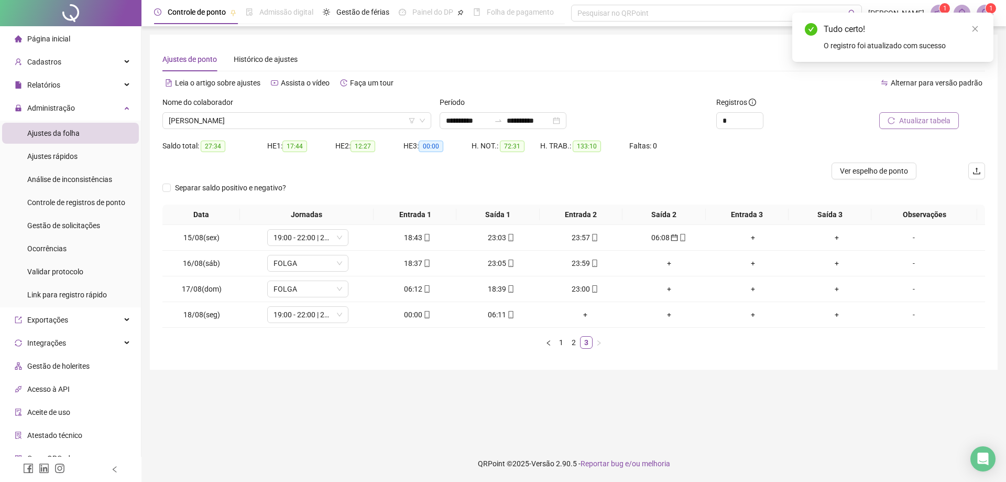
click at [921, 118] on span "Atualizar tabela" at bounding box center [924, 121] width 51 height 12
click at [937, 113] on button "Atualizar tabela" at bounding box center [919, 120] width 80 height 17
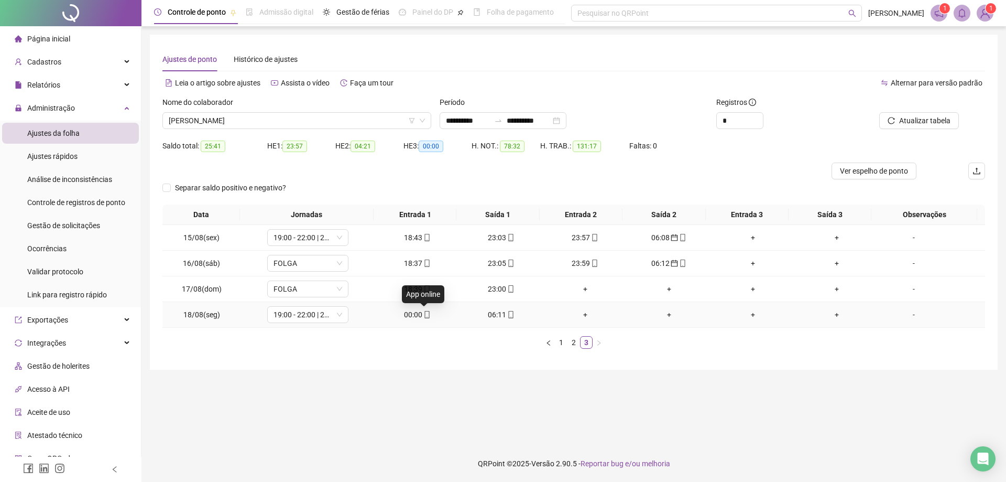
click at [422, 317] on span "mobile" at bounding box center [426, 314] width 8 height 7
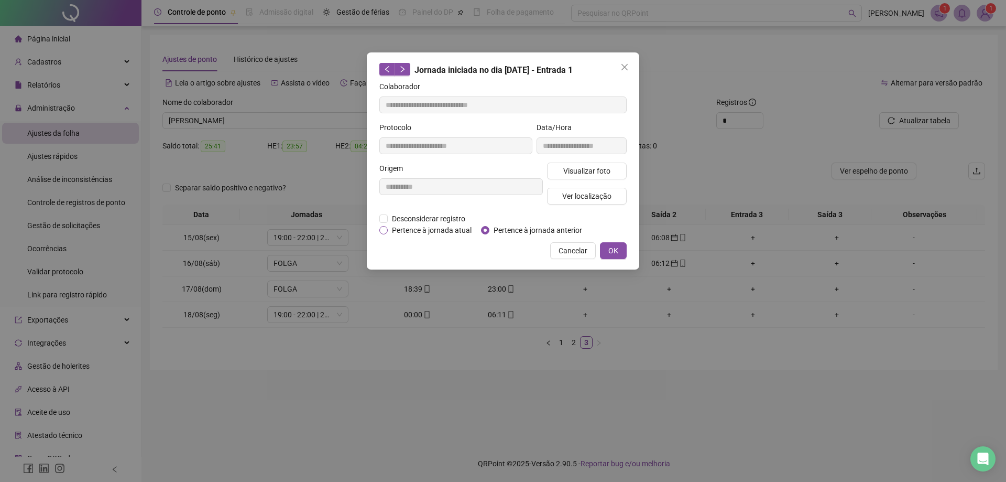
type input "**********"
click at [615, 252] on span "OK" at bounding box center [613, 251] width 10 height 12
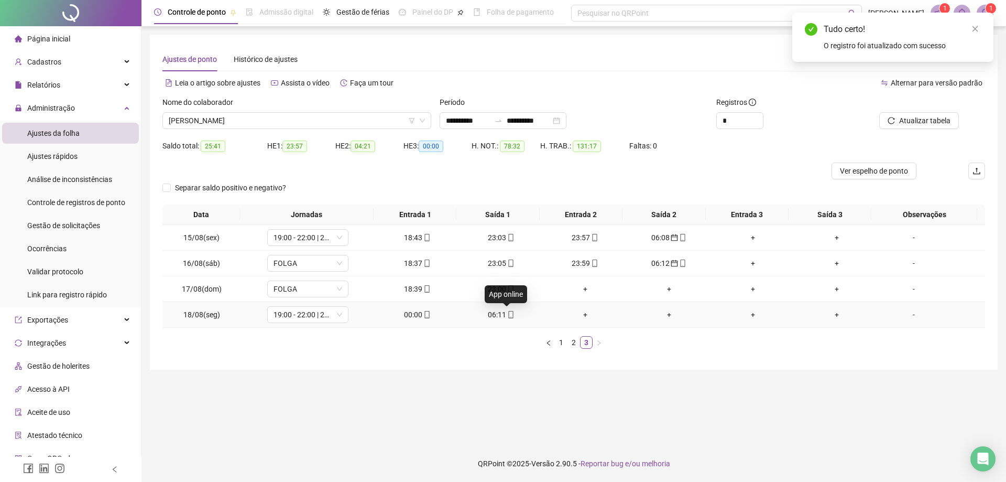
click at [509, 318] on icon "mobile" at bounding box center [511, 314] width 5 height 7
type input "**********"
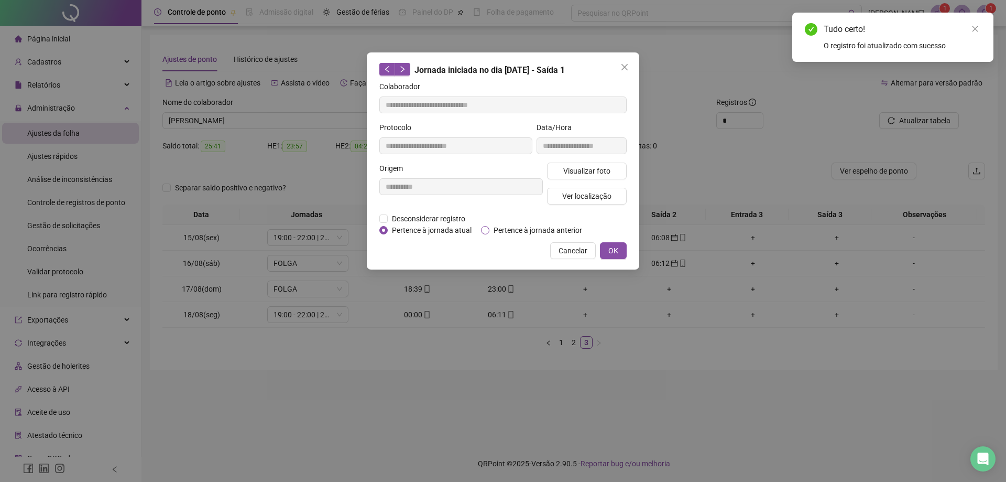
click at [490, 231] on span "Pertence à jornada anterior" at bounding box center [537, 230] width 97 height 12
click at [618, 252] on span "OK" at bounding box center [613, 251] width 10 height 12
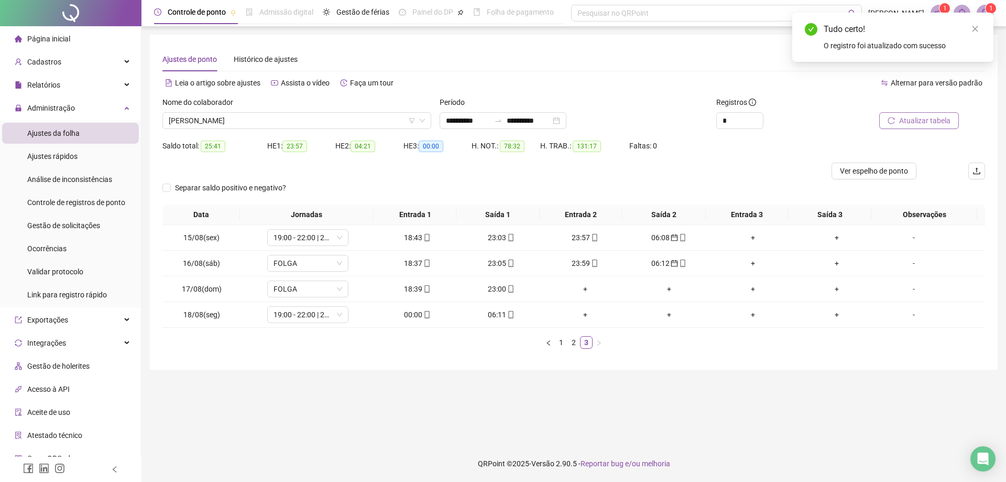
click at [916, 119] on span "Atualizar tabela" at bounding box center [924, 121] width 51 height 12
click at [926, 120] on span "Atualizar tabela" at bounding box center [924, 121] width 51 height 12
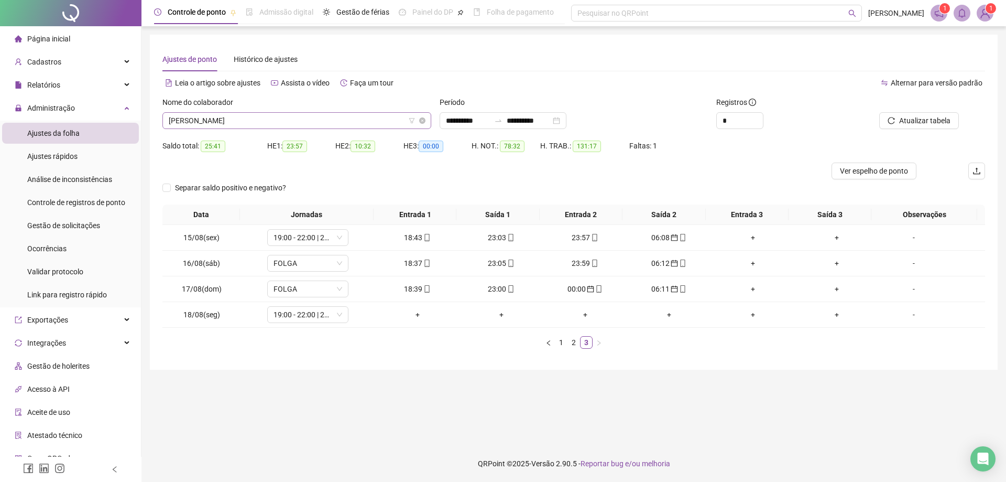
click at [312, 120] on span "[PERSON_NAME]" at bounding box center [297, 121] width 256 height 16
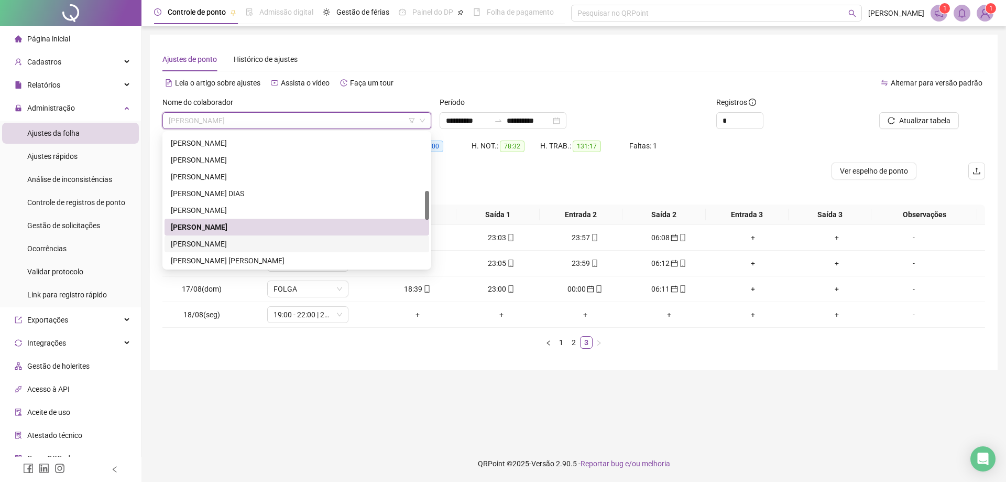
click at [246, 241] on div "[PERSON_NAME]" at bounding box center [297, 244] width 252 height 12
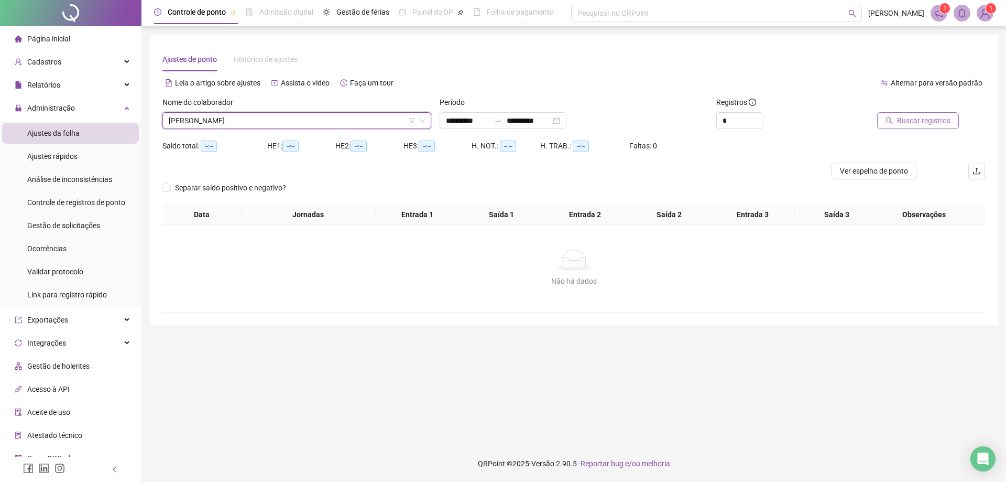
click at [926, 124] on span "Buscar registros" at bounding box center [923, 121] width 53 height 12
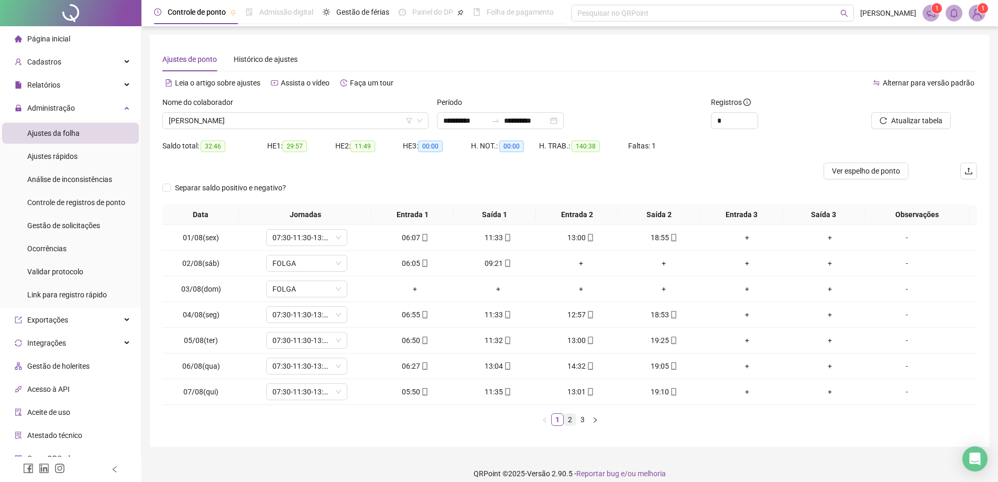
click at [569, 421] on link "2" at bounding box center [570, 419] width 12 height 12
click at [581, 419] on link "3" at bounding box center [583, 419] width 12 height 12
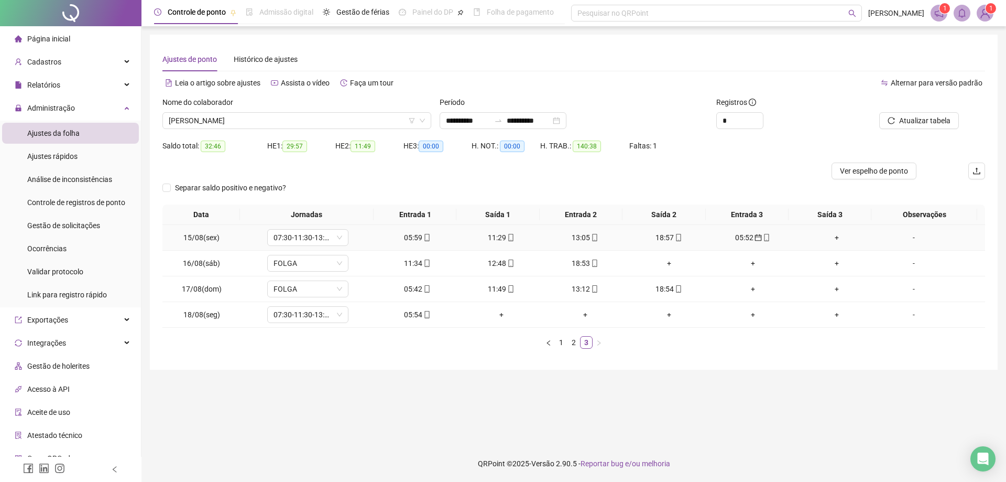
click at [742, 238] on div "05:52" at bounding box center [752, 238] width 75 height 12
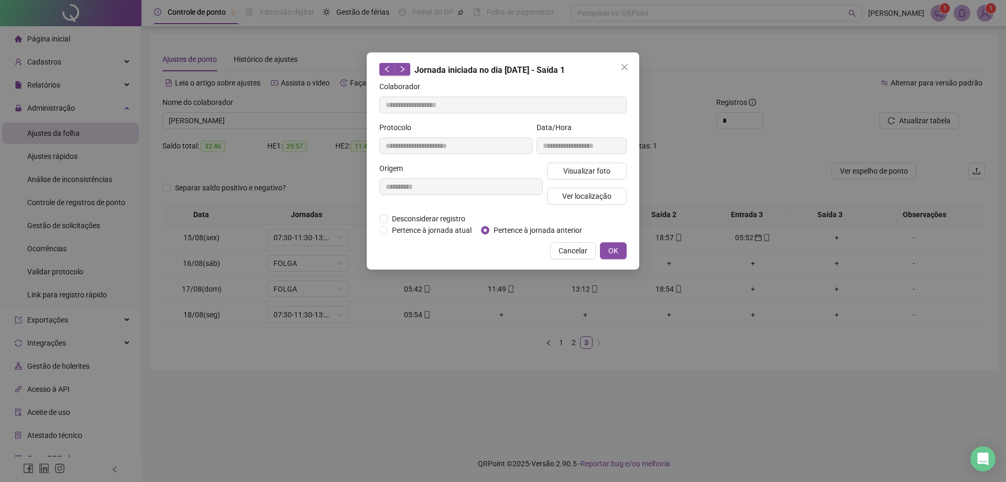
type input "**********"
click at [616, 252] on span "OK" at bounding box center [613, 251] width 10 height 12
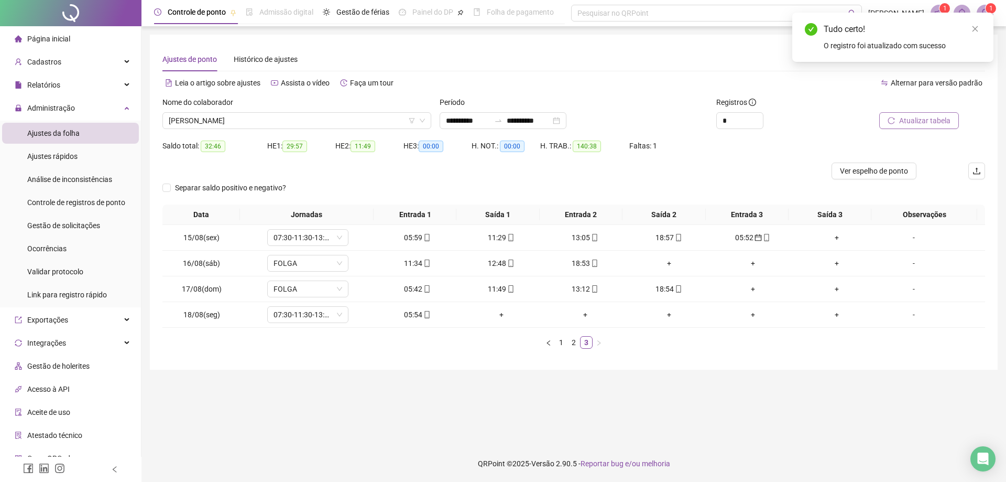
click at [934, 122] on span "Atualizar tabela" at bounding box center [924, 121] width 51 height 12
click at [923, 118] on span "Atualizar tabela" at bounding box center [924, 121] width 51 height 12
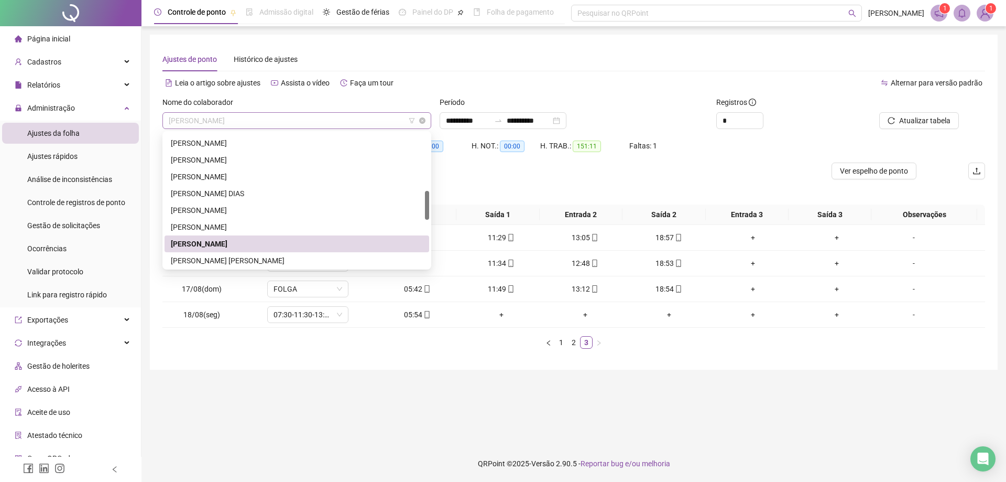
click at [269, 118] on span "[PERSON_NAME]" at bounding box center [297, 121] width 256 height 16
click at [248, 259] on div "[PERSON_NAME] [PERSON_NAME]" at bounding box center [297, 261] width 252 height 12
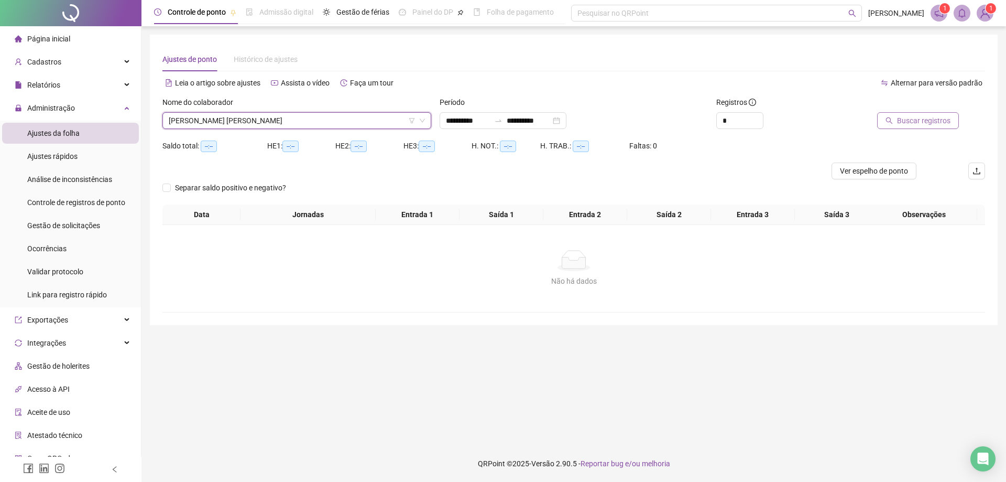
click at [921, 122] on span "Buscar registros" at bounding box center [923, 121] width 53 height 12
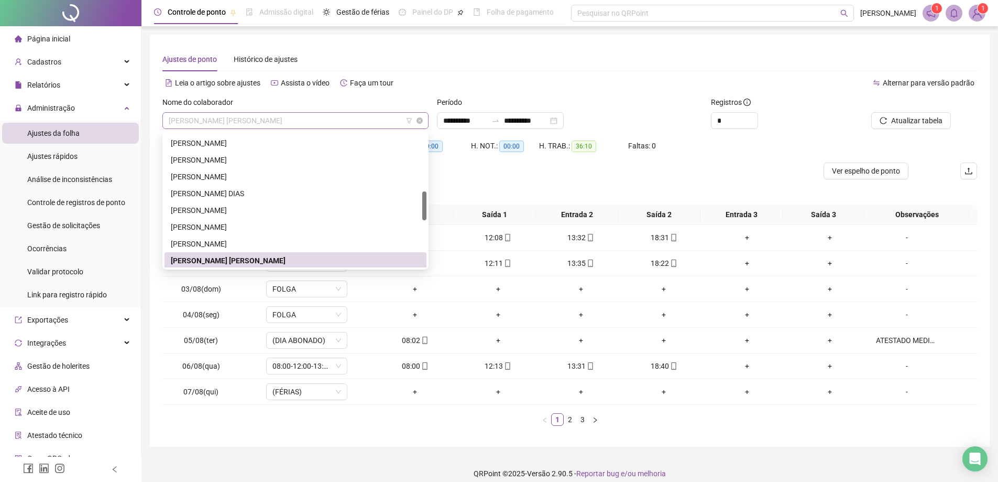
click at [309, 118] on span "[PERSON_NAME] [PERSON_NAME]" at bounding box center [296, 121] width 254 height 16
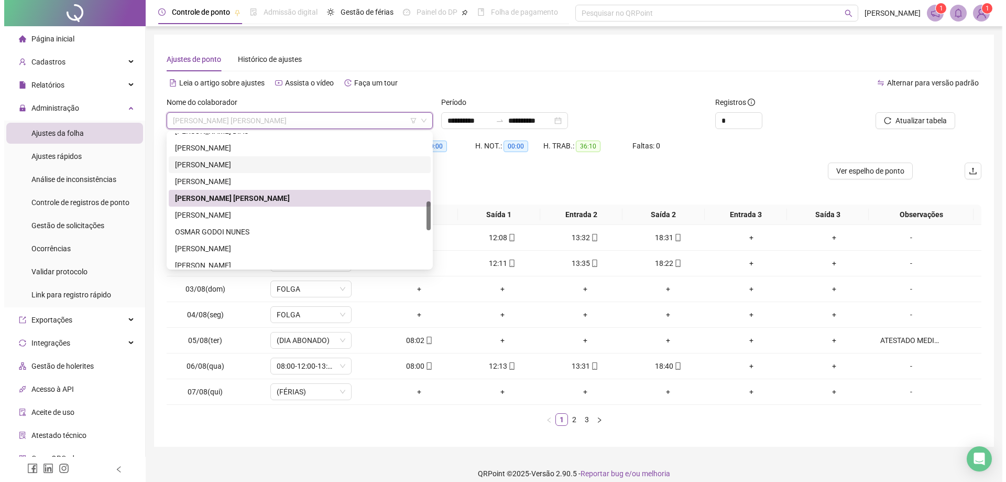
scroll to position [341, 0]
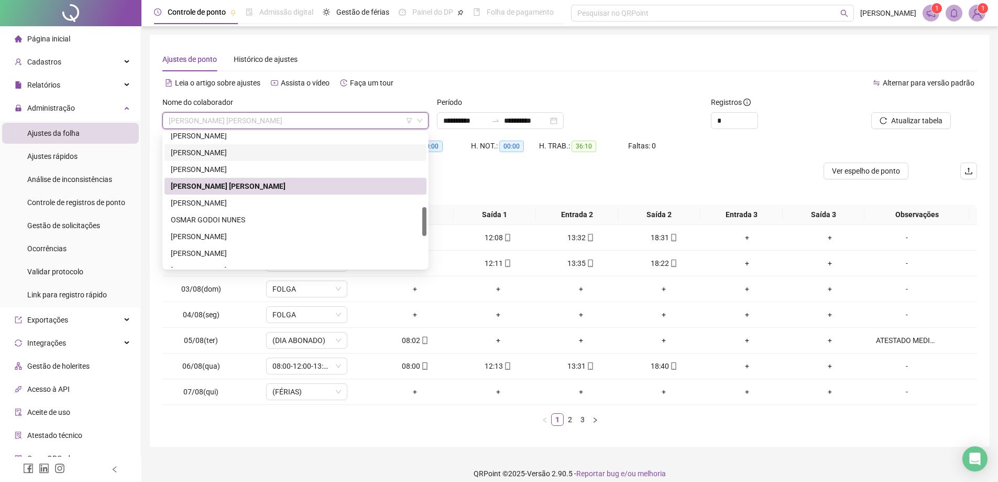
drag, startPoint x: 424, startPoint y: 204, endPoint x: 425, endPoint y: 220, distance: 15.8
click at [425, 220] on div at bounding box center [424, 221] width 4 height 29
click at [245, 203] on div "[PERSON_NAME]" at bounding box center [295, 203] width 249 height 12
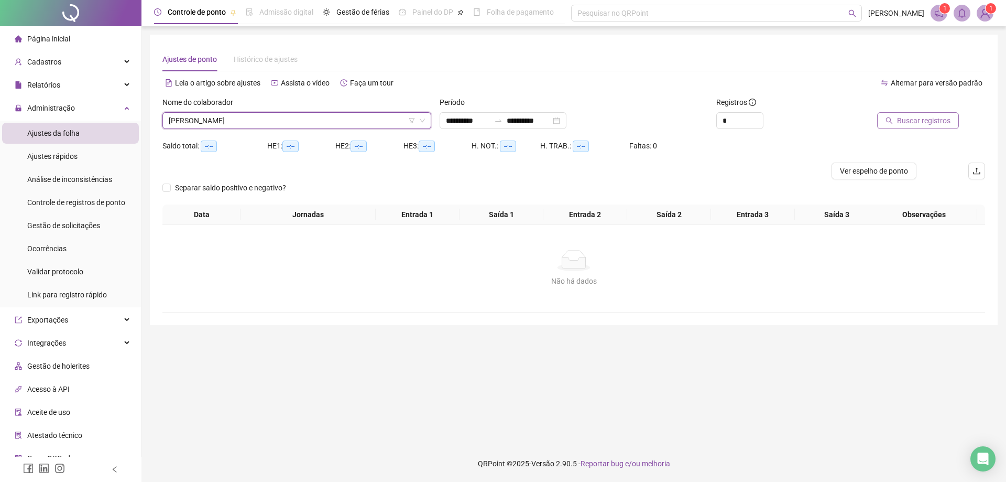
click at [920, 122] on span "Buscar registros" at bounding box center [923, 121] width 53 height 12
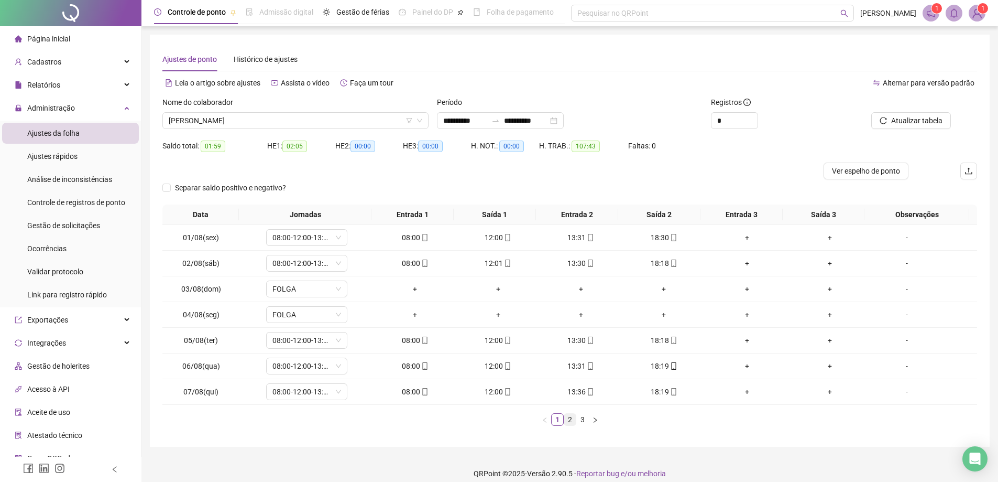
click at [569, 423] on link "2" at bounding box center [570, 419] width 12 height 12
click at [581, 421] on link "3" at bounding box center [583, 419] width 12 height 12
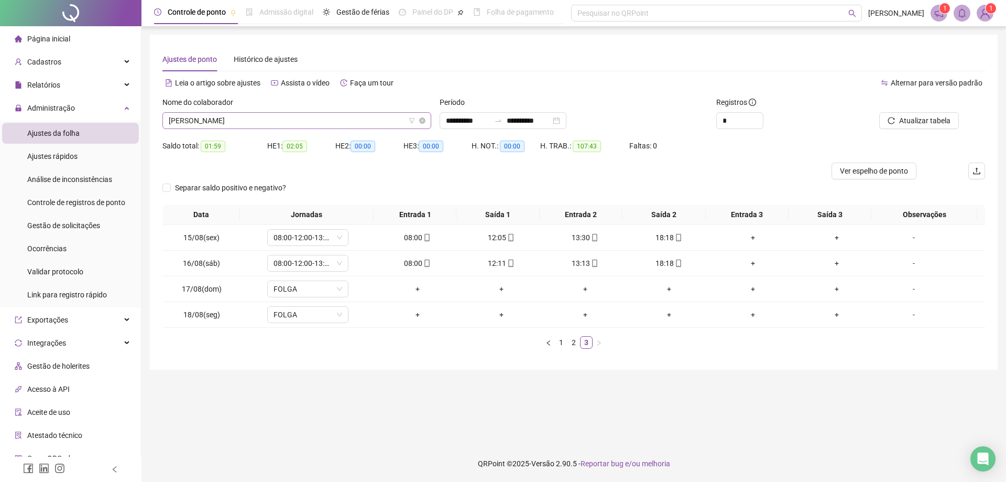
click at [290, 121] on span "[PERSON_NAME]" at bounding box center [297, 121] width 256 height 16
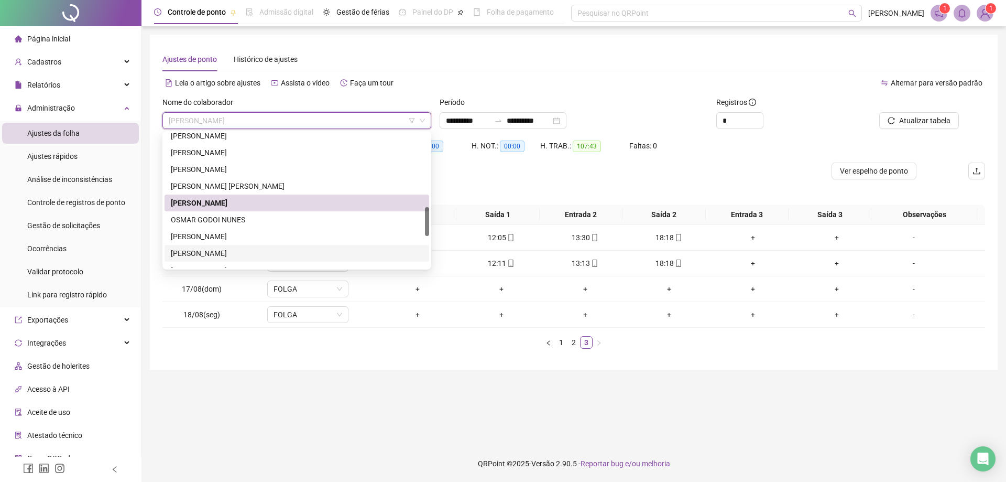
click at [229, 252] on div "[PERSON_NAME]" at bounding box center [297, 253] width 252 height 12
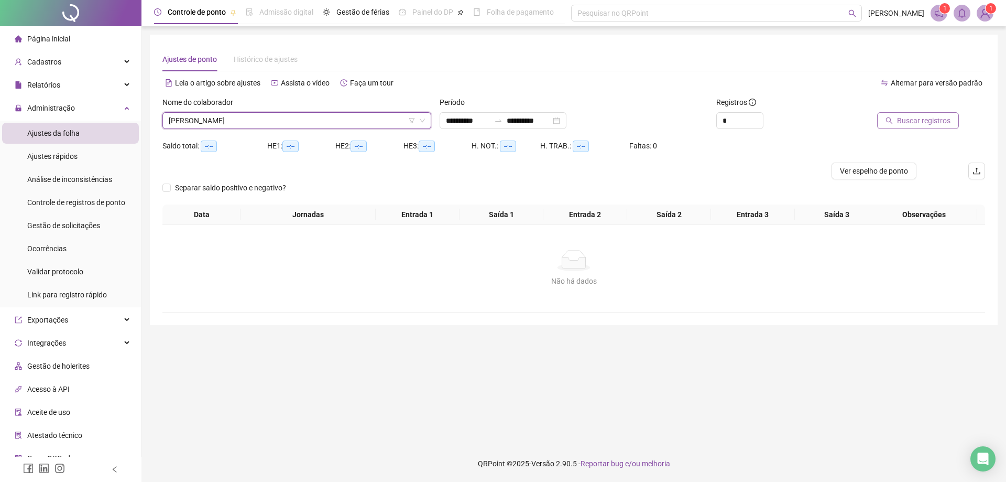
click at [920, 123] on span "Buscar registros" at bounding box center [923, 121] width 53 height 12
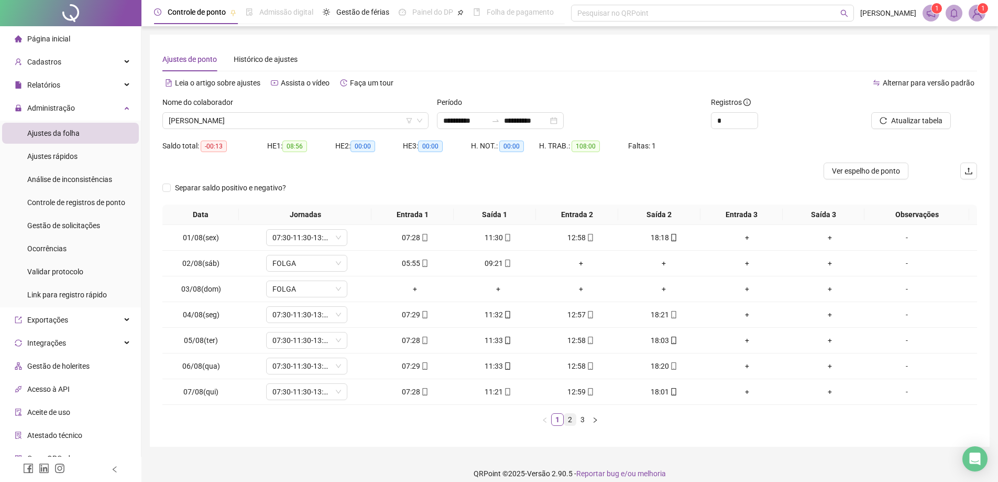
click at [570, 421] on link "2" at bounding box center [570, 419] width 12 height 12
click at [582, 421] on link "3" at bounding box center [583, 419] width 12 height 12
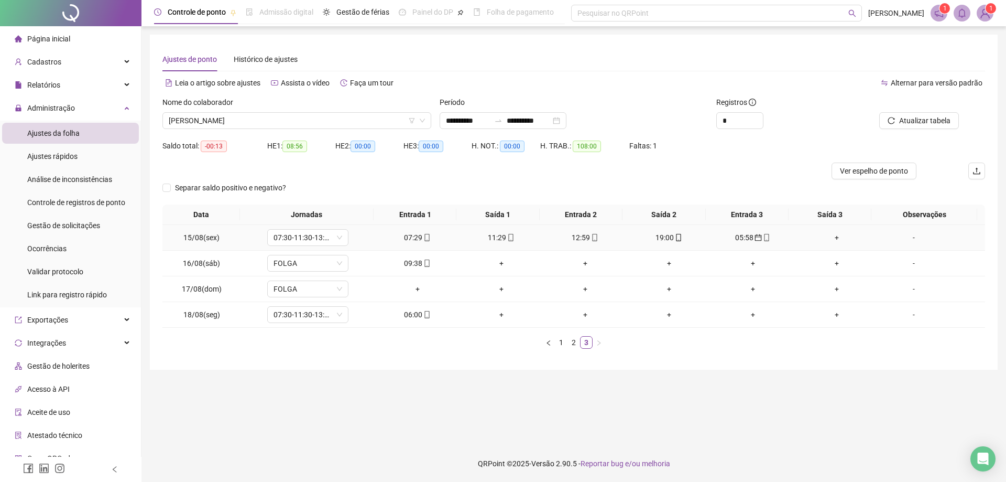
click at [740, 231] on td "05:58" at bounding box center [753, 238] width 84 height 26
click at [740, 236] on div "05:58" at bounding box center [752, 238] width 75 height 12
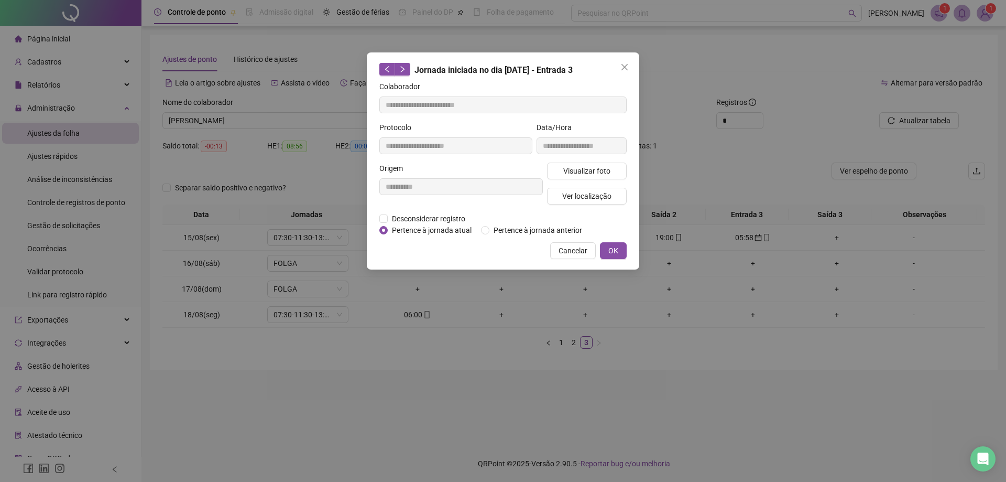
type input "**********"
click at [608, 252] on button "OK" at bounding box center [613, 250] width 27 height 17
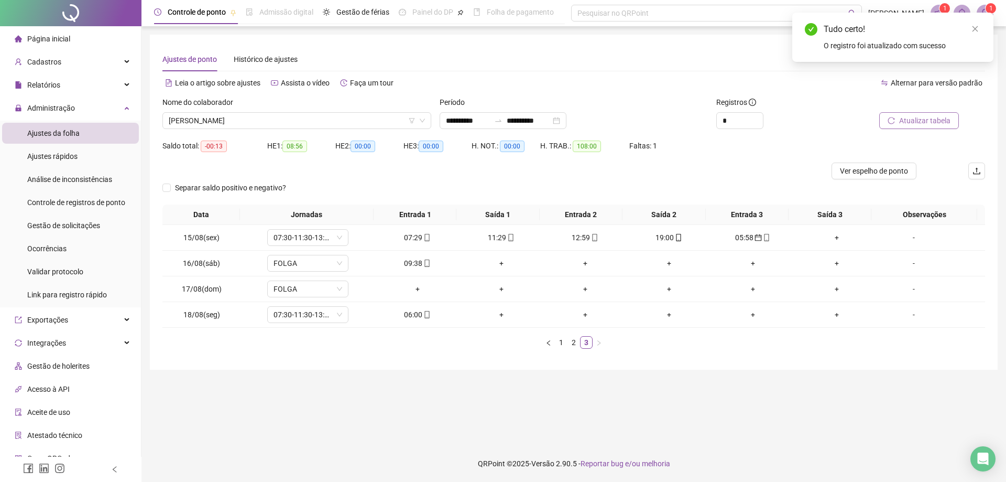
click at [927, 116] on span "Atualizar tabela" at bounding box center [924, 121] width 51 height 12
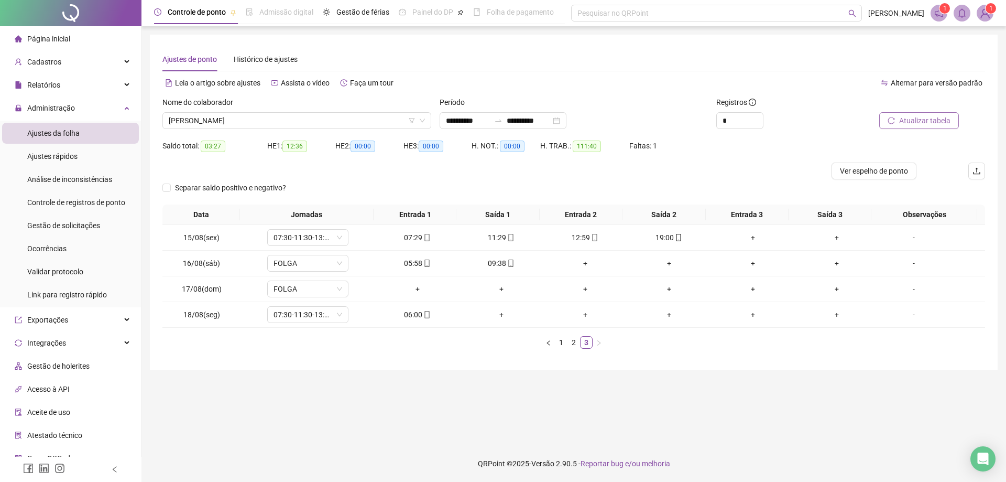
click at [926, 119] on span "Atualizar tabela" at bounding box center [924, 121] width 51 height 12
click at [301, 113] on span "[PERSON_NAME]" at bounding box center [297, 121] width 256 height 16
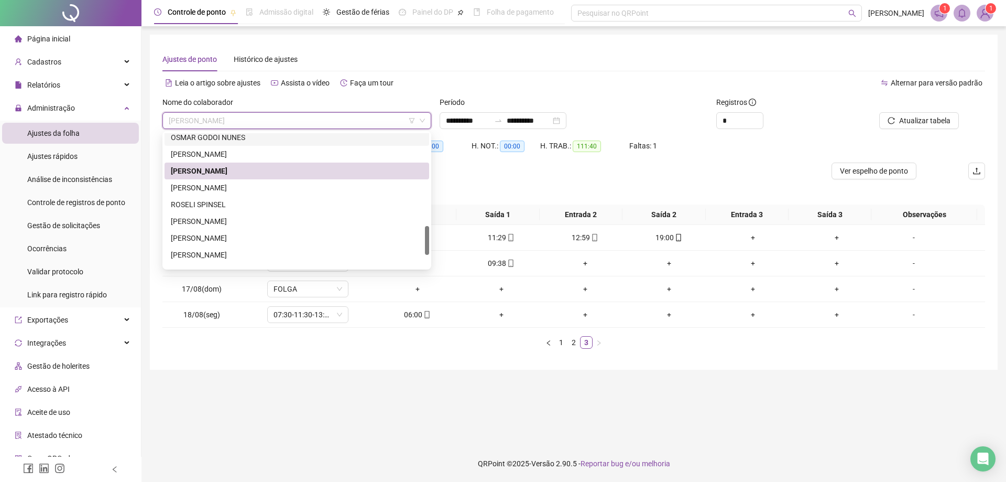
scroll to position [433, 0]
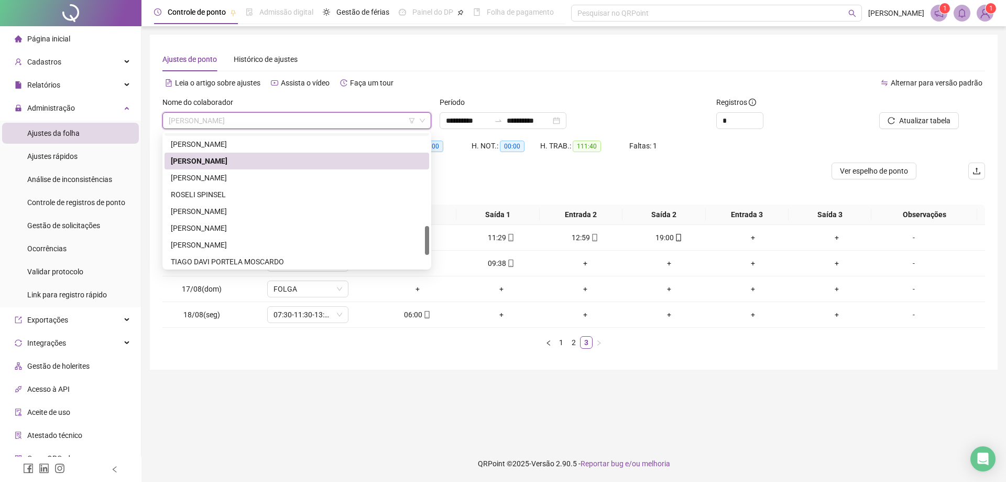
drag, startPoint x: 426, startPoint y: 220, endPoint x: 427, endPoint y: 240, distance: 19.9
click at [427, 240] on div at bounding box center [427, 240] width 4 height 29
click at [255, 180] on div "[PERSON_NAME]" at bounding box center [297, 178] width 252 height 12
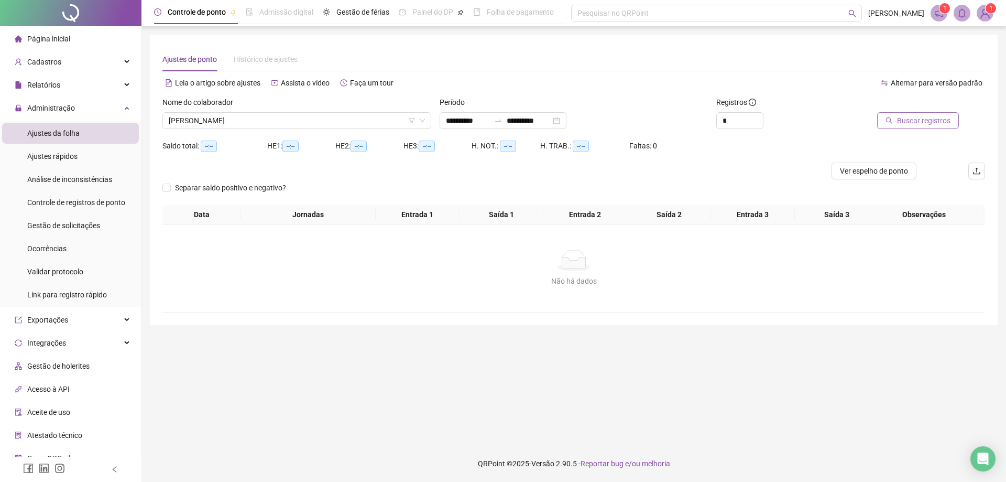
click at [915, 120] on span "Buscar registros" at bounding box center [923, 121] width 53 height 12
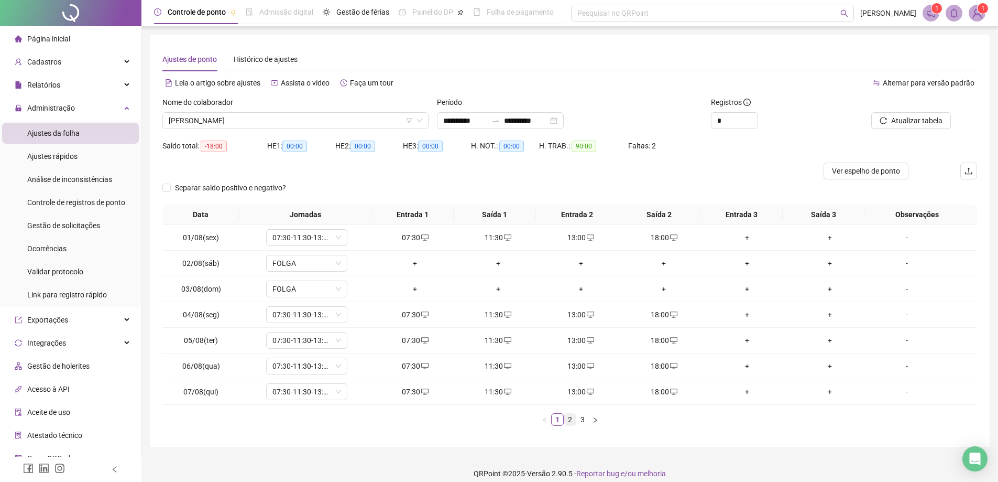
click at [569, 416] on link "2" at bounding box center [570, 419] width 12 height 12
click at [580, 419] on link "3" at bounding box center [583, 419] width 12 height 12
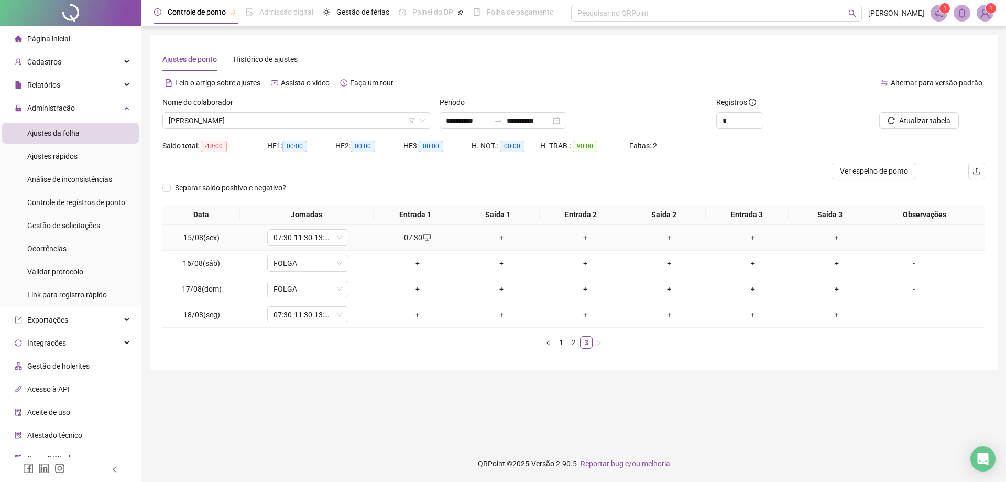
click at [500, 237] on div "+" at bounding box center [501, 238] width 75 height 12
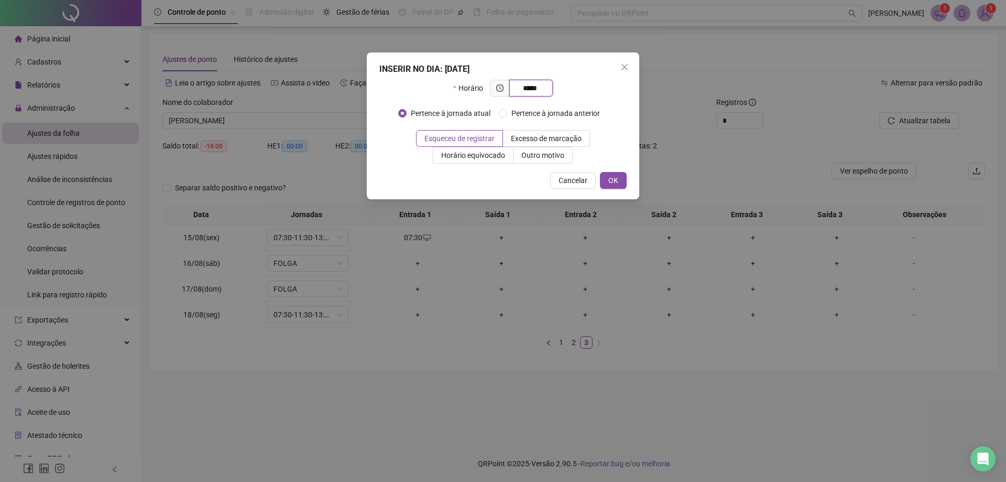
type input "*****"
click at [618, 183] on button "OK" at bounding box center [613, 180] width 27 height 17
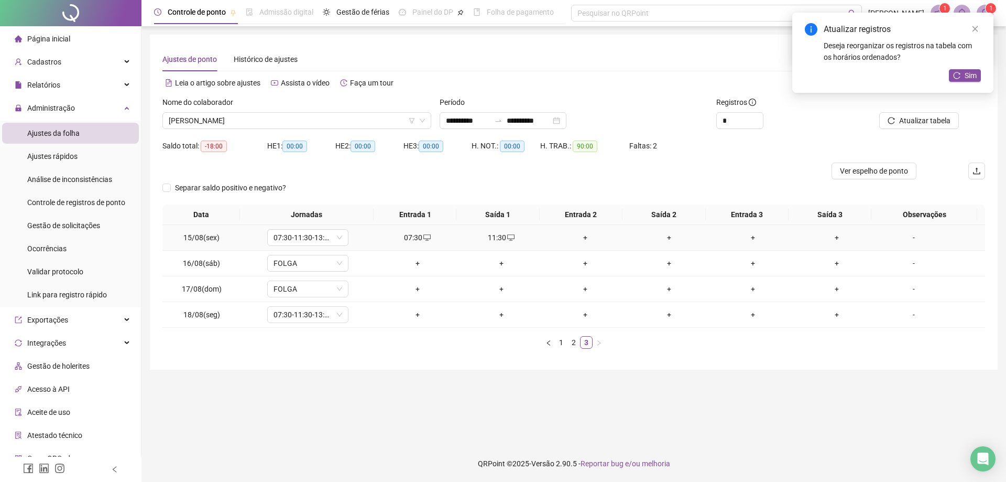
click at [589, 239] on div "+" at bounding box center [585, 238] width 75 height 12
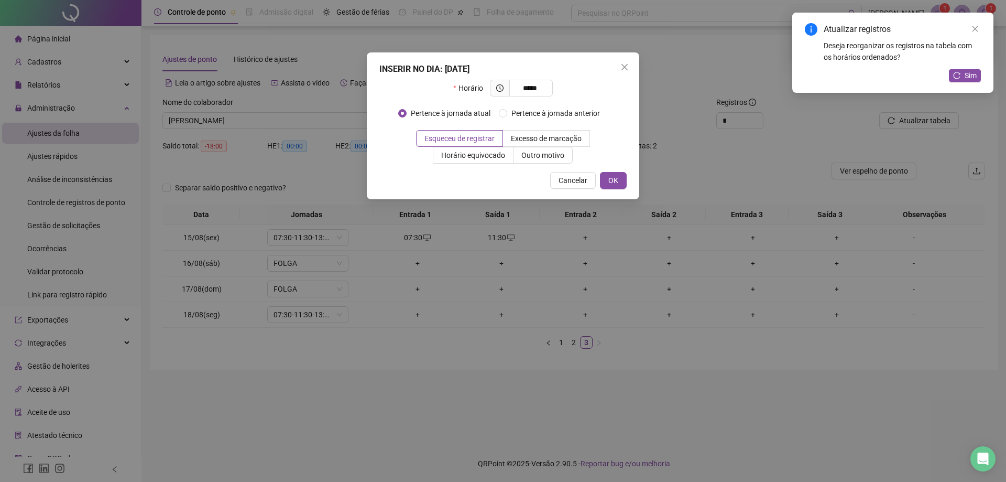
type input "*****"
click at [614, 178] on span "OK" at bounding box center [613, 180] width 10 height 12
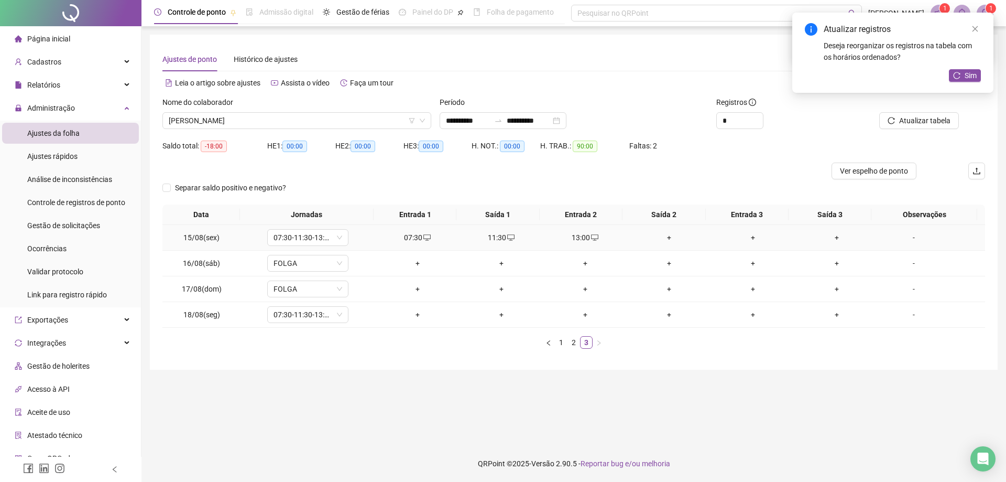
click at [666, 236] on div "+" at bounding box center [668, 238] width 75 height 12
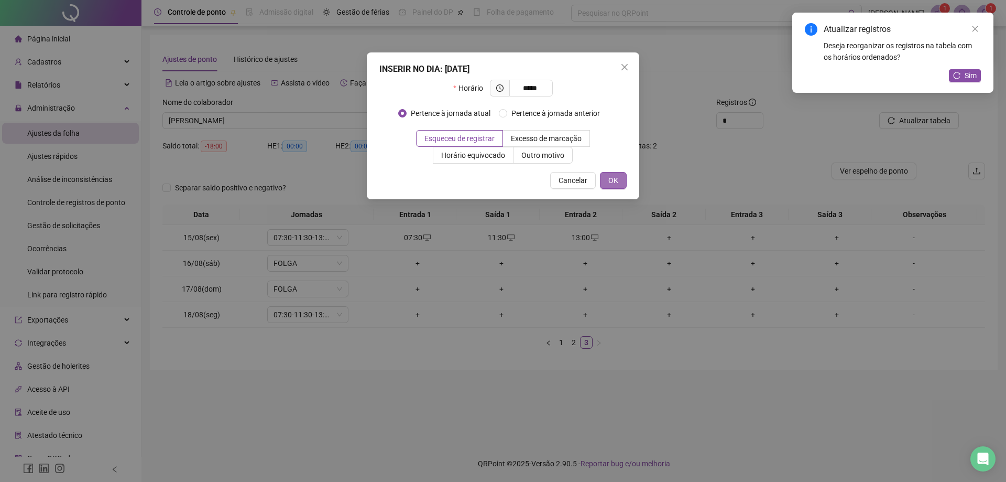
type input "*****"
click at [618, 173] on button "OK" at bounding box center [613, 180] width 27 height 17
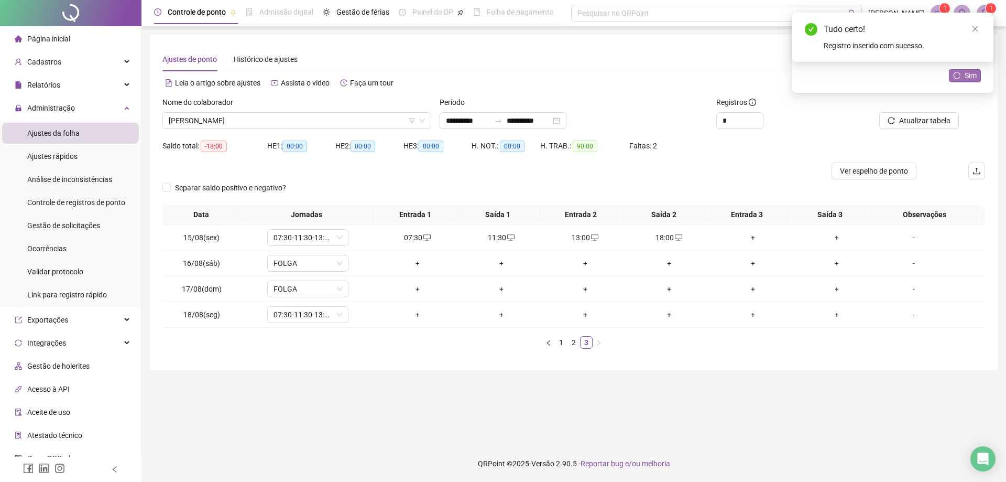
click at [971, 73] on span "Sim" at bounding box center [971, 76] width 12 height 12
click at [412, 314] on div "+" at bounding box center [417, 315] width 75 height 12
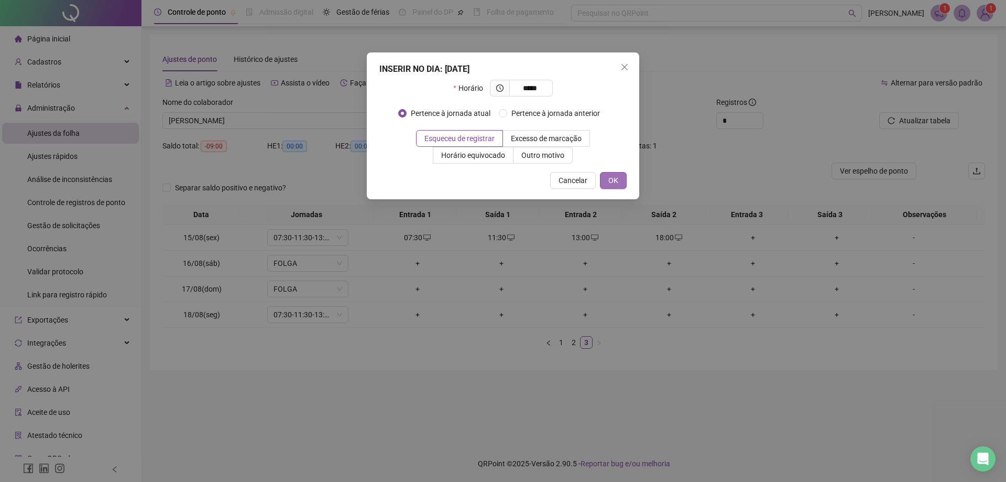
type input "*****"
click at [615, 180] on span "OK" at bounding box center [613, 180] width 10 height 12
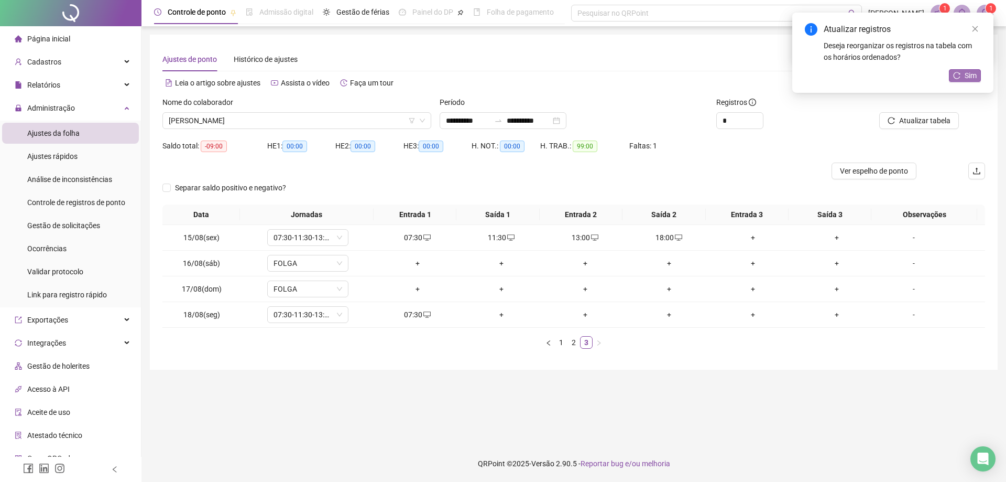
click at [973, 73] on span "Sim" at bounding box center [971, 76] width 12 height 12
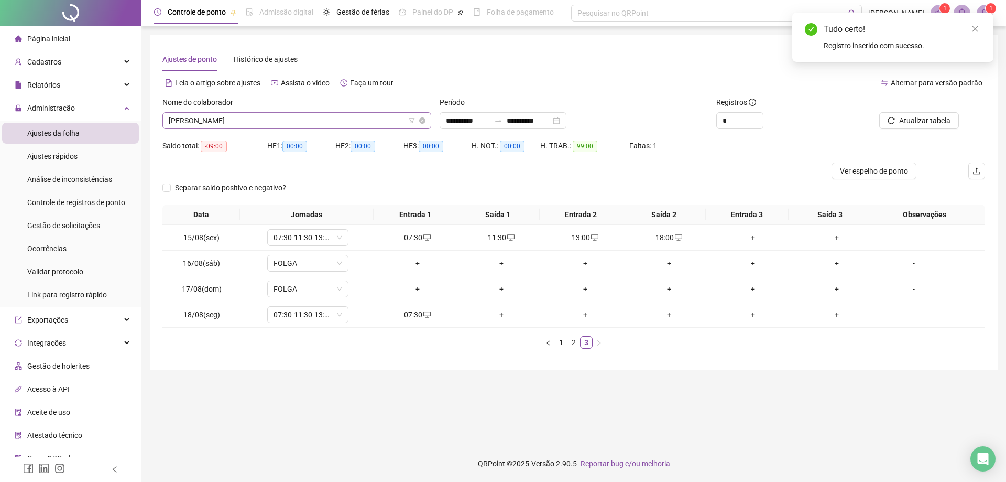
click at [281, 120] on span "[PERSON_NAME]" at bounding box center [297, 121] width 256 height 16
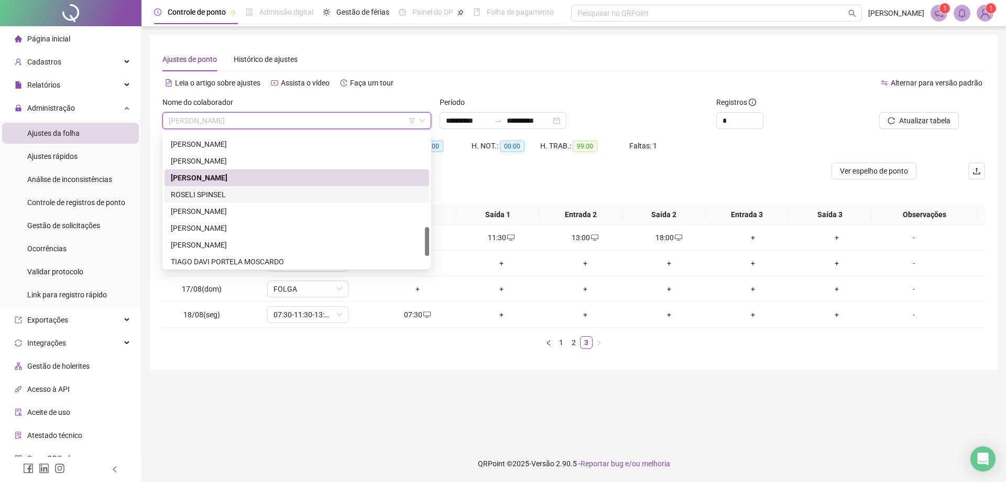
click at [223, 194] on div "ROSELI SPINSEL" at bounding box center [297, 195] width 252 height 12
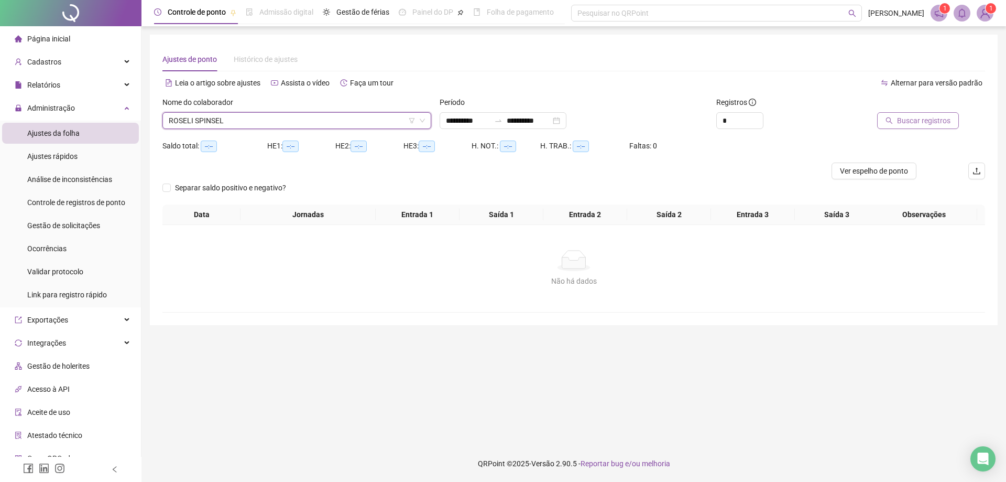
click at [917, 121] on span "Buscar registros" at bounding box center [923, 121] width 53 height 12
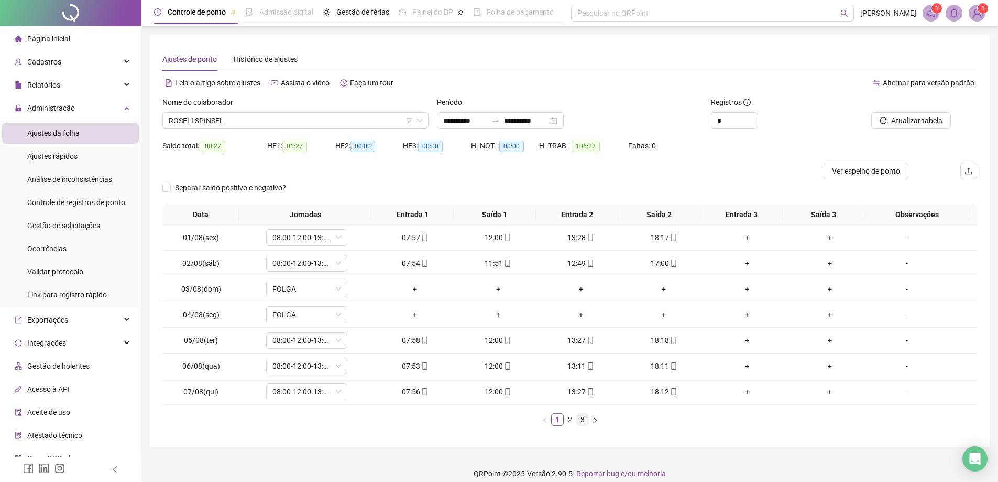
click at [581, 423] on link "3" at bounding box center [583, 419] width 12 height 12
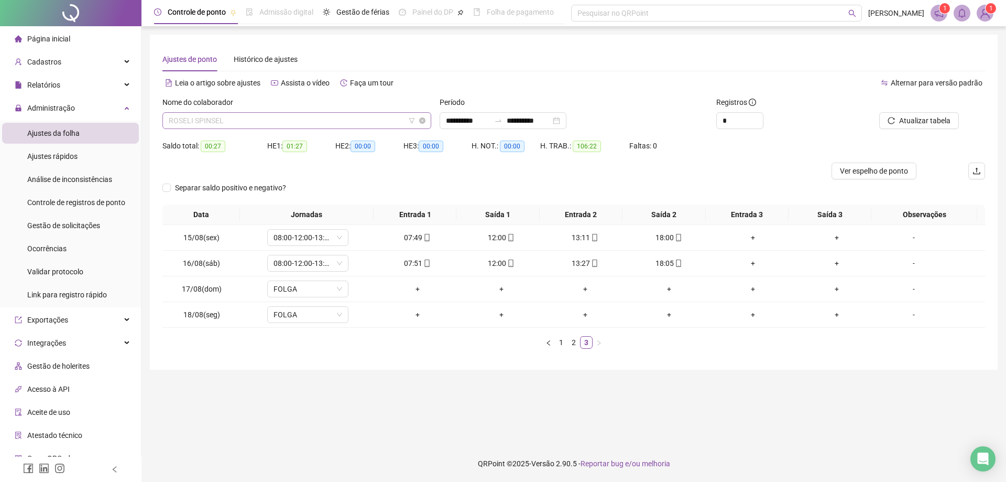
click at [250, 118] on span "ROSELI SPINSEL" at bounding box center [297, 121] width 256 height 16
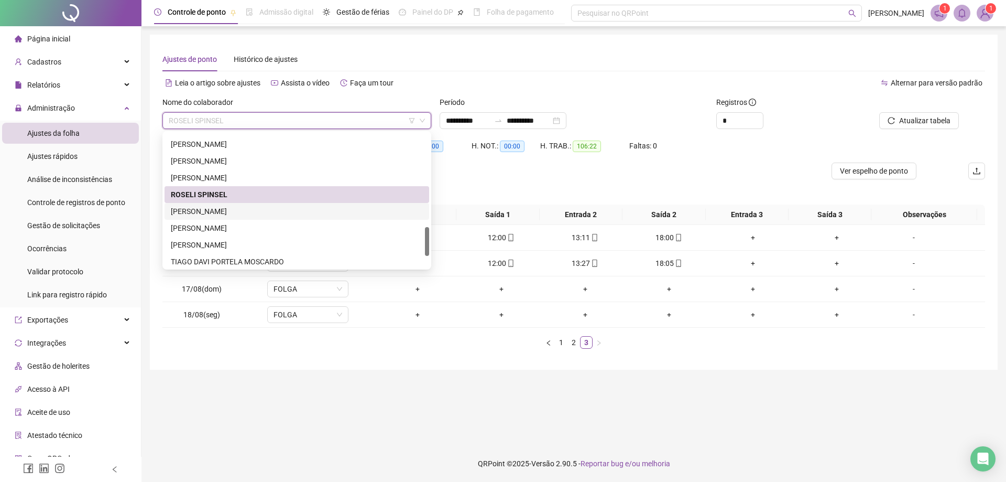
click at [220, 211] on div "[PERSON_NAME]" at bounding box center [297, 211] width 252 height 12
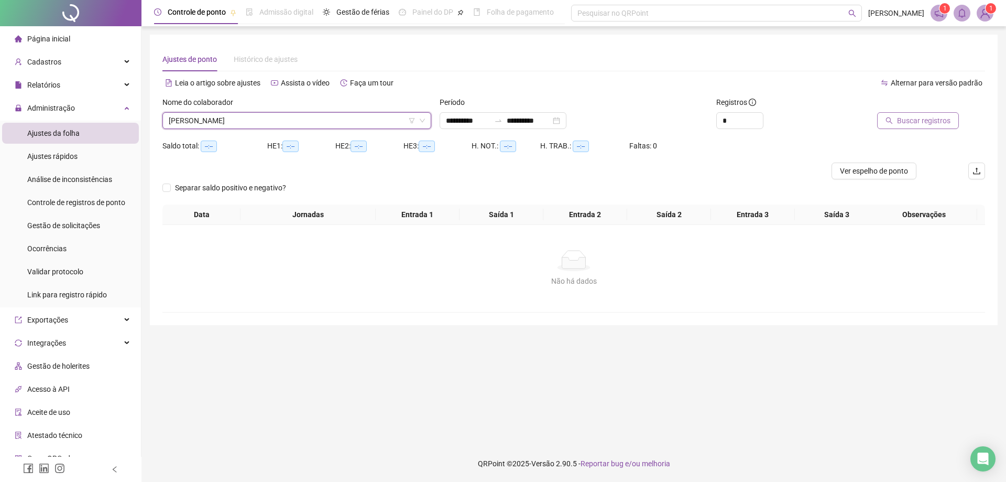
click at [915, 121] on span "Buscar registros" at bounding box center [923, 121] width 53 height 12
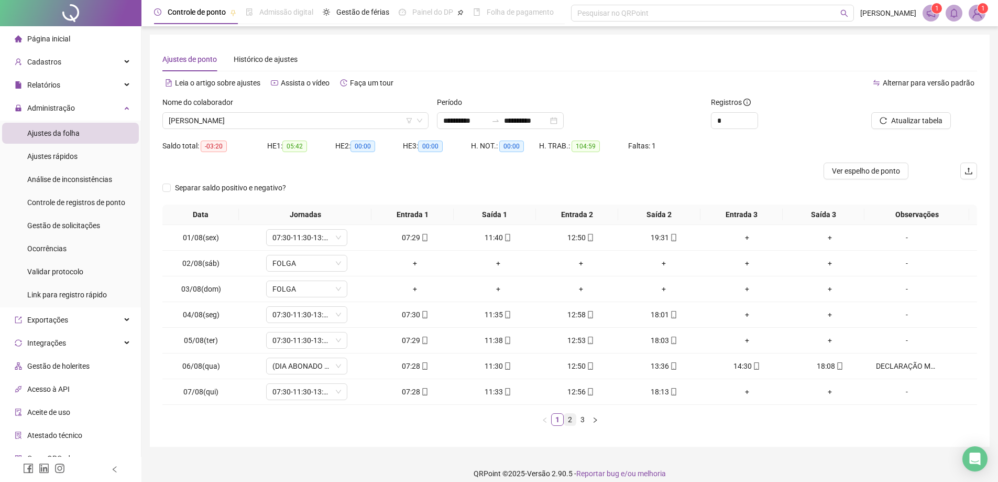
click at [569, 420] on link "2" at bounding box center [570, 419] width 12 height 12
click at [580, 420] on link "3" at bounding box center [583, 419] width 12 height 12
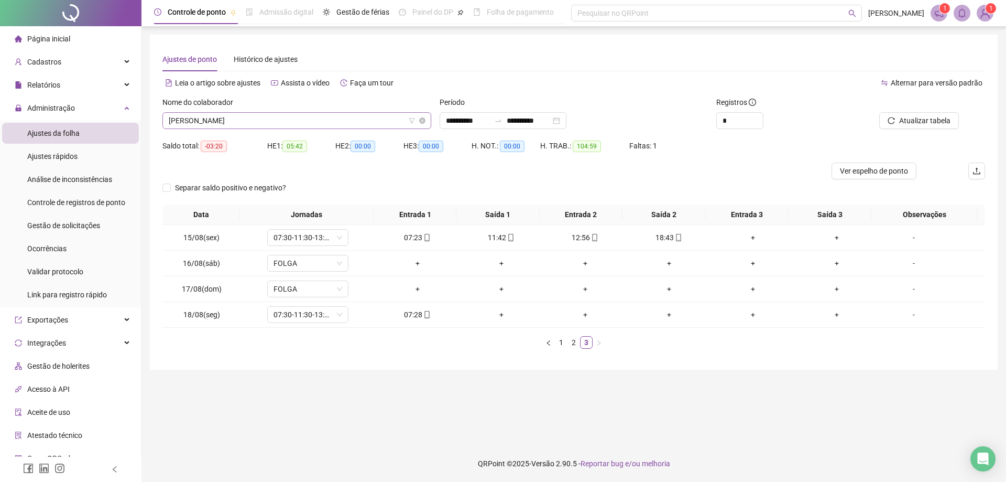
click at [302, 118] on span "[PERSON_NAME]" at bounding box center [297, 121] width 256 height 16
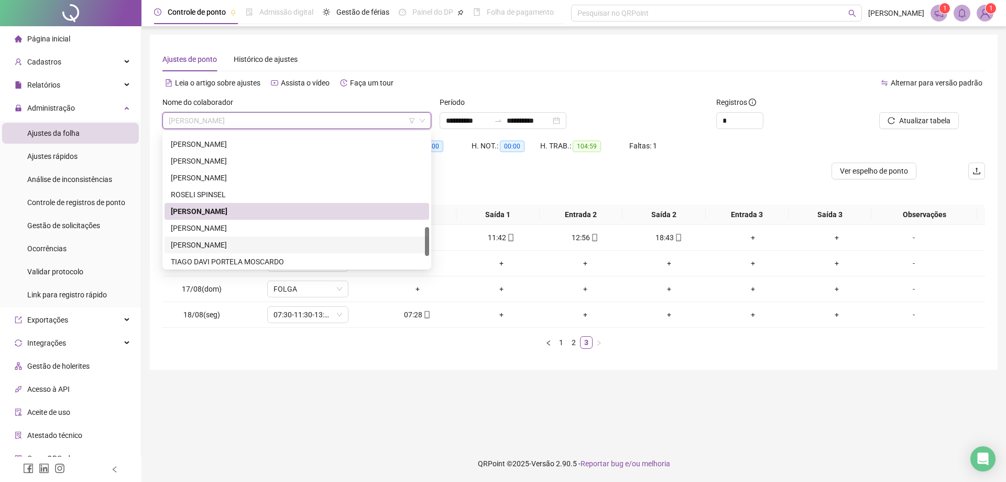
click at [249, 247] on div "[PERSON_NAME]" at bounding box center [297, 245] width 252 height 12
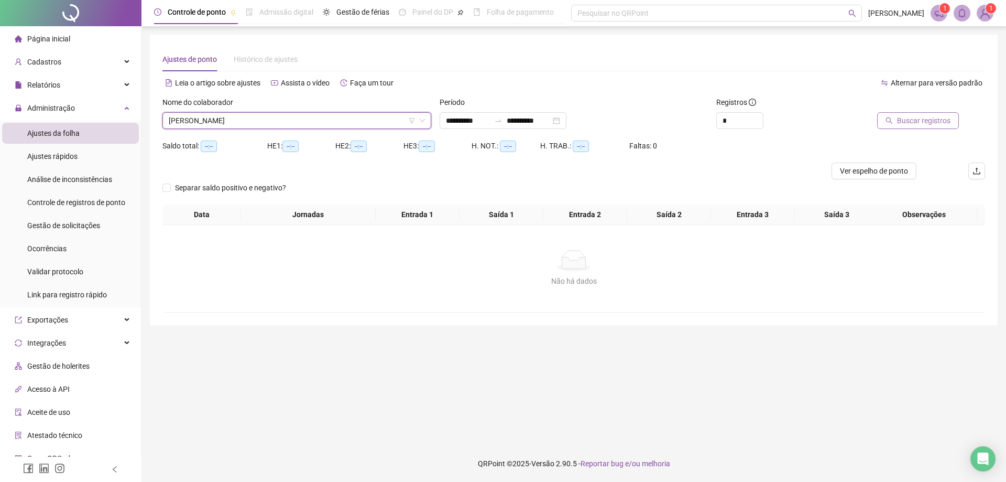
click at [916, 123] on span "Buscar registros" at bounding box center [923, 121] width 53 height 12
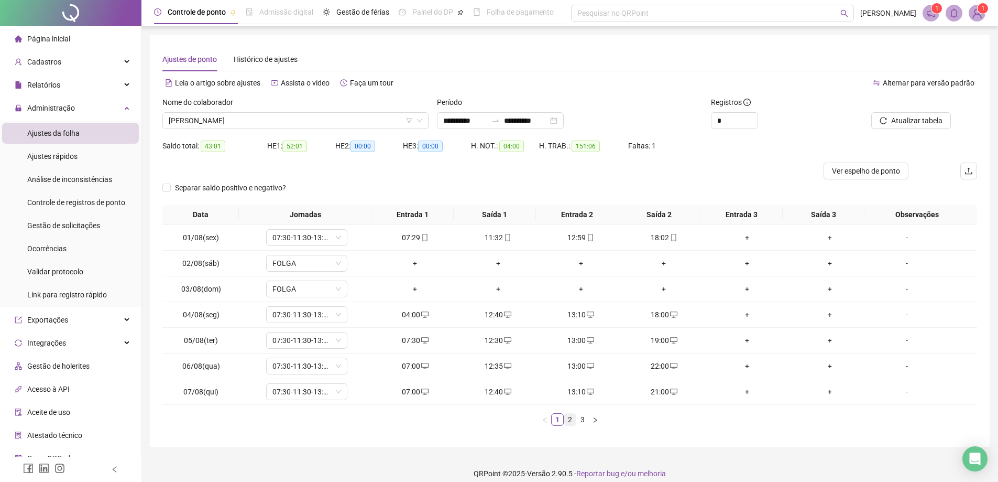
click at [567, 421] on link "2" at bounding box center [570, 419] width 12 height 12
click at [581, 421] on link "3" at bounding box center [583, 419] width 12 height 12
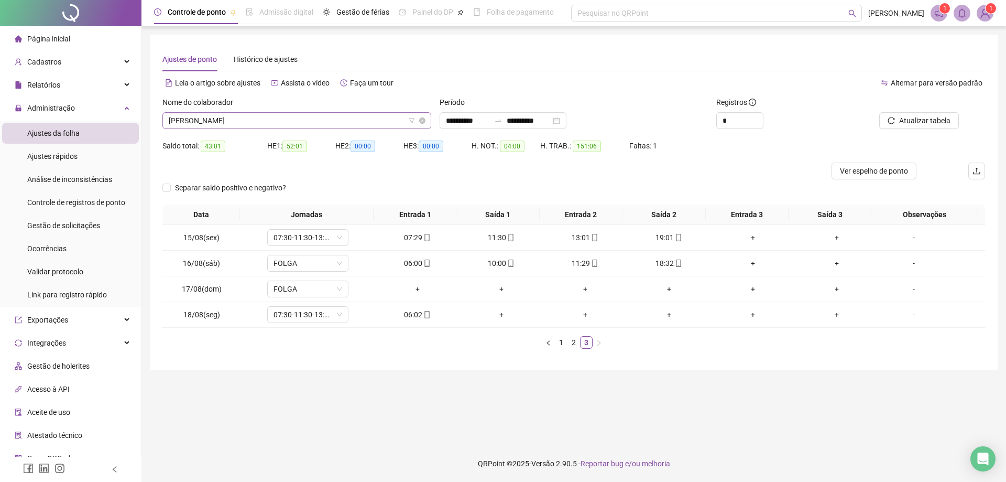
click at [299, 121] on span "[PERSON_NAME]" at bounding box center [297, 121] width 256 height 16
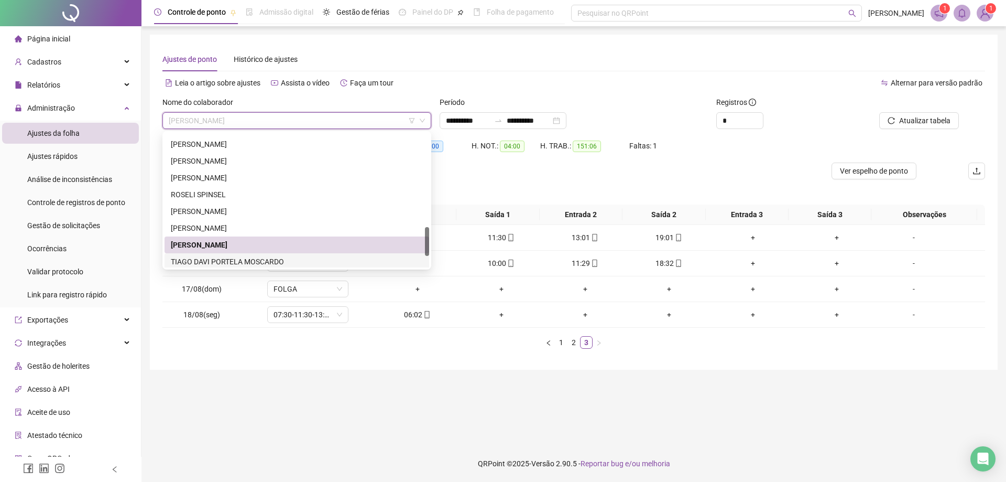
click at [257, 263] on div "TIAGO DAVI PORTELA MOSCARDO" at bounding box center [297, 262] width 252 height 12
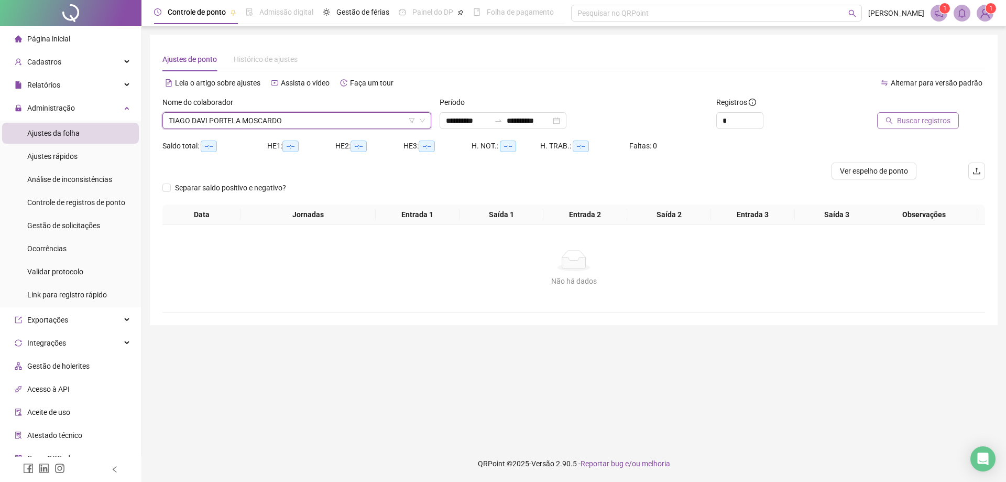
click at [932, 121] on span "Buscar registros" at bounding box center [923, 121] width 53 height 12
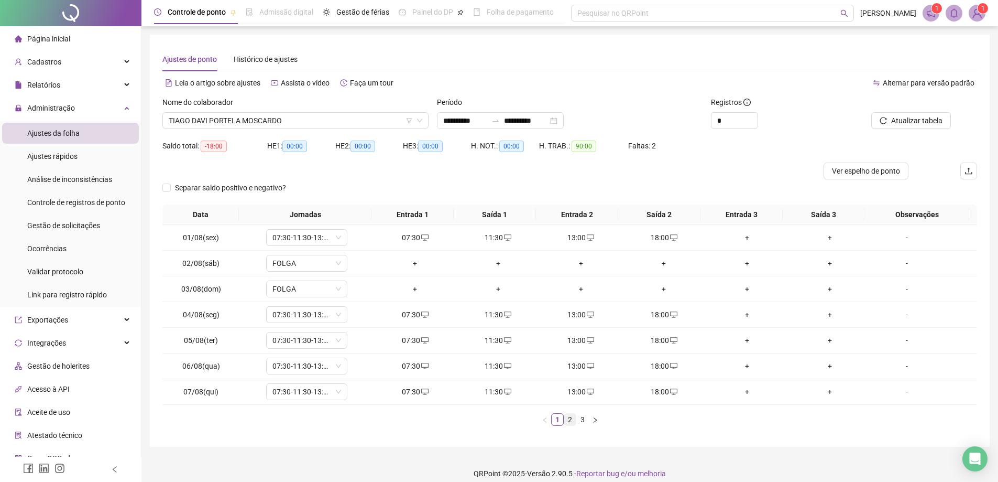
click at [568, 420] on link "2" at bounding box center [570, 419] width 12 height 12
click at [581, 420] on link "3" at bounding box center [583, 419] width 12 height 12
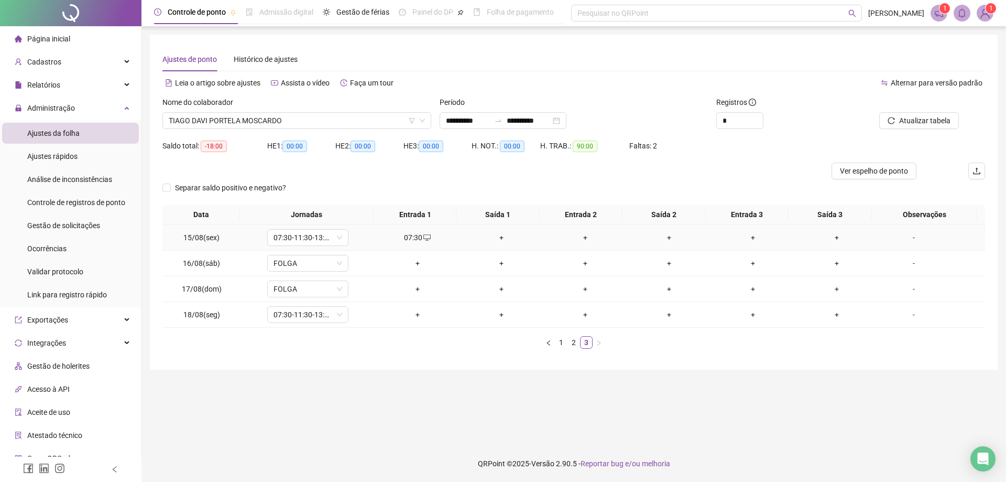
click at [499, 236] on div "+" at bounding box center [501, 238] width 75 height 12
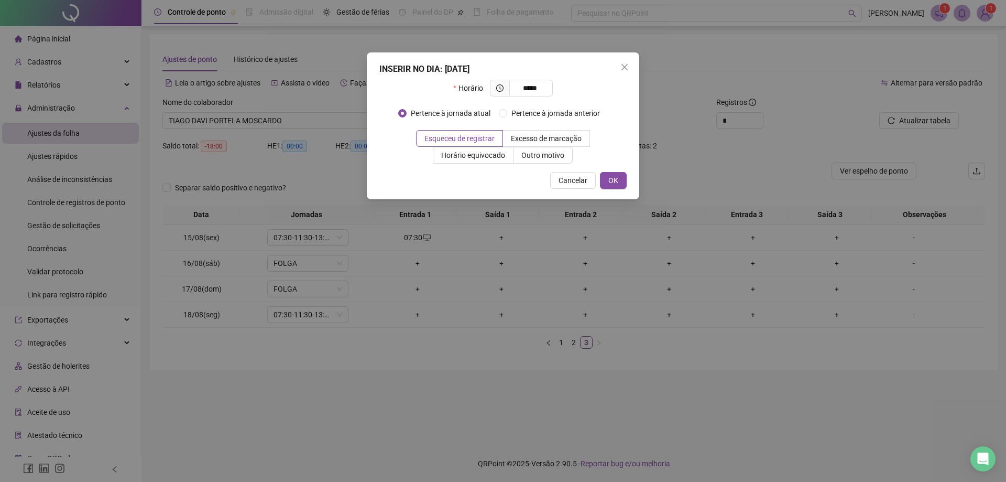
type input "*****"
click at [610, 181] on span "OK" at bounding box center [613, 180] width 10 height 12
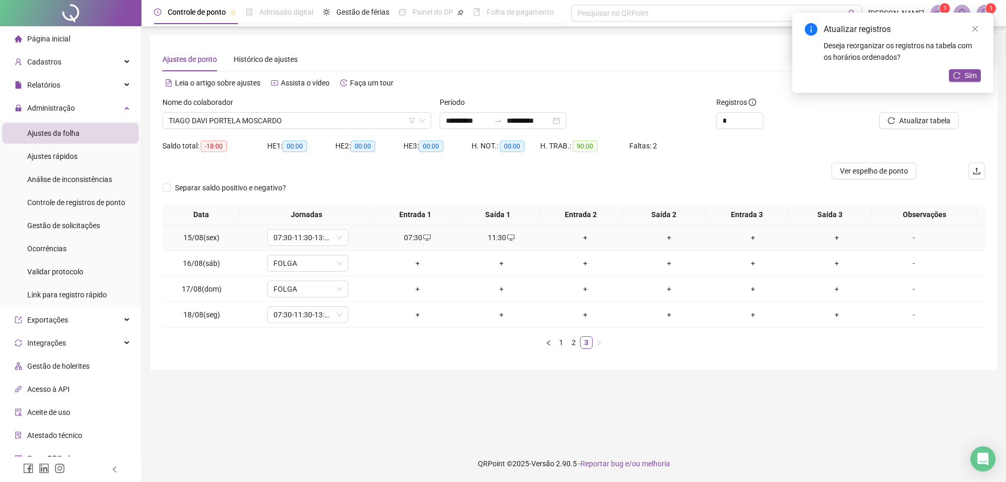
click at [581, 236] on div "+" at bounding box center [585, 238] width 75 height 12
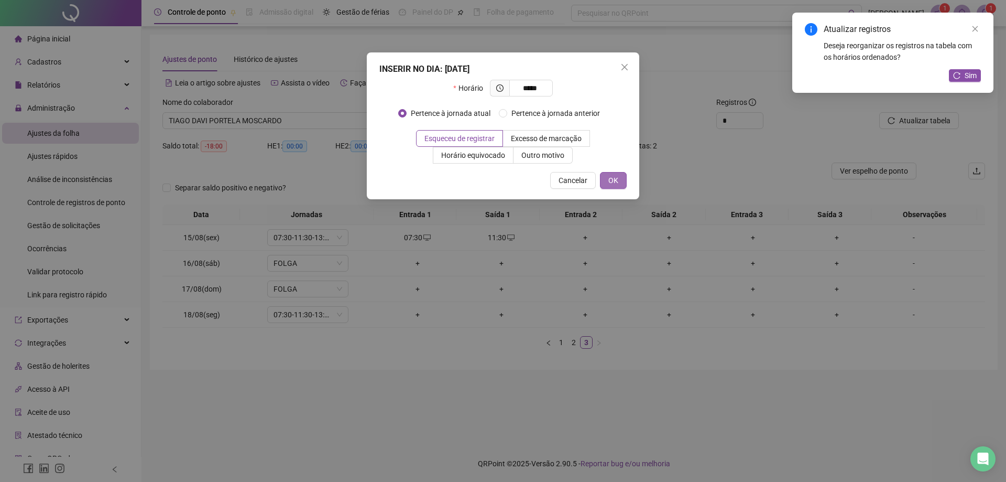
type input "*****"
click at [607, 181] on button "OK" at bounding box center [613, 180] width 27 height 17
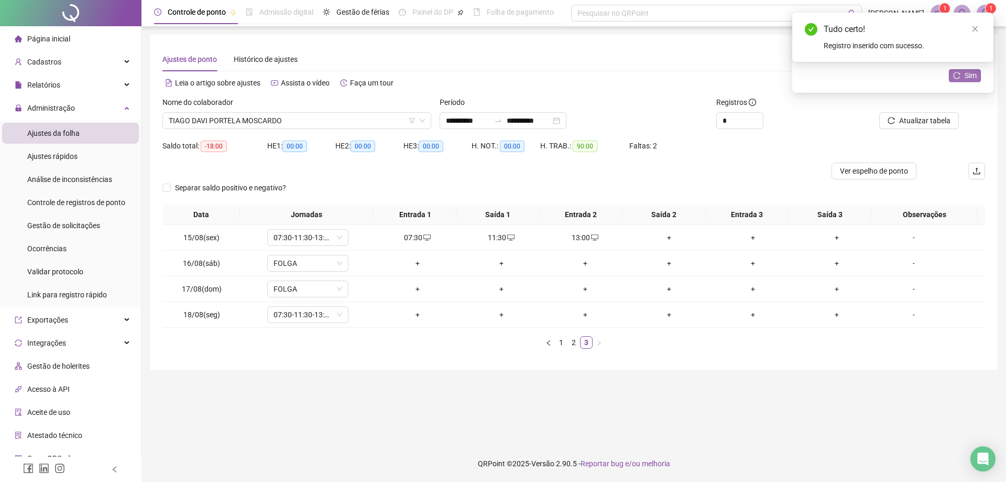
click at [962, 78] on button "Sim" at bounding box center [965, 75] width 32 height 13
click at [660, 236] on div "+" at bounding box center [668, 238] width 75 height 12
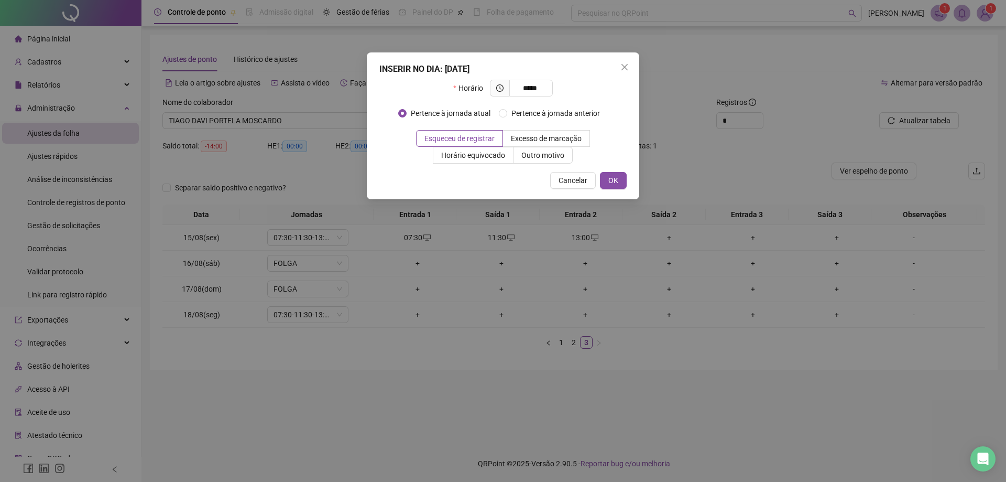
type input "*****"
click at [619, 181] on button "OK" at bounding box center [613, 180] width 27 height 17
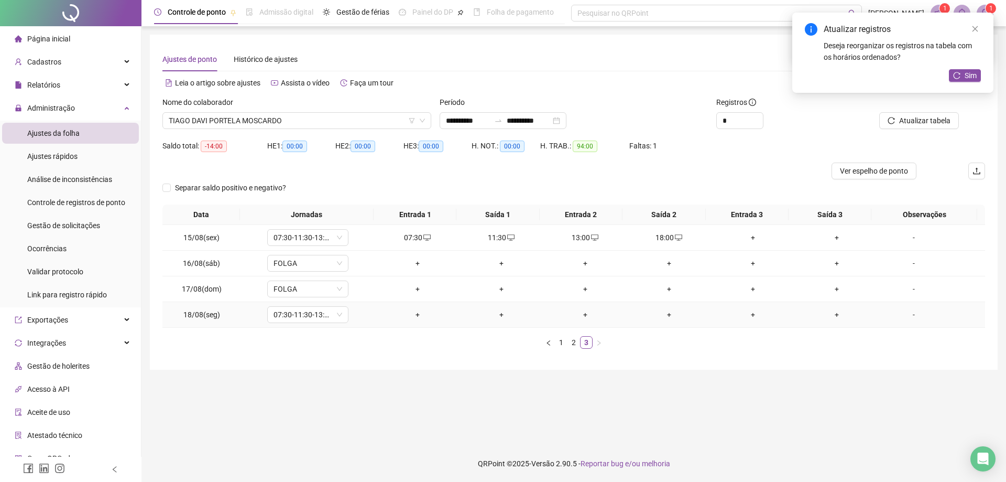
click at [412, 312] on div "+" at bounding box center [417, 315] width 75 height 12
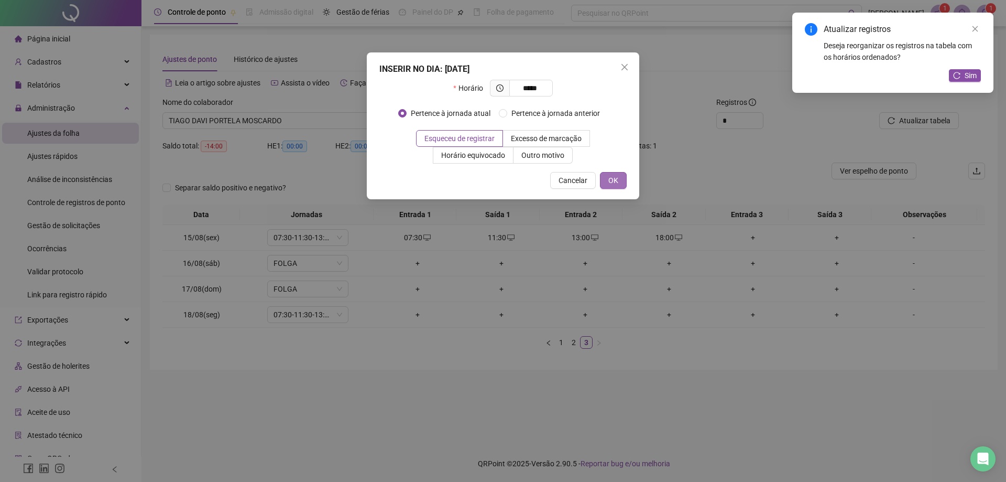
type input "*****"
click at [613, 188] on button "OK" at bounding box center [613, 180] width 27 height 17
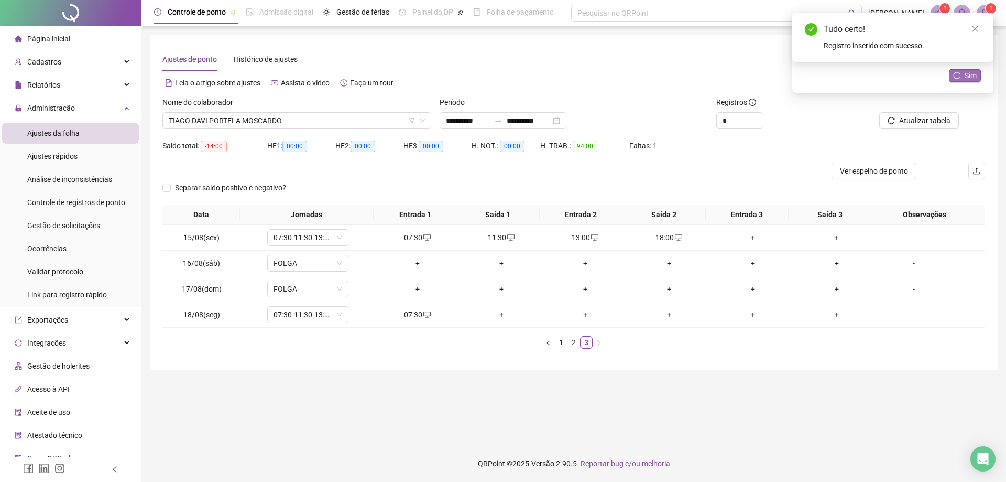
click at [967, 77] on span "Sim" at bounding box center [971, 76] width 12 height 12
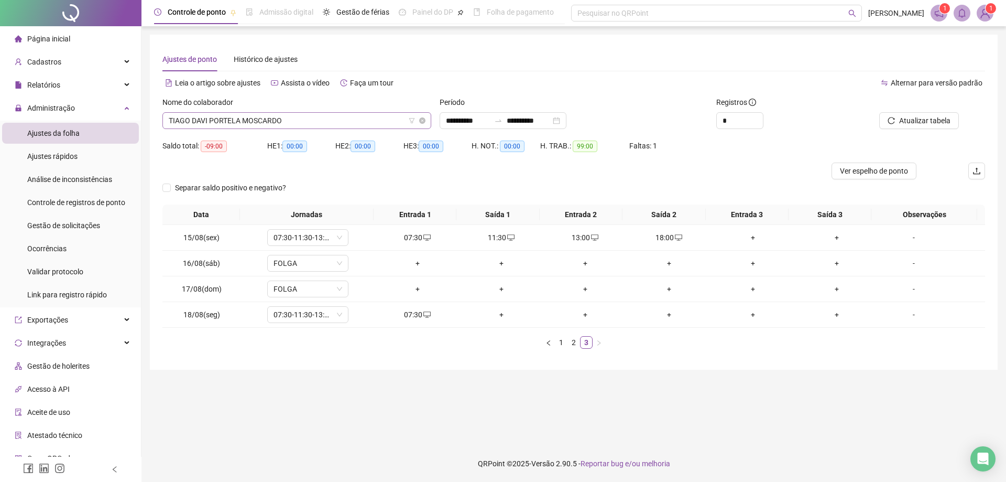
click at [322, 121] on span "TIAGO DAVI PORTELA MOSCARDO" at bounding box center [297, 121] width 256 height 16
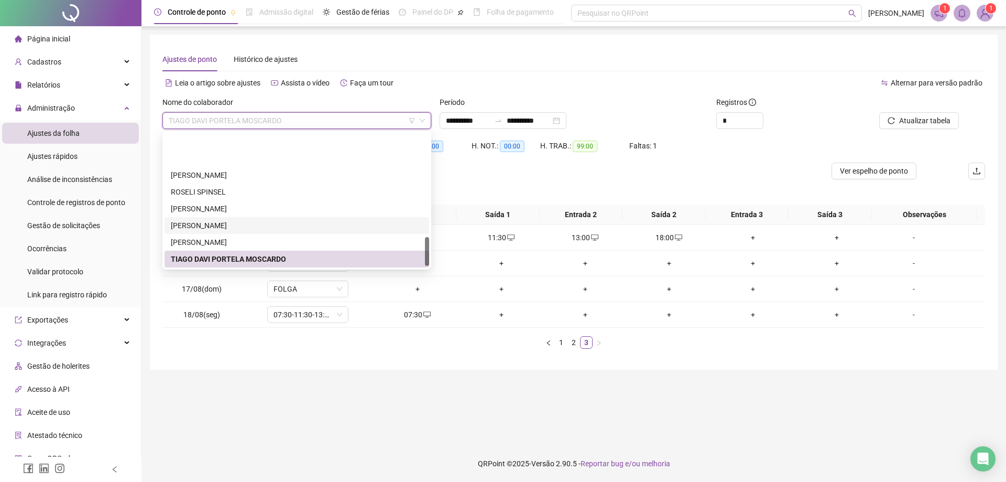
scroll to position [486, 0]
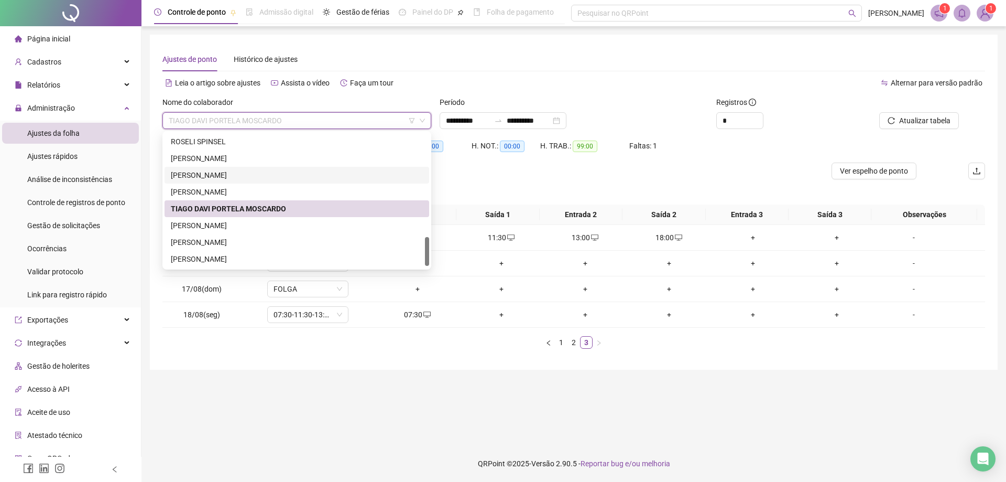
drag, startPoint x: 428, startPoint y: 242, endPoint x: 428, endPoint y: 261, distance: 19.4
click at [428, 261] on div at bounding box center [427, 251] width 4 height 29
click at [269, 227] on div "[PERSON_NAME]" at bounding box center [297, 226] width 252 height 12
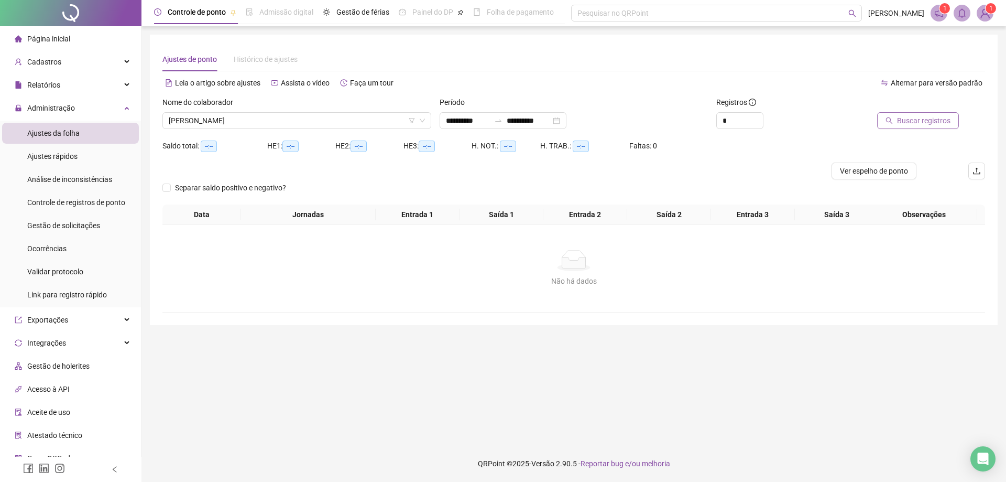
click at [916, 123] on span "Buscar registros" at bounding box center [923, 121] width 53 height 12
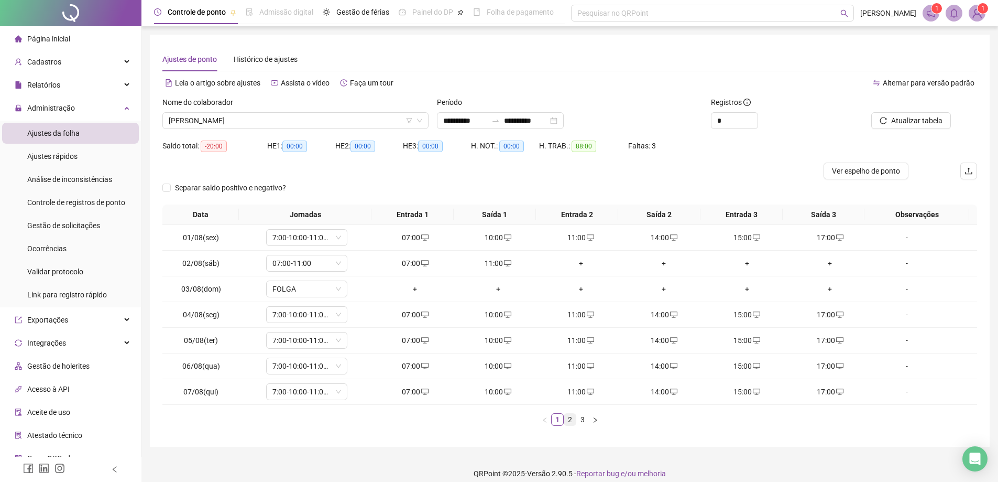
click at [569, 419] on link "2" at bounding box center [570, 419] width 12 height 12
click at [583, 421] on link "3" at bounding box center [583, 419] width 12 height 12
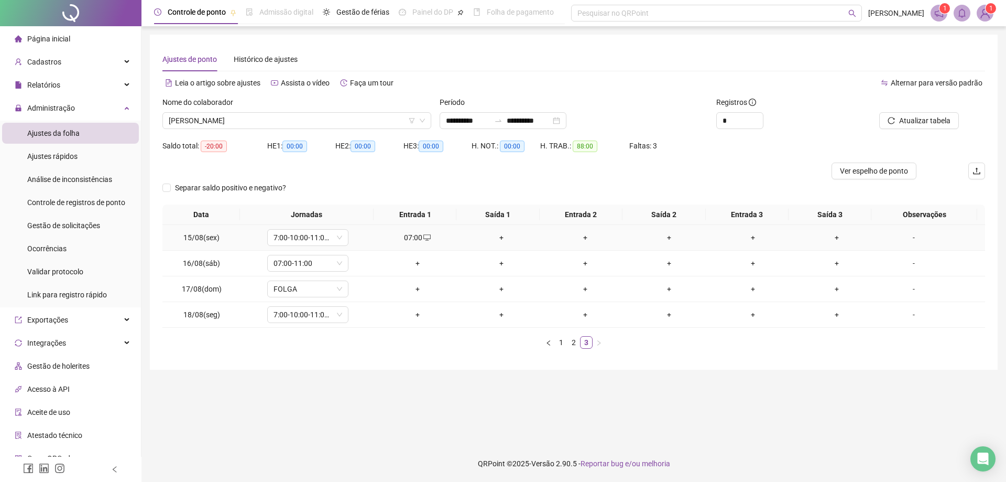
click at [495, 232] on div "+" at bounding box center [501, 238] width 75 height 12
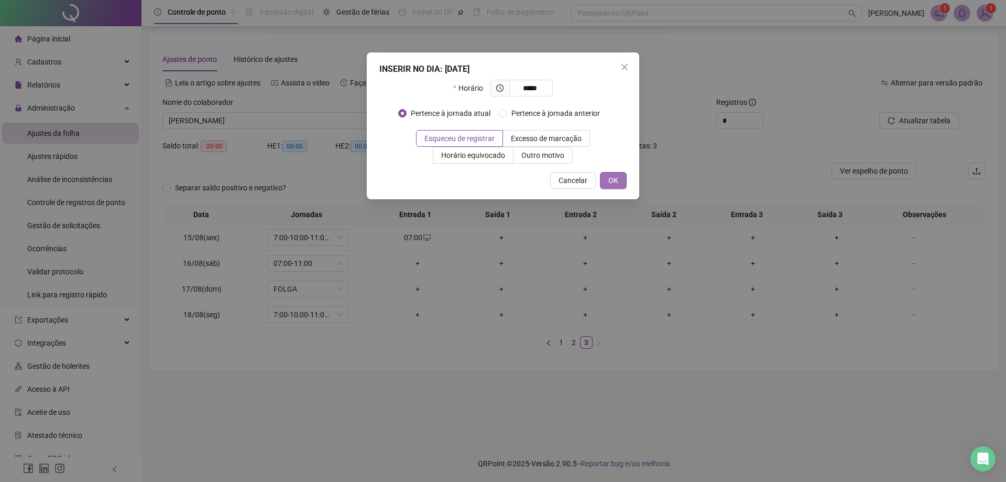
type input "*****"
click at [612, 176] on span "OK" at bounding box center [613, 180] width 10 height 12
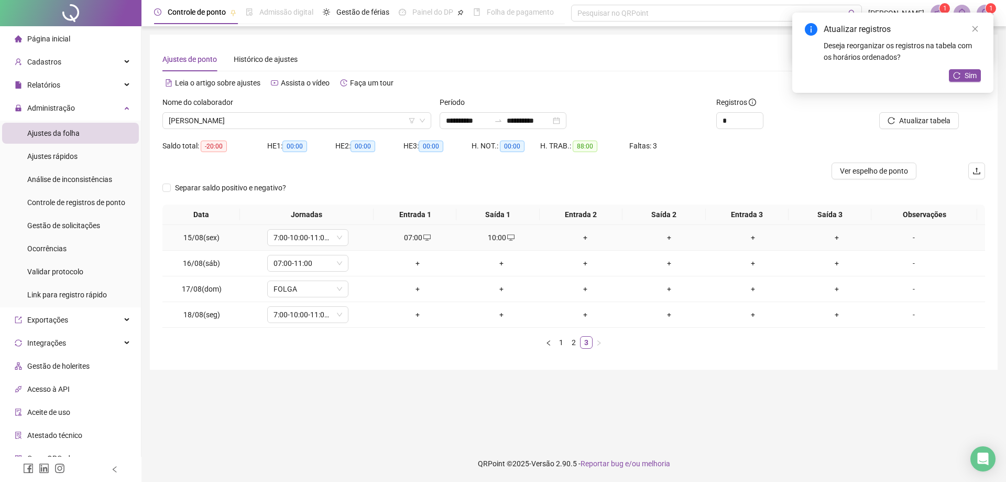
click at [578, 237] on div "+" at bounding box center [585, 238] width 75 height 12
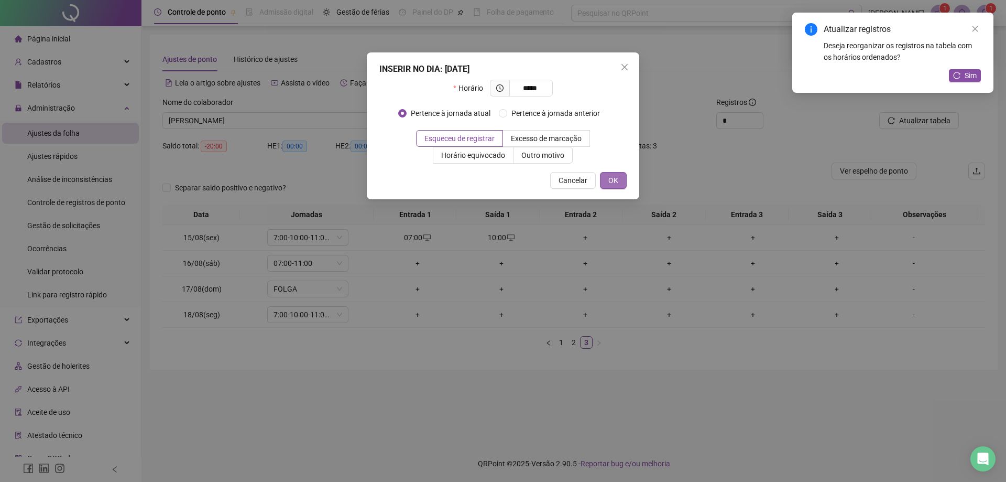
type input "*****"
click at [609, 179] on span "OK" at bounding box center [613, 180] width 10 height 12
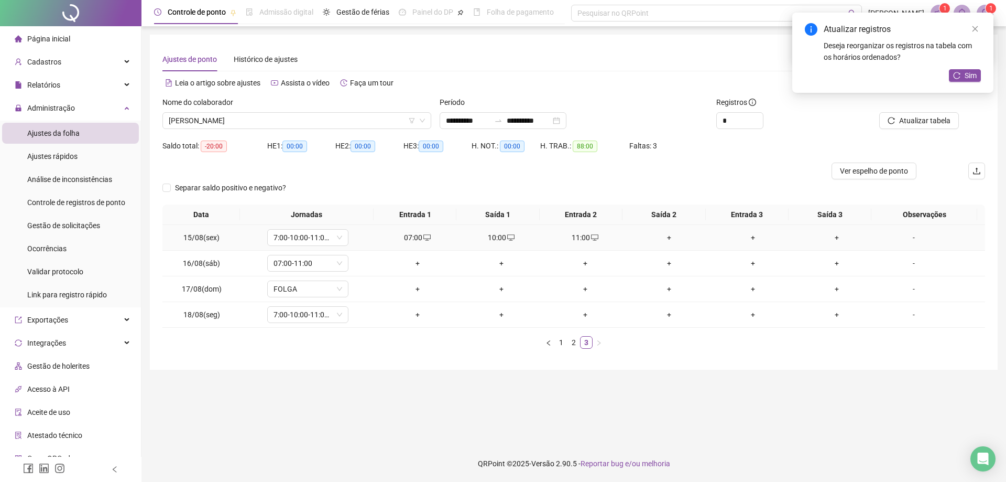
click at [661, 241] on div "+" at bounding box center [668, 238] width 75 height 12
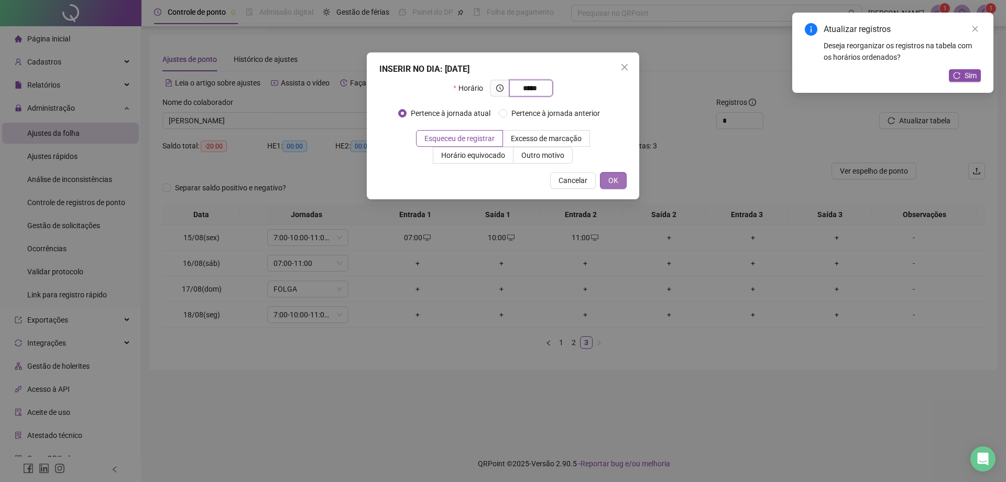
type input "*****"
click at [613, 181] on span "OK" at bounding box center [613, 180] width 10 height 12
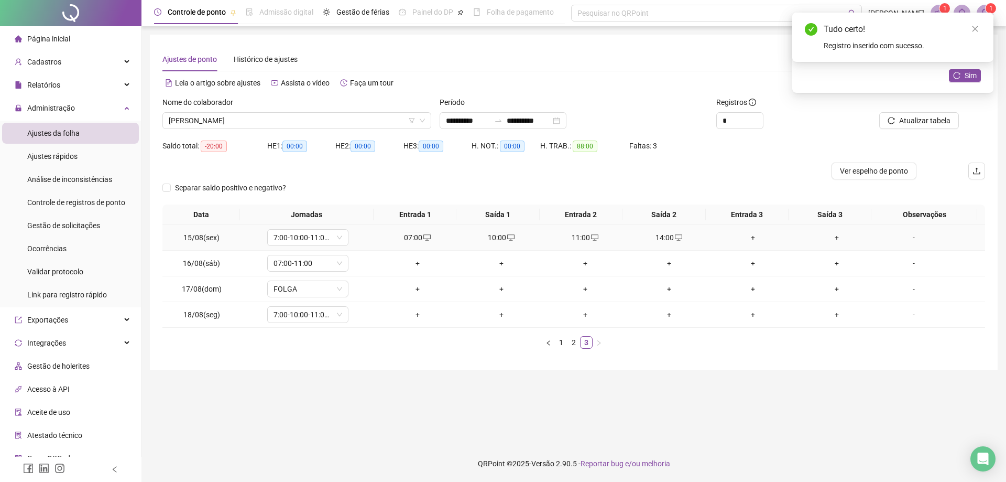
click at [747, 243] on div "+" at bounding box center [752, 238] width 75 height 12
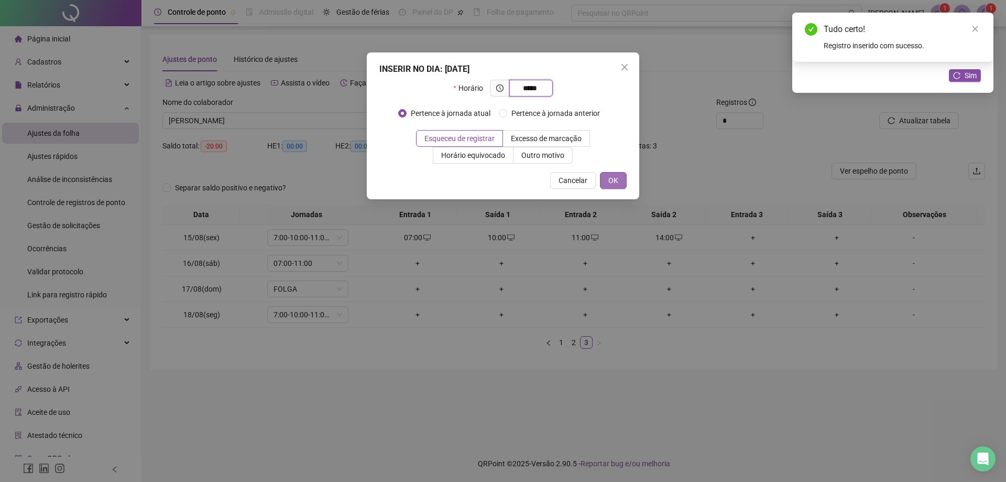
type input "*****"
click at [616, 179] on span "OK" at bounding box center [613, 180] width 10 height 12
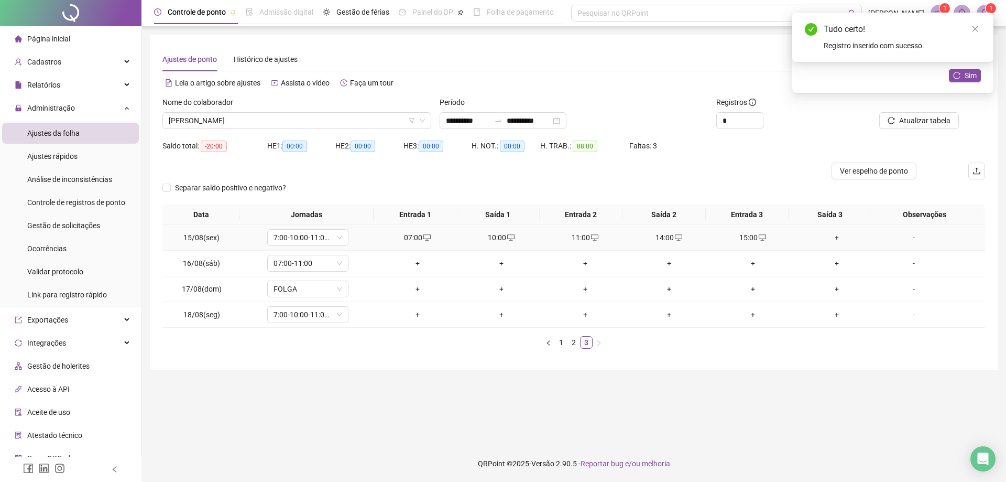
click at [829, 239] on div "+" at bounding box center [836, 238] width 75 height 12
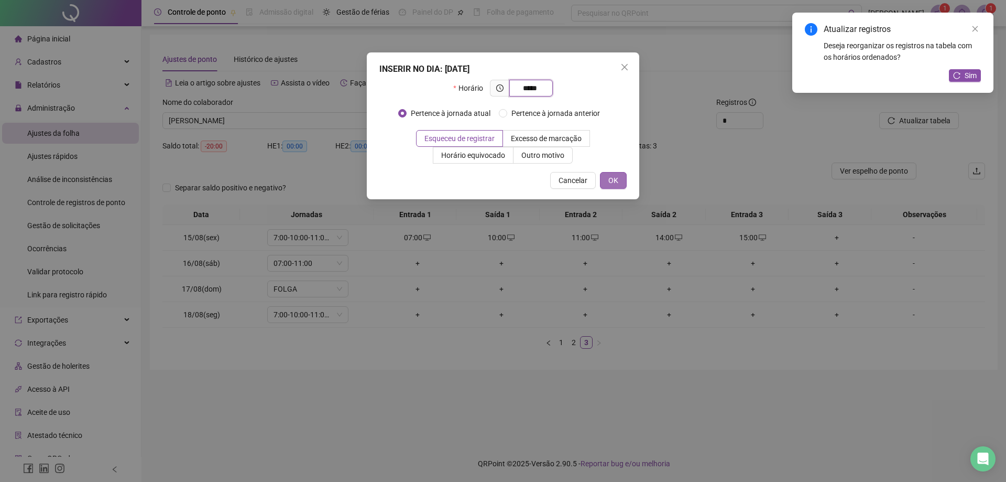
type input "*****"
click at [617, 187] on button "OK" at bounding box center [613, 180] width 27 height 17
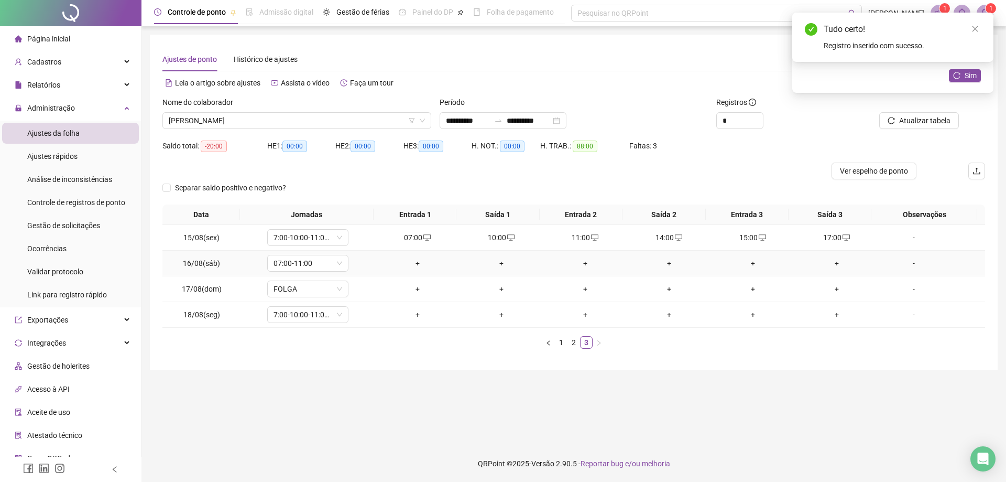
click at [412, 262] on div "+" at bounding box center [417, 263] width 75 height 12
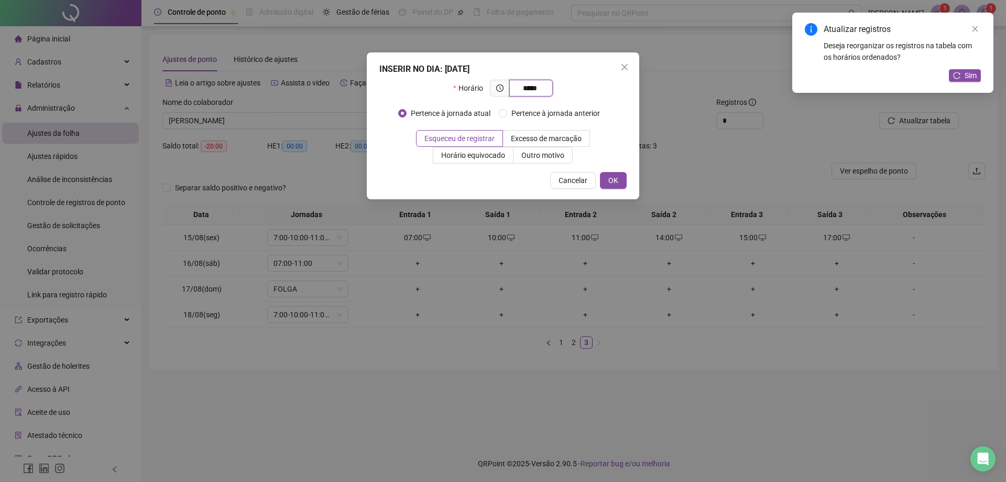
type input "*****"
click at [609, 184] on span "OK" at bounding box center [613, 180] width 10 height 12
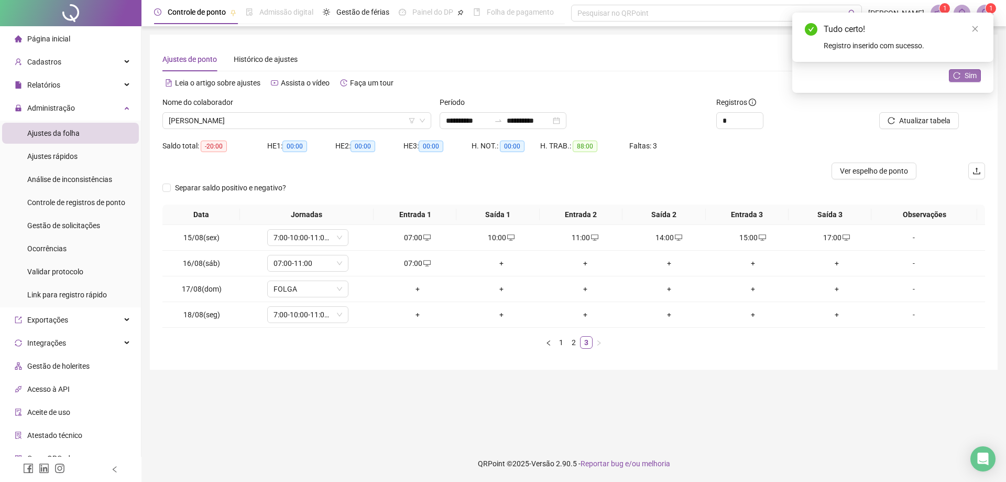
click at [965, 79] on span "Sim" at bounding box center [971, 76] width 12 height 12
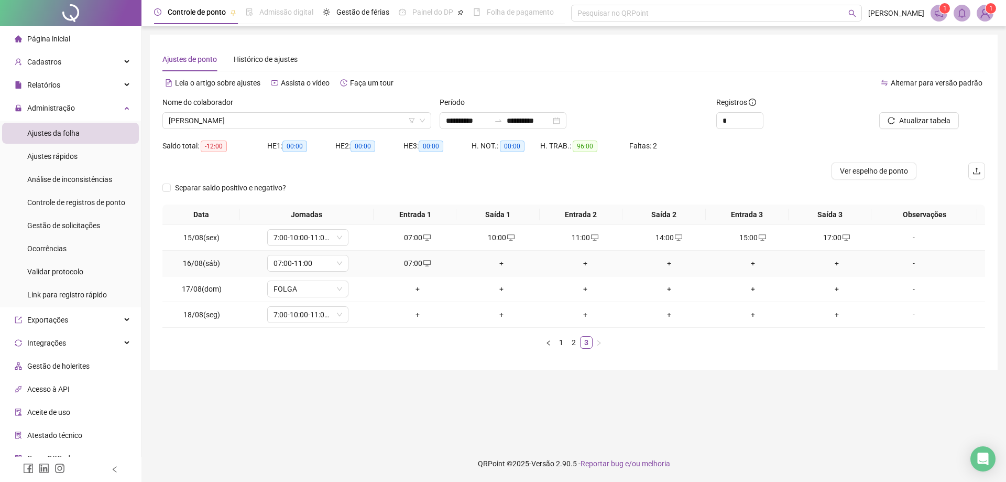
click at [493, 263] on div "+" at bounding box center [501, 263] width 75 height 12
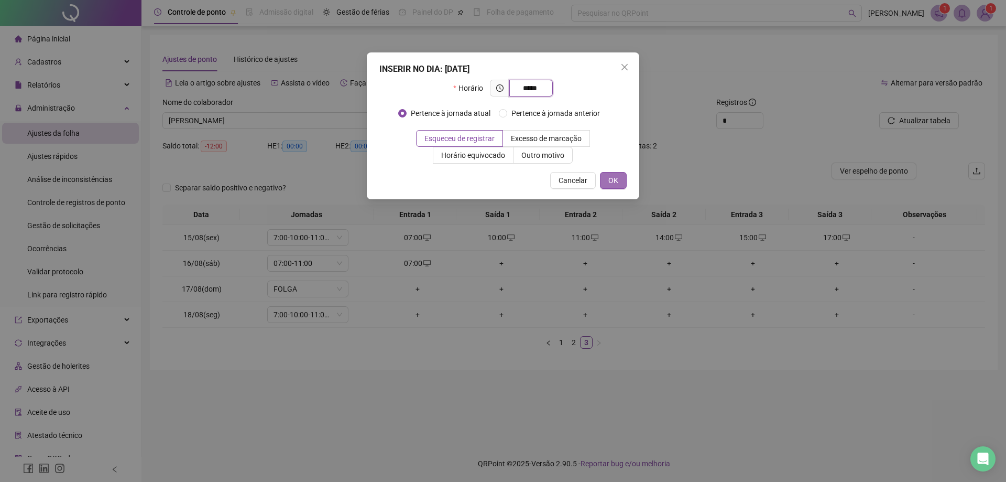
type input "*****"
click at [606, 181] on button "OK" at bounding box center [613, 180] width 27 height 17
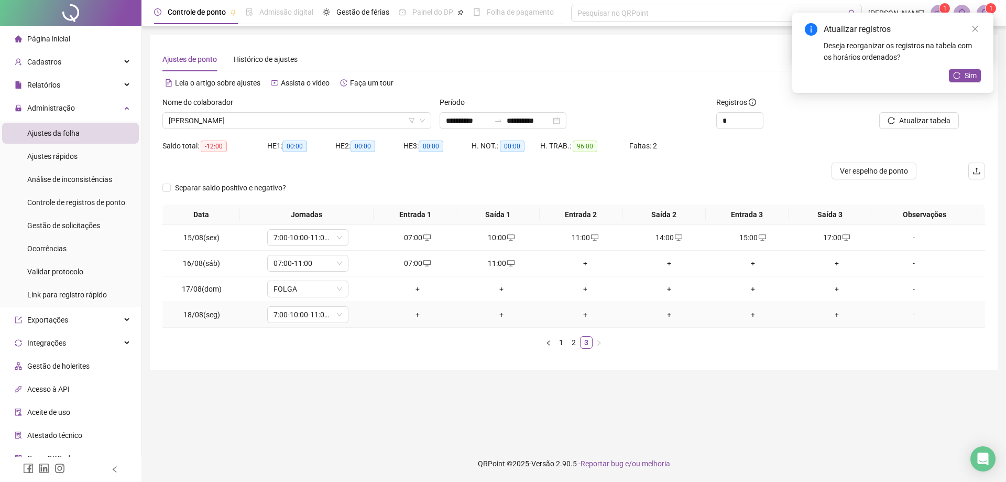
click at [405, 318] on div "+" at bounding box center [417, 315] width 75 height 12
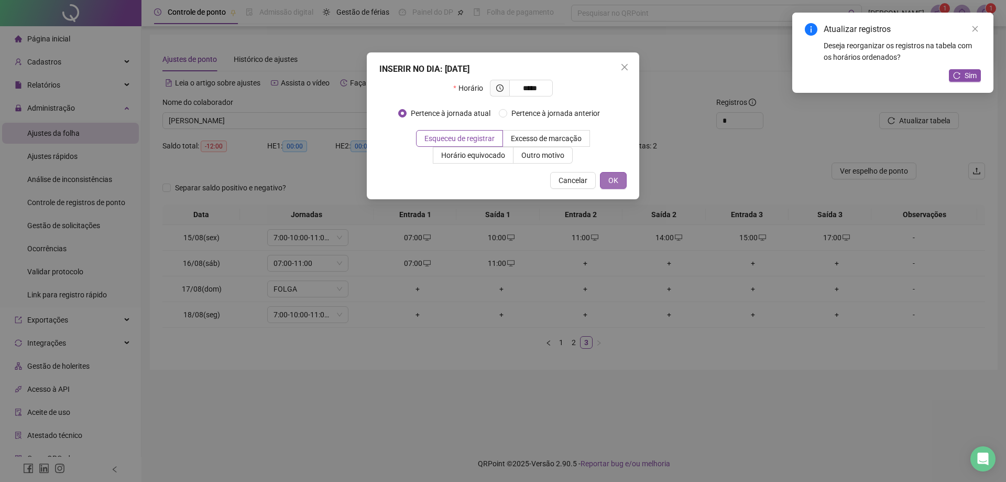
type input "*****"
click at [618, 181] on button "OK" at bounding box center [613, 180] width 27 height 17
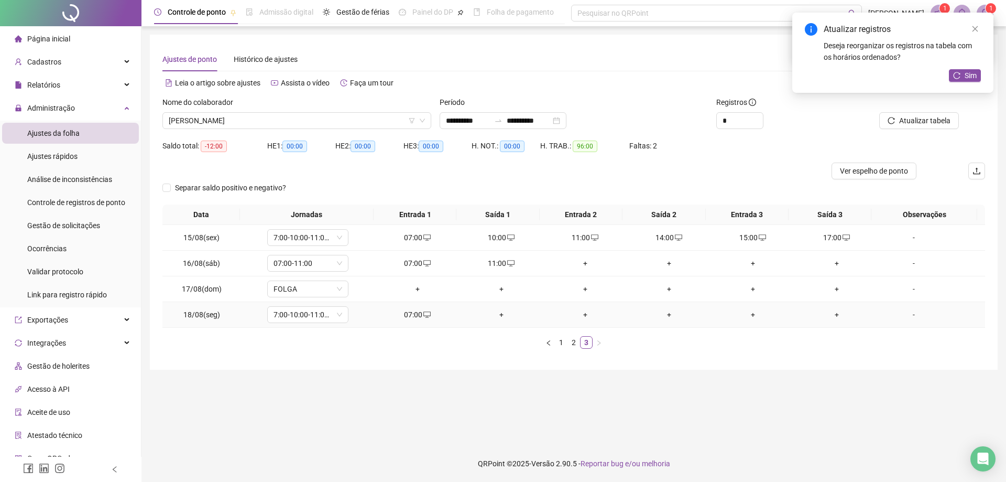
click at [500, 316] on div "+" at bounding box center [501, 315] width 75 height 12
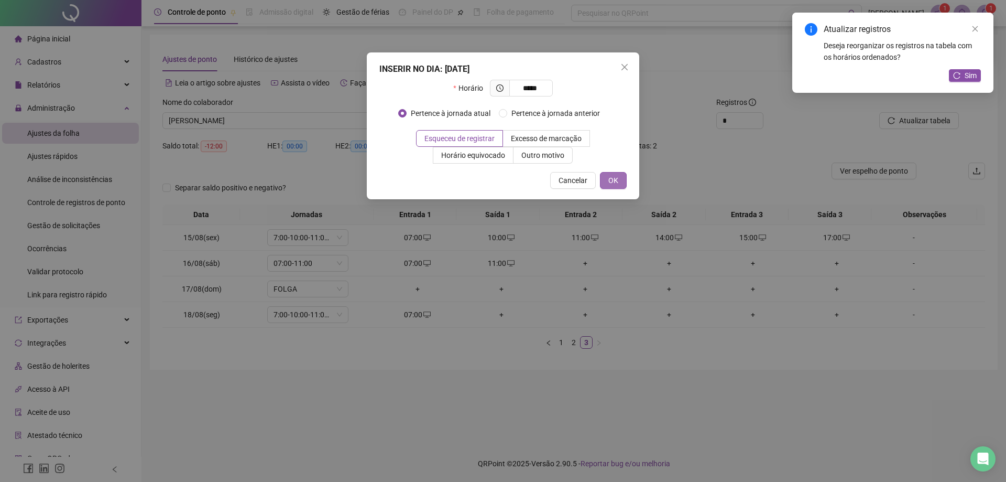
type input "*****"
click at [620, 183] on button "OK" at bounding box center [613, 180] width 27 height 17
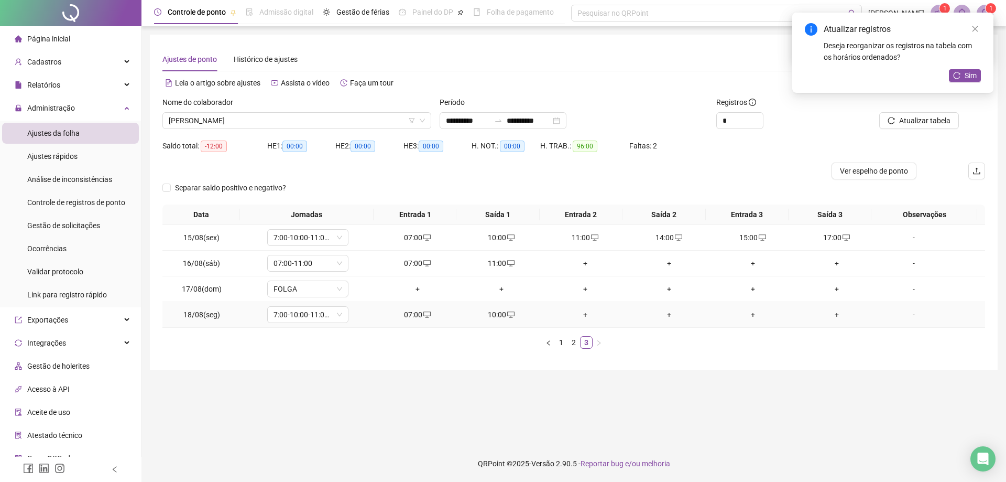
click at [582, 314] on div "+" at bounding box center [585, 315] width 75 height 12
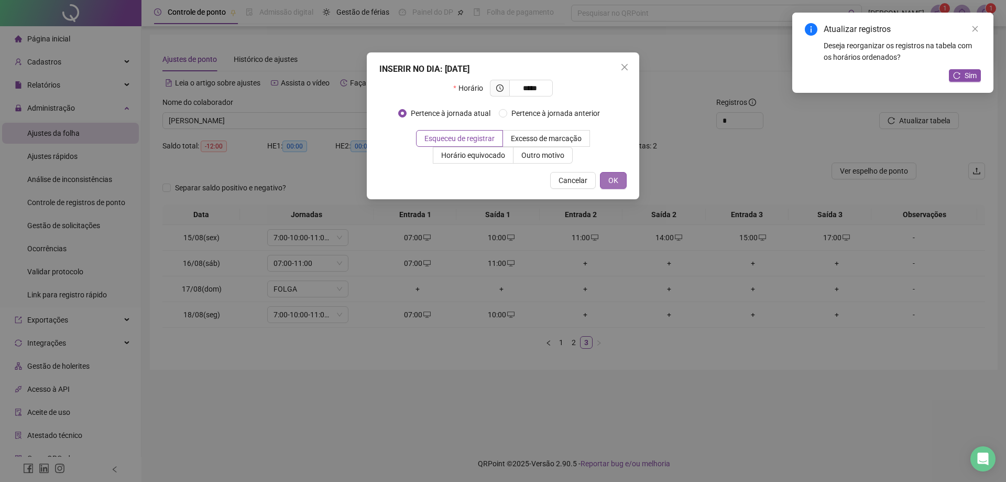
type input "*****"
click at [604, 173] on button "OK" at bounding box center [613, 180] width 27 height 17
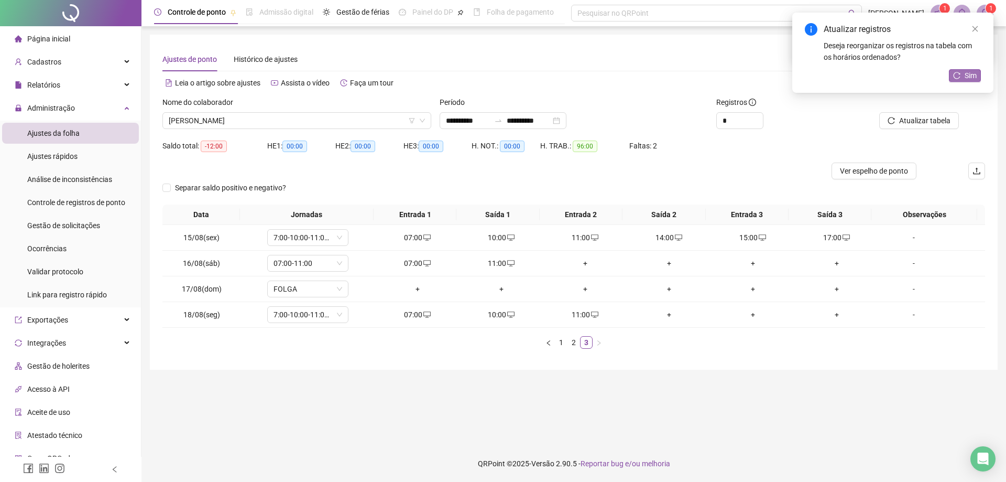
click at [970, 78] on span "Sim" at bounding box center [971, 76] width 12 height 12
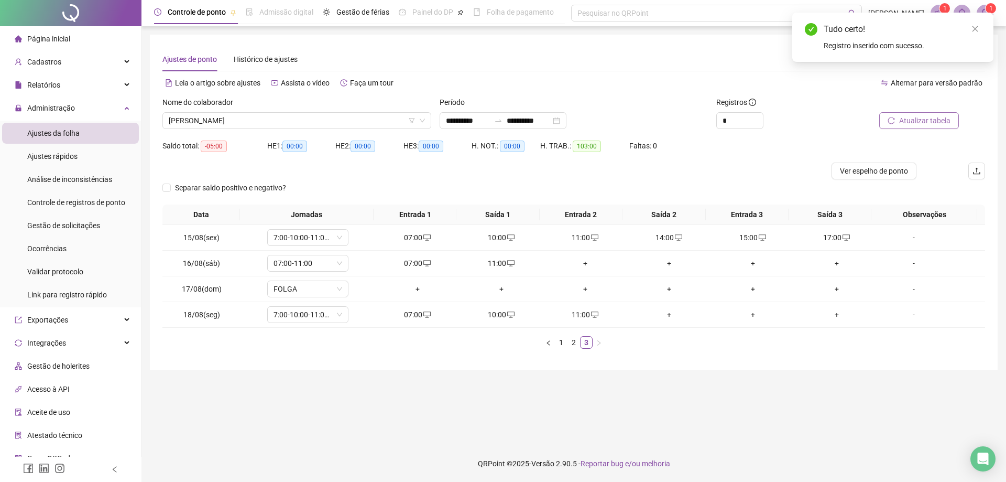
click at [913, 118] on span "Atualizar tabela" at bounding box center [924, 121] width 51 height 12
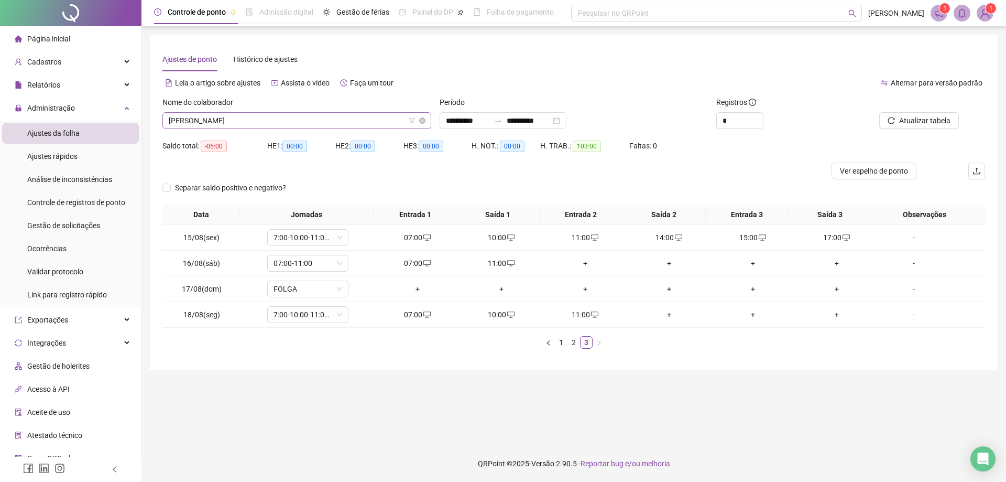
click at [294, 119] on span "[PERSON_NAME]" at bounding box center [297, 121] width 256 height 16
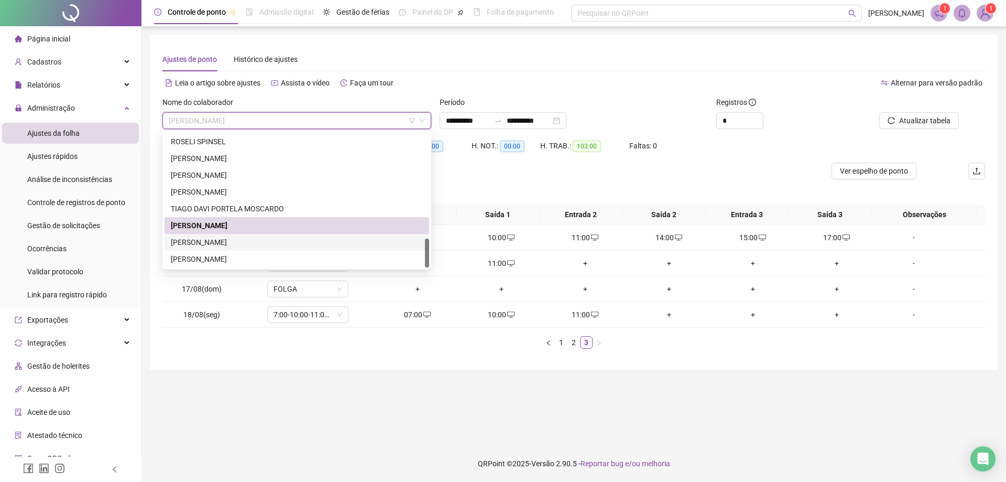
click at [261, 243] on div "[PERSON_NAME]" at bounding box center [297, 242] width 252 height 12
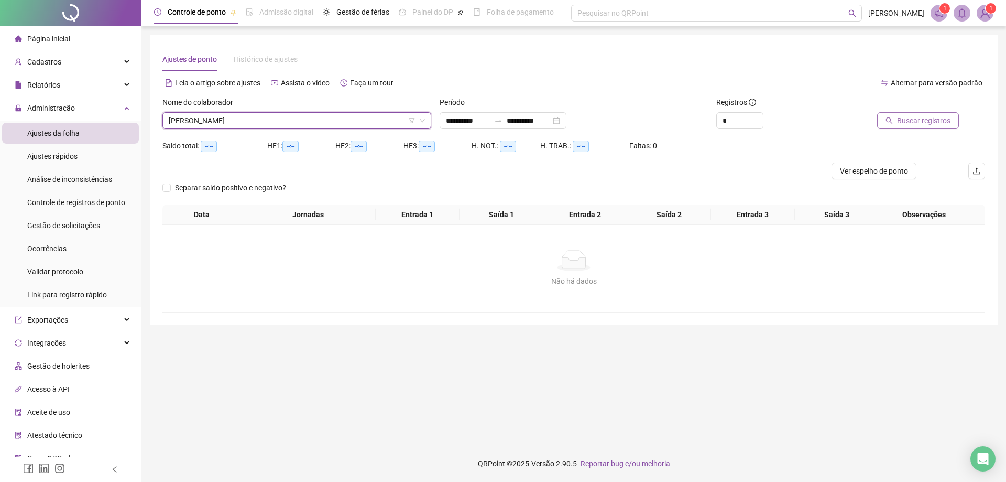
click at [906, 119] on span "Buscar registros" at bounding box center [923, 121] width 53 height 12
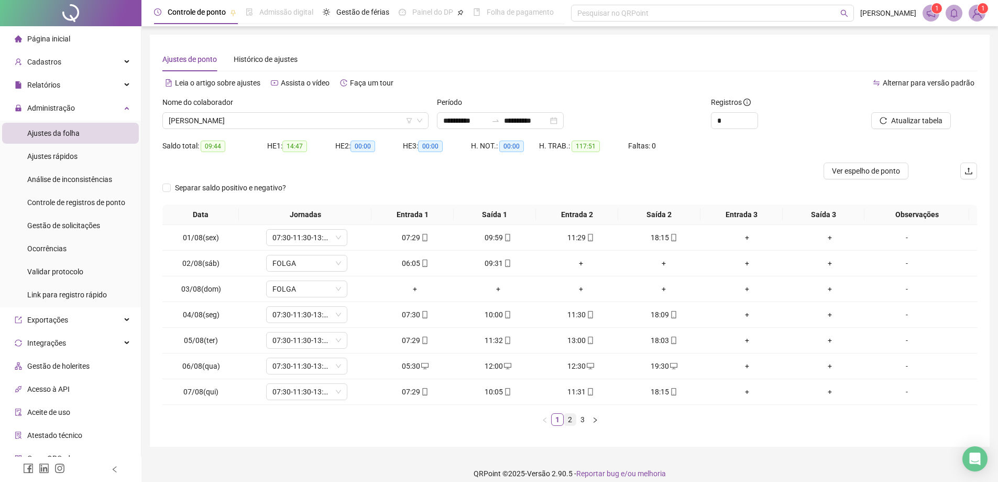
click at [569, 418] on link "2" at bounding box center [570, 419] width 12 height 12
click at [585, 421] on link "3" at bounding box center [583, 419] width 12 height 12
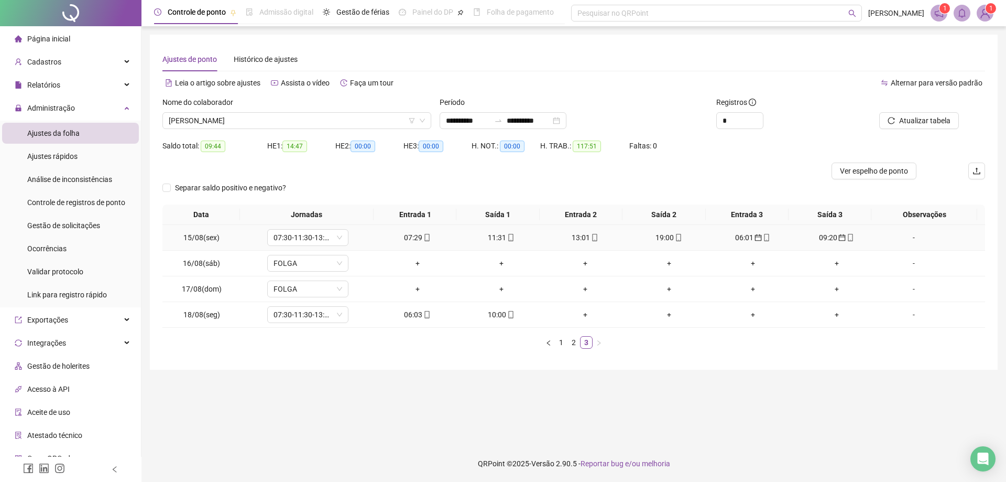
click at [742, 238] on div "06:01" at bounding box center [752, 238] width 75 height 12
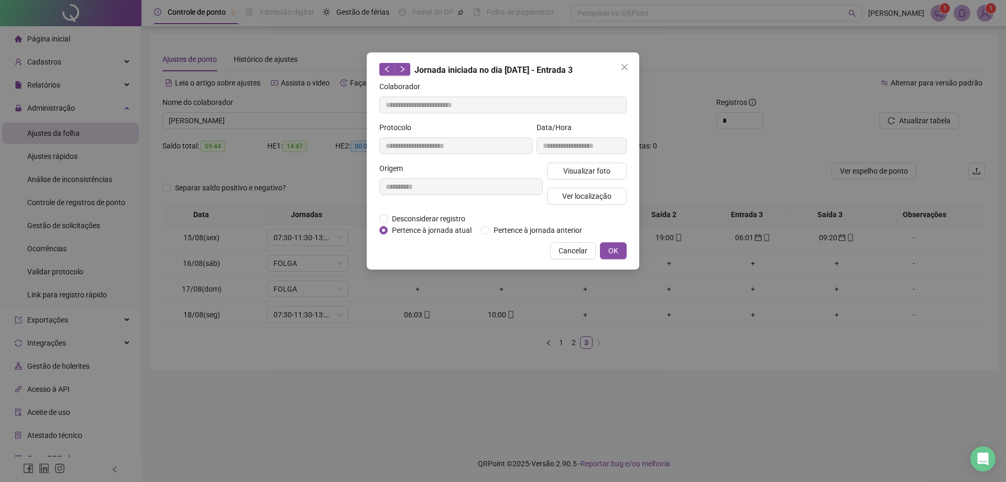
type input "**********"
click at [620, 257] on button "OK" at bounding box center [613, 250] width 27 height 17
click at [613, 250] on span "OK" at bounding box center [613, 251] width 10 height 12
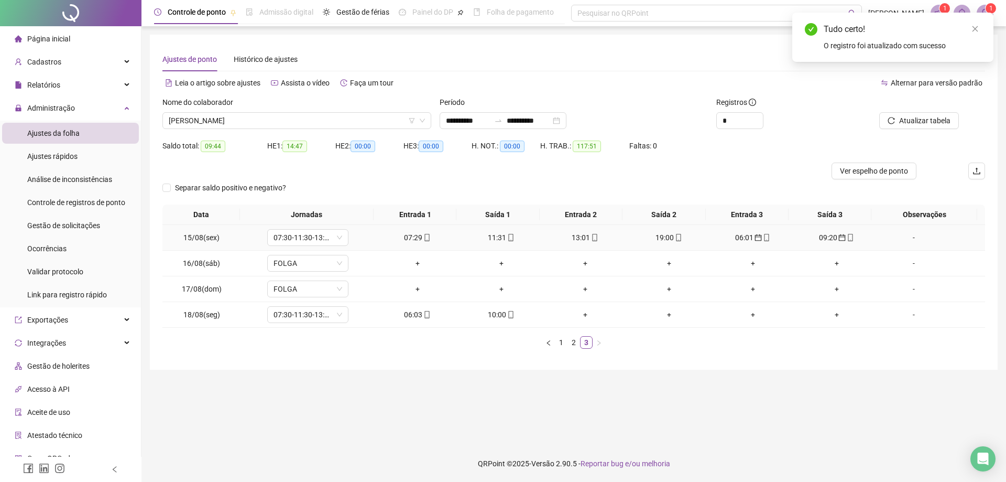
click at [824, 235] on div "09:20" at bounding box center [836, 238] width 75 height 12
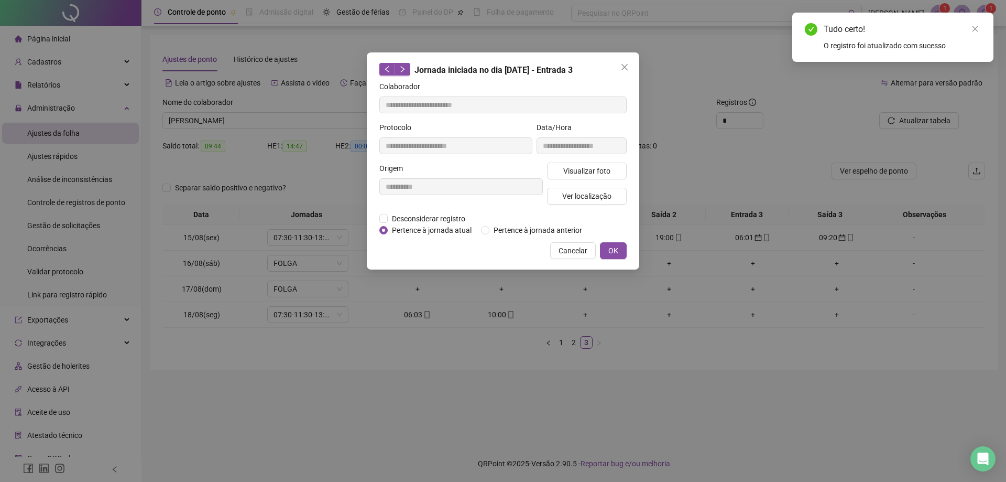
type input "**********"
click at [619, 256] on button "OK" at bounding box center [613, 250] width 27 height 17
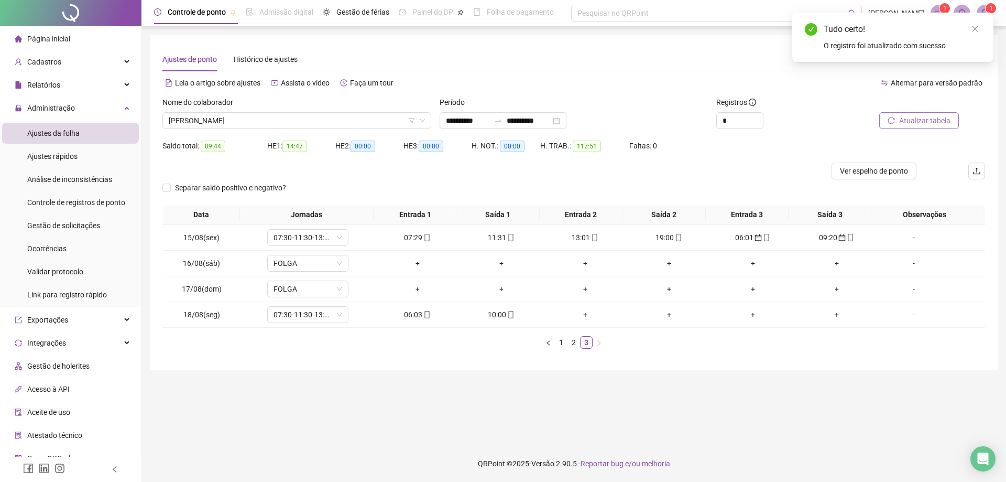
click at [920, 121] on span "Atualizar tabela" at bounding box center [924, 121] width 51 height 12
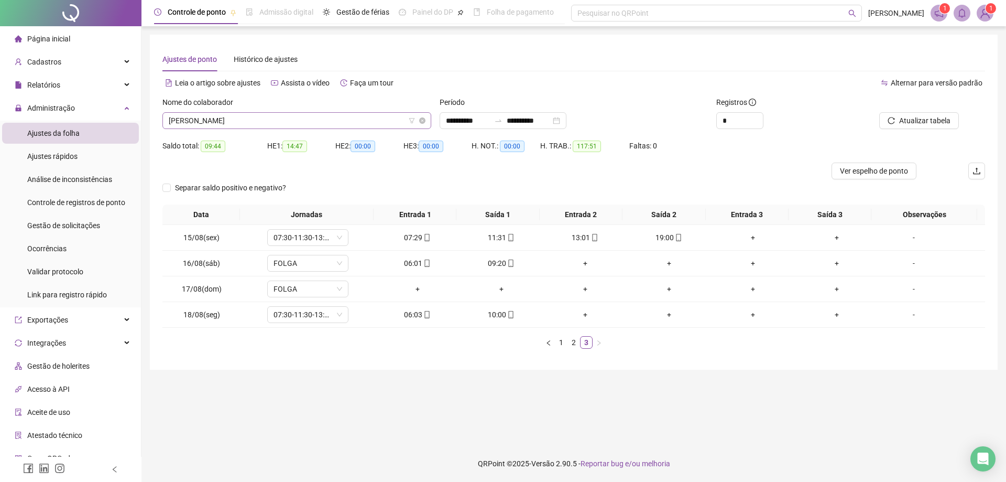
click at [297, 121] on span "[PERSON_NAME]" at bounding box center [297, 121] width 256 height 16
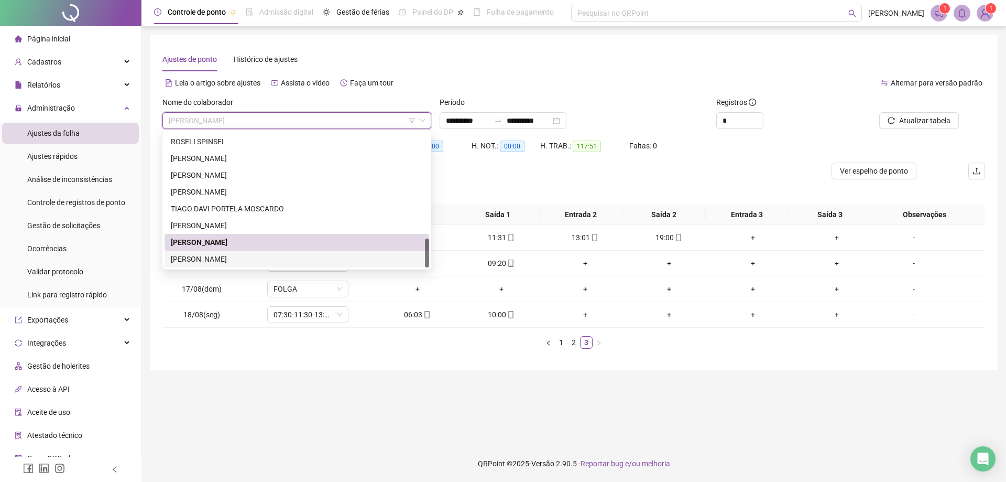
click at [226, 259] on div "[PERSON_NAME]" at bounding box center [297, 259] width 252 height 12
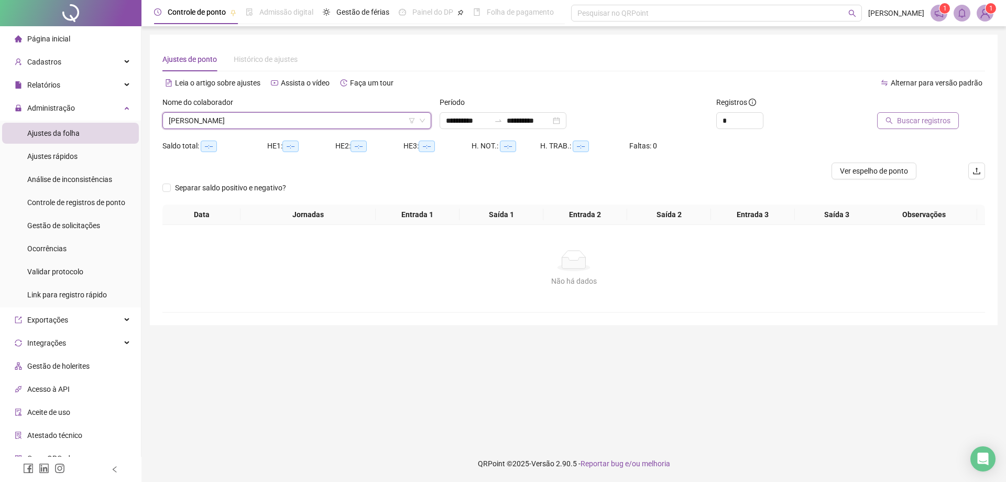
click at [922, 118] on span "Buscar registros" at bounding box center [923, 121] width 53 height 12
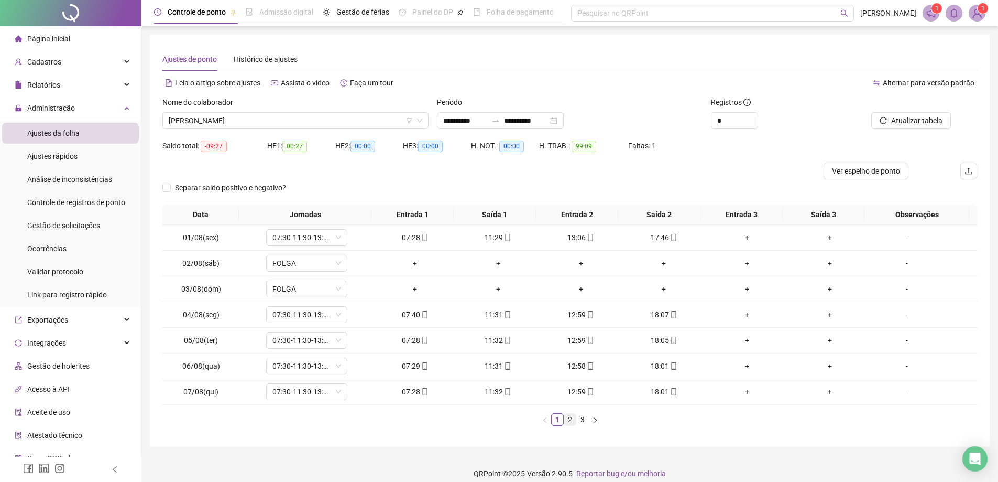
click at [569, 420] on link "2" at bounding box center [570, 419] width 12 height 12
click at [566, 419] on link "2" at bounding box center [570, 419] width 12 height 12
click at [583, 421] on link "3" at bounding box center [583, 419] width 12 height 12
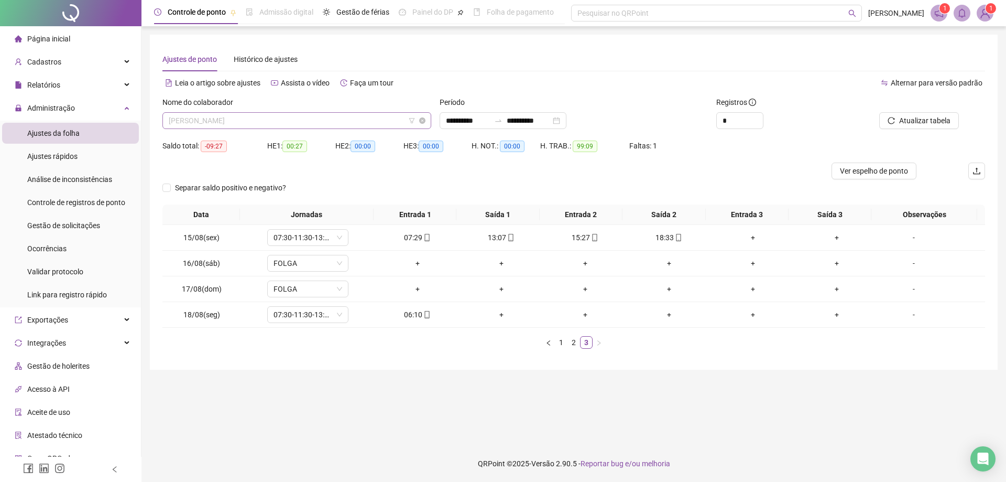
click at [331, 118] on span "[PERSON_NAME]" at bounding box center [297, 121] width 256 height 16
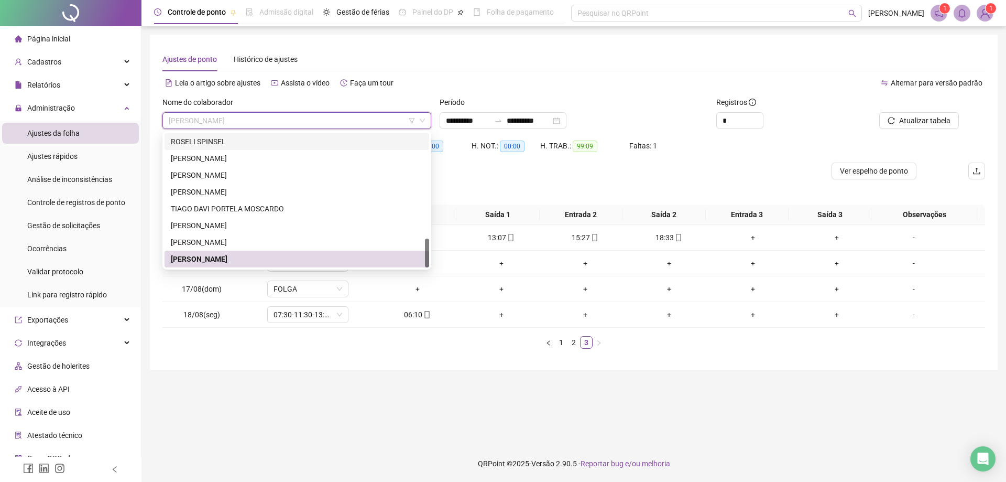
click at [505, 55] on div "Ajustes de ponto Histórico de ajustes" at bounding box center [573, 59] width 823 height 24
